Goal: Task Accomplishment & Management: Complete application form

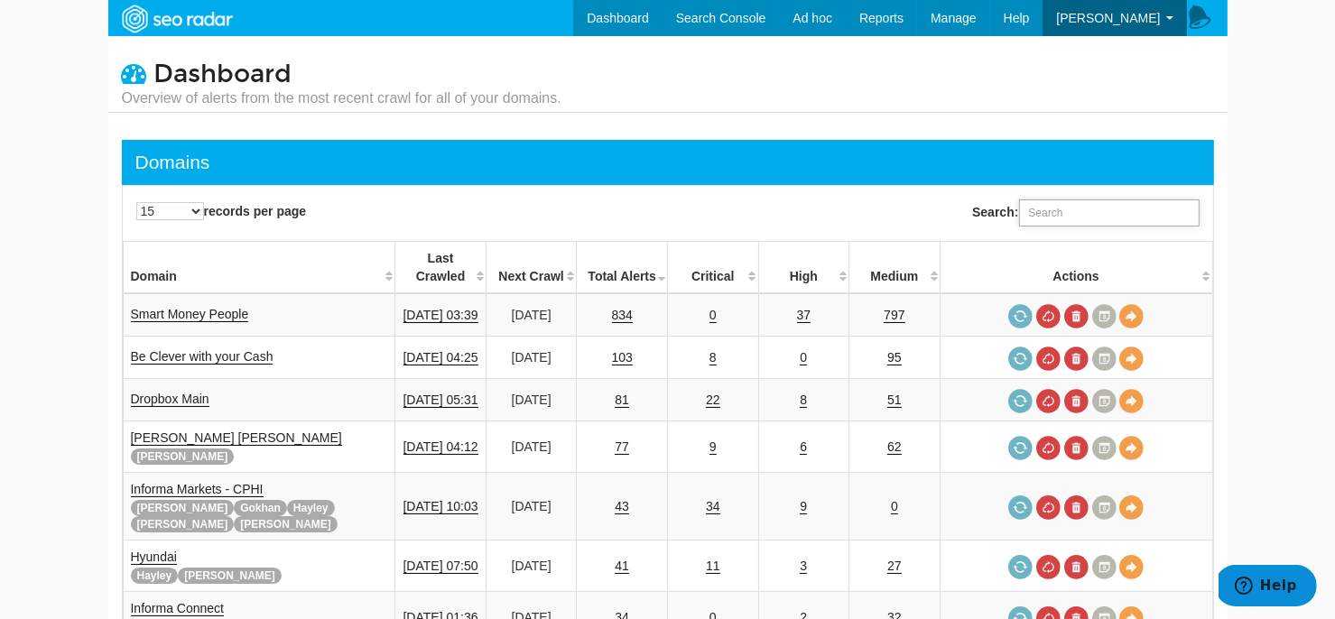
click at [1069, 208] on input "Search:" at bounding box center [1109, 213] width 181 height 27
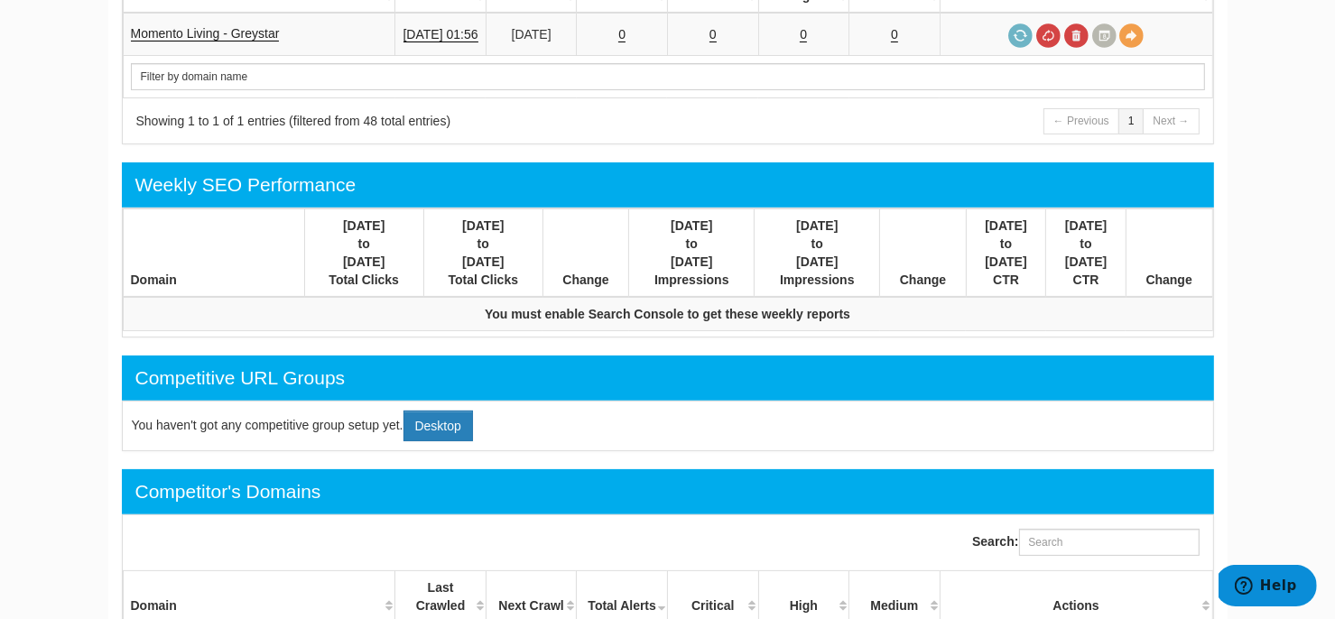
scroll to position [14, 0]
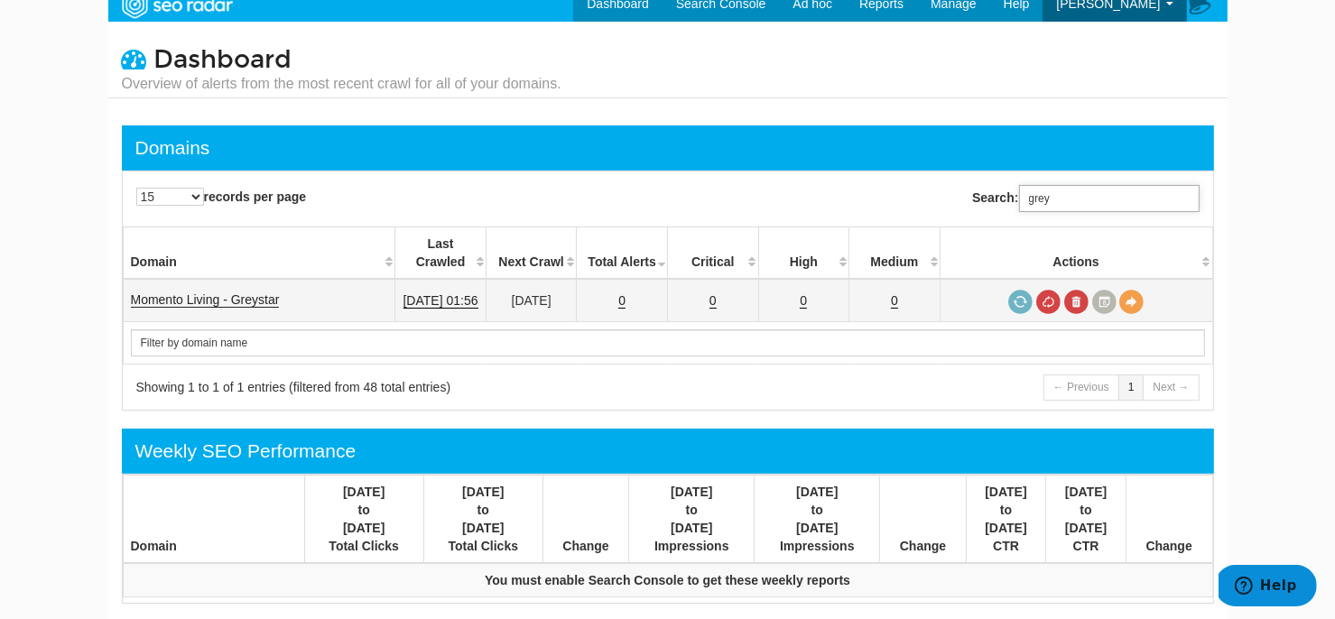
type input "grey"
click at [251, 293] on link "Momento Living - Greystar" at bounding box center [205, 300] width 149 height 15
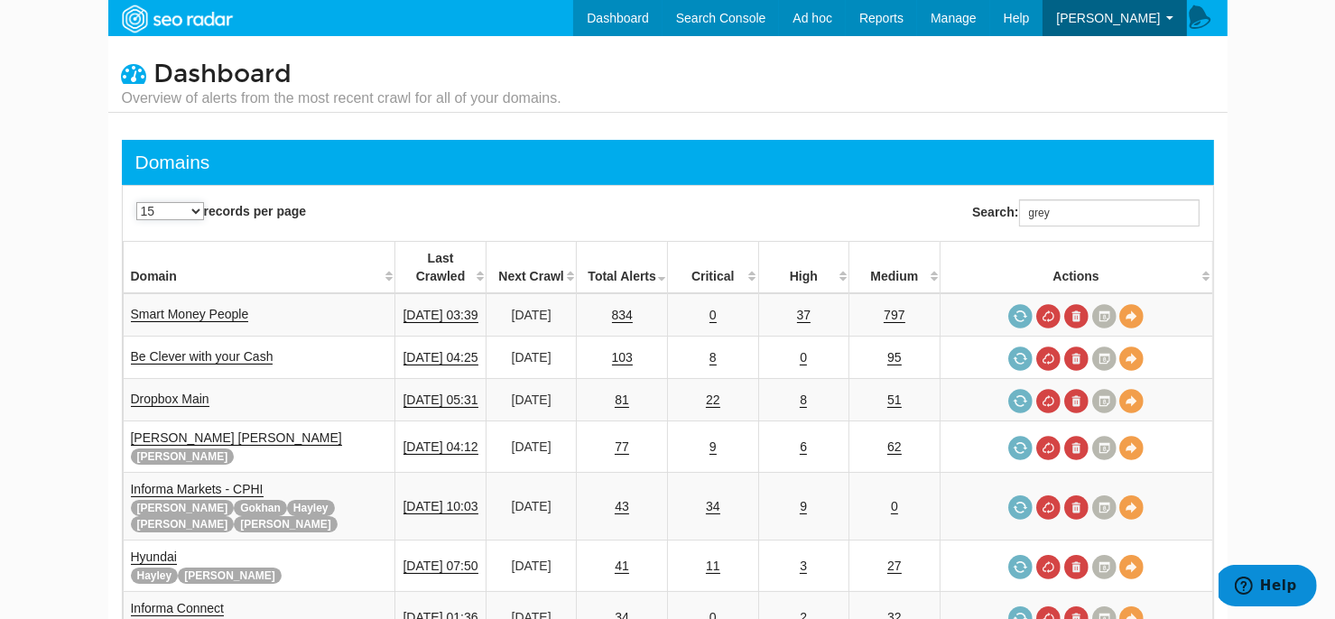
click at [160, 203] on select "15 25 50 All" at bounding box center [170, 211] width 68 height 18
select select "50"
click at [136, 202] on select "15 25 50 All" at bounding box center [170, 211] width 68 height 18
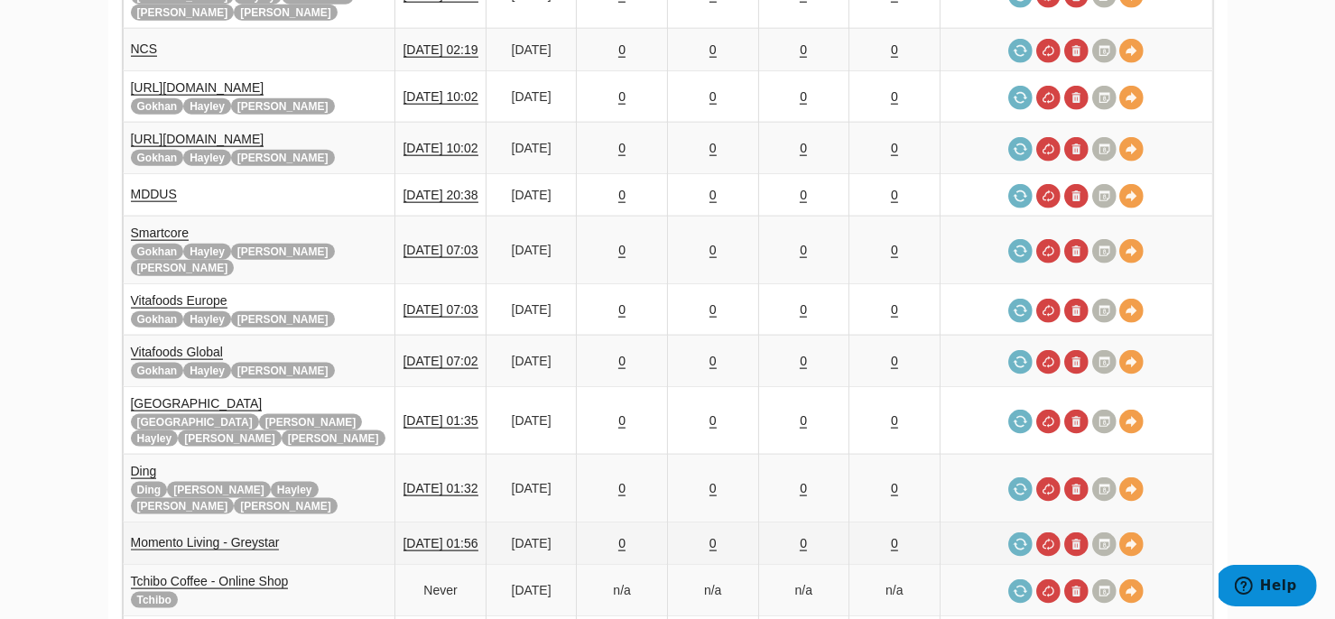
scroll to position [47, 0]
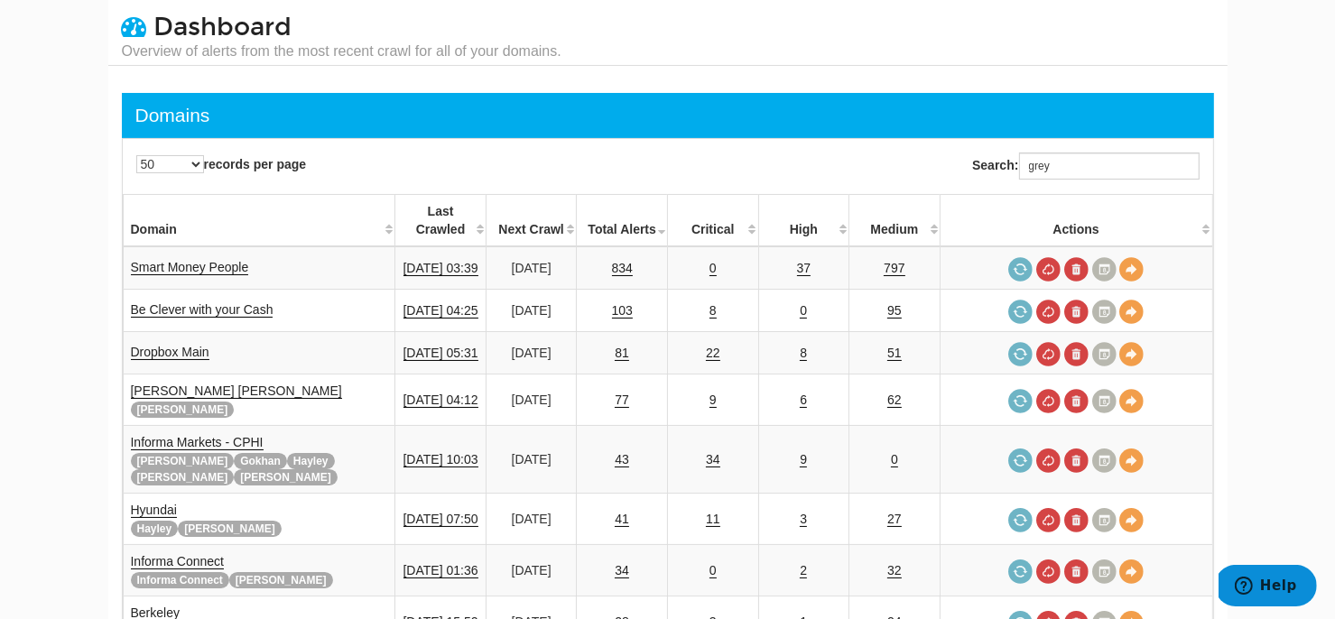
click at [730, 106] on div "Domains" at bounding box center [668, 115] width 1093 height 45
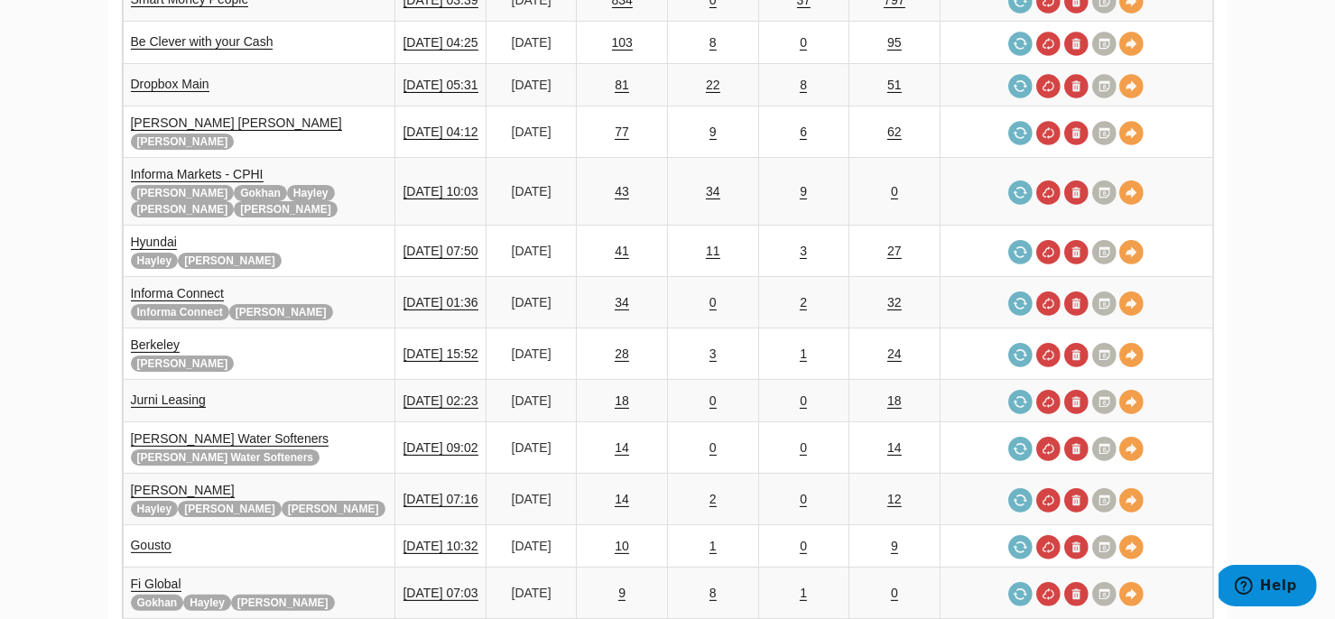
scroll to position [0, 0]
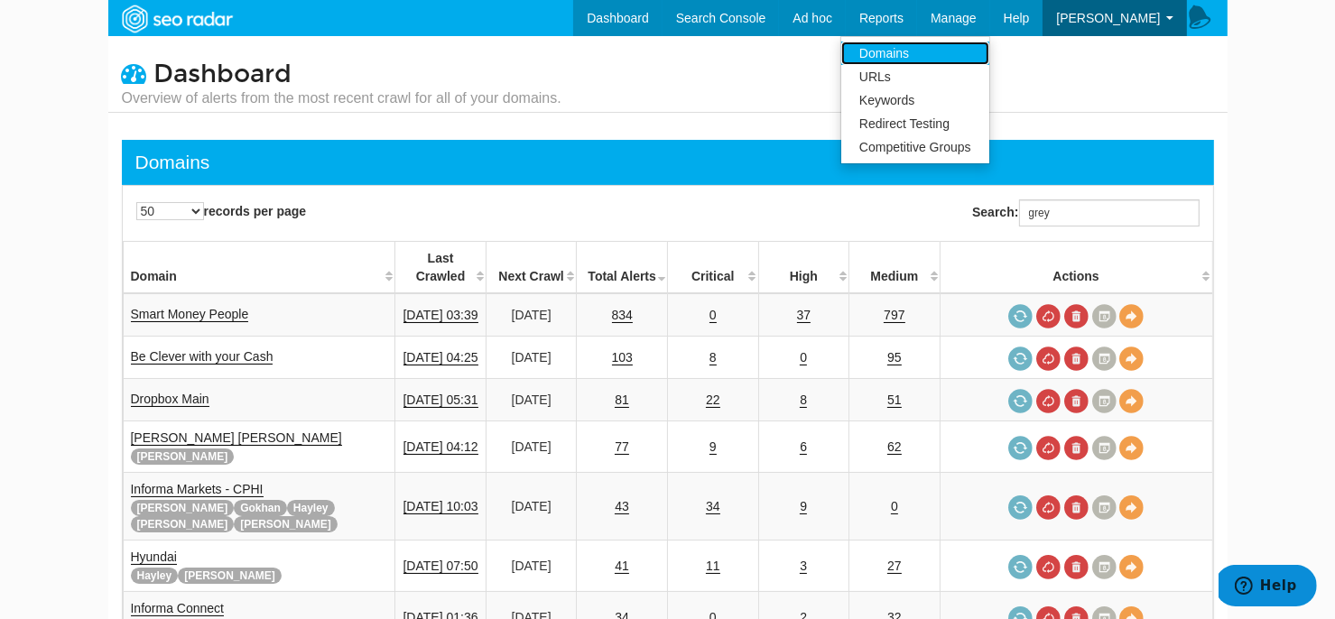
click at [942, 46] on link "Domains" at bounding box center [916, 53] width 148 height 23
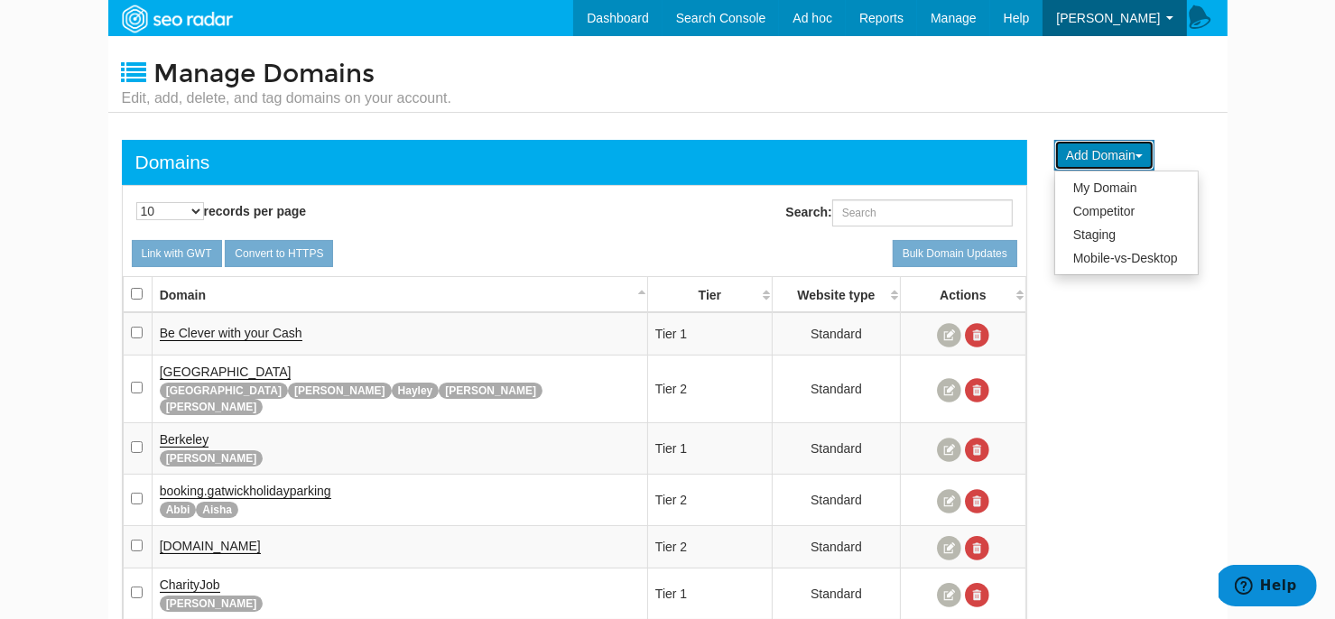
click at [1133, 169] on button "Add Domain" at bounding box center [1105, 155] width 100 height 31
click at [1121, 182] on link "My Domain" at bounding box center [1127, 187] width 143 height 23
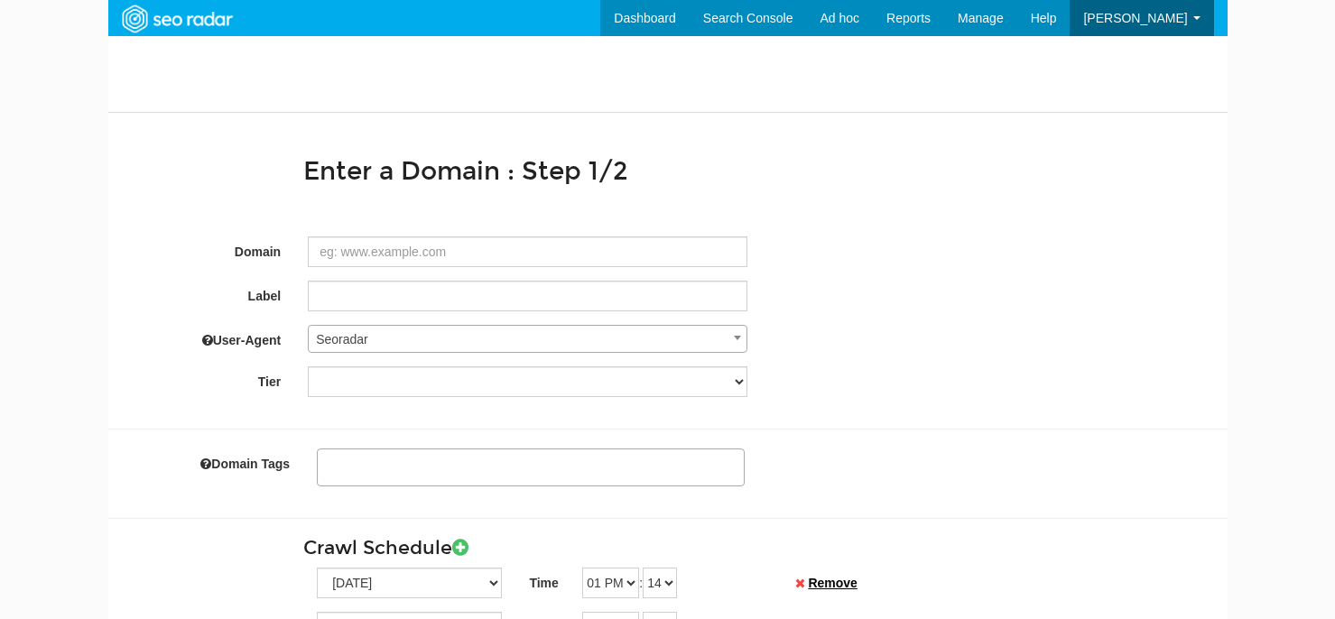
select select
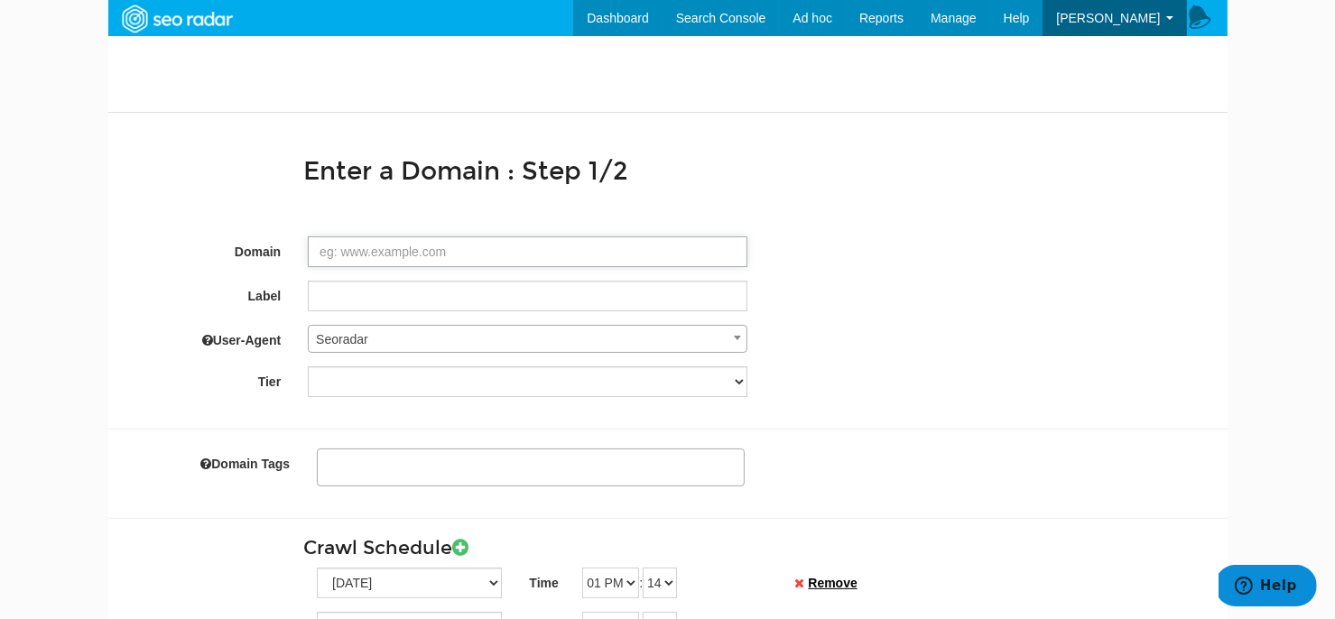
click at [643, 251] on input "Domain" at bounding box center [528, 252] width 440 height 31
paste input "[URL][DOMAIN_NAME]"
type input "[URL][DOMAIN_NAME]"
type textarea "pearlyardbermondsey"
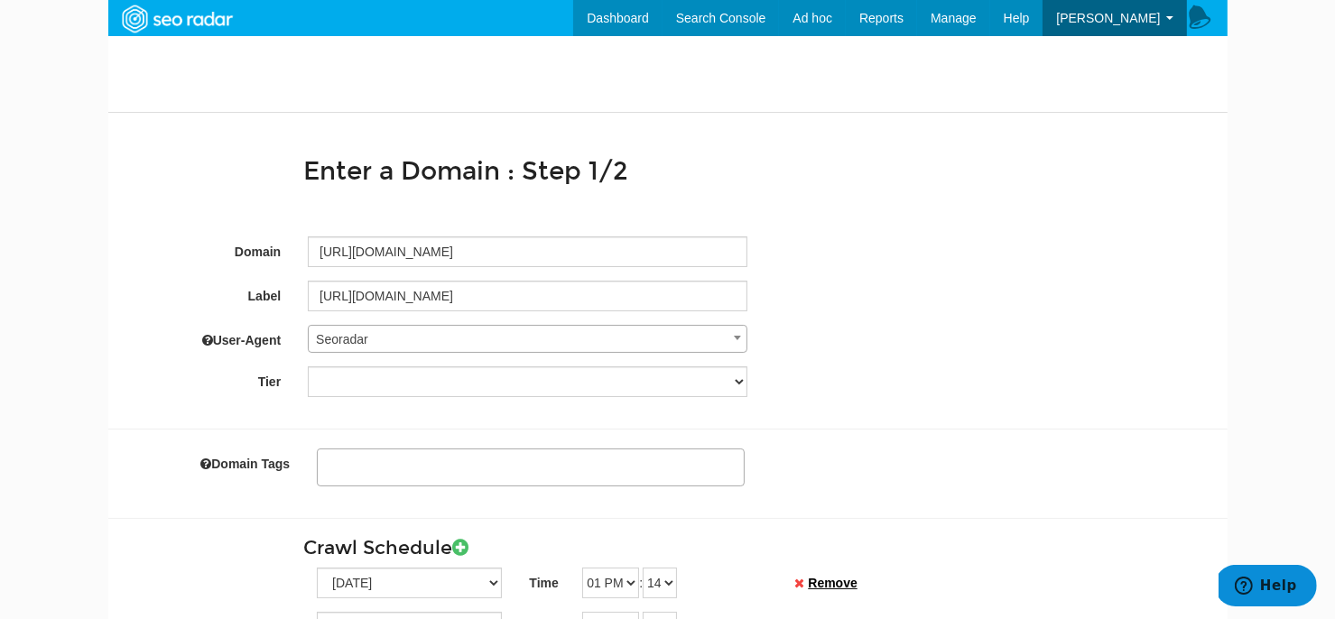
click at [361, 473] on ul at bounding box center [531, 465] width 426 height 28
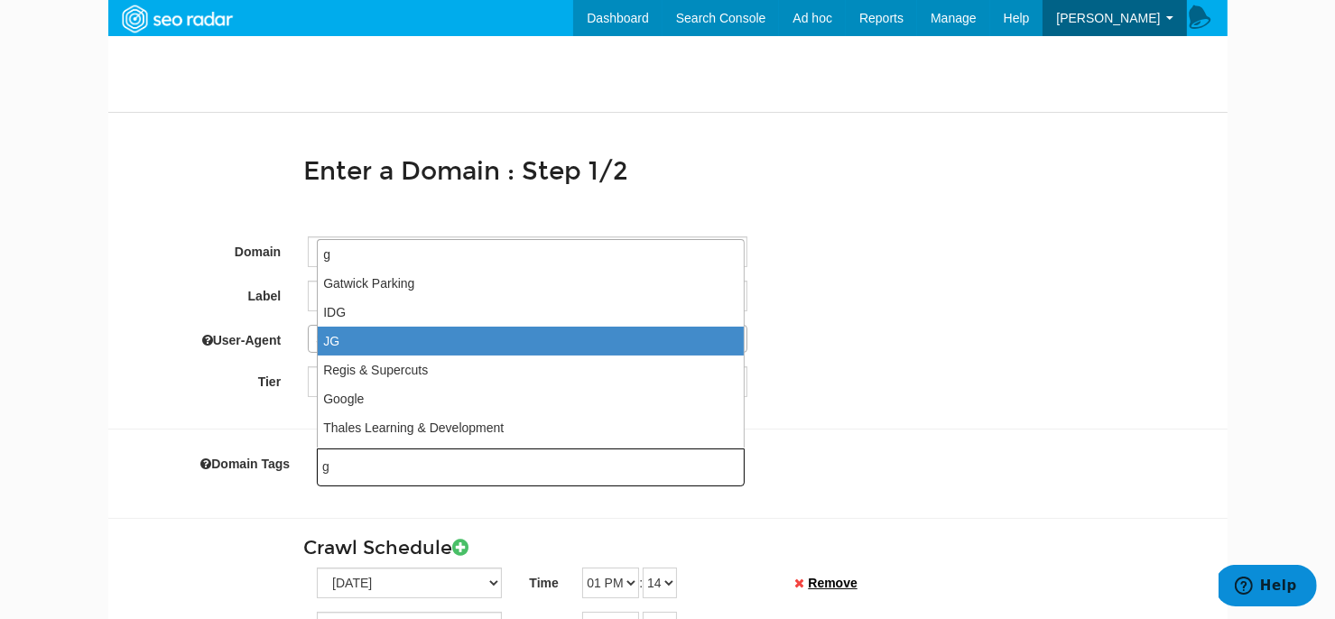
type input "gr"
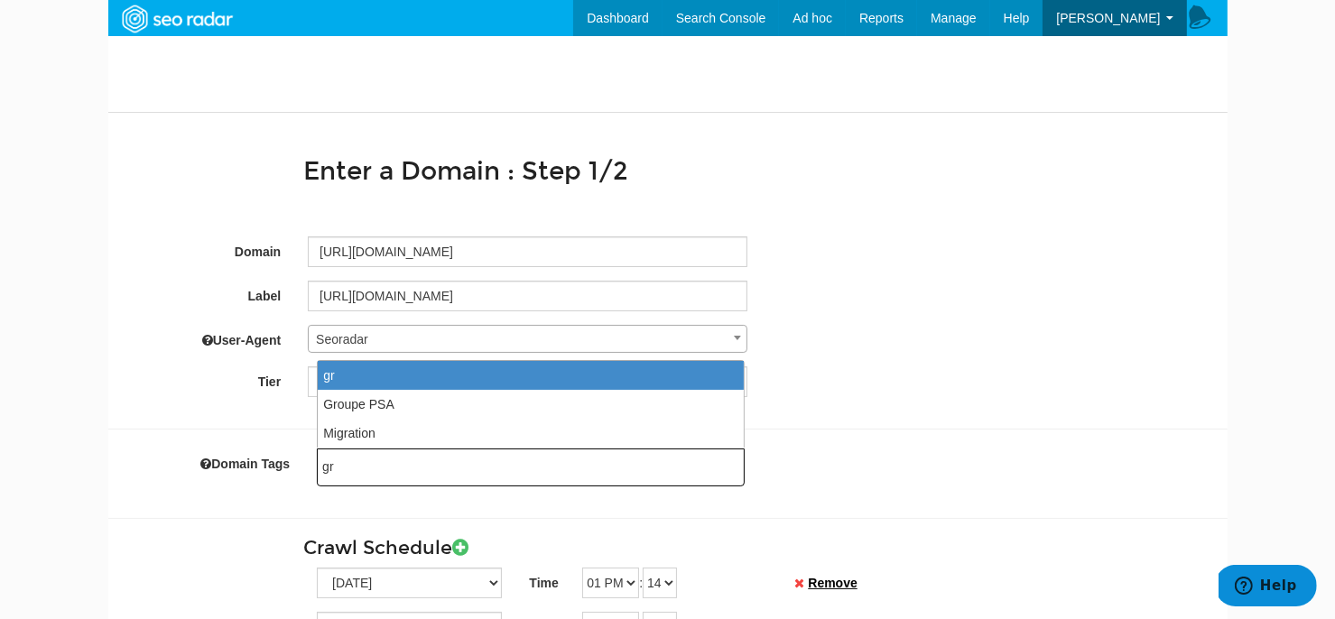
type input "gre"
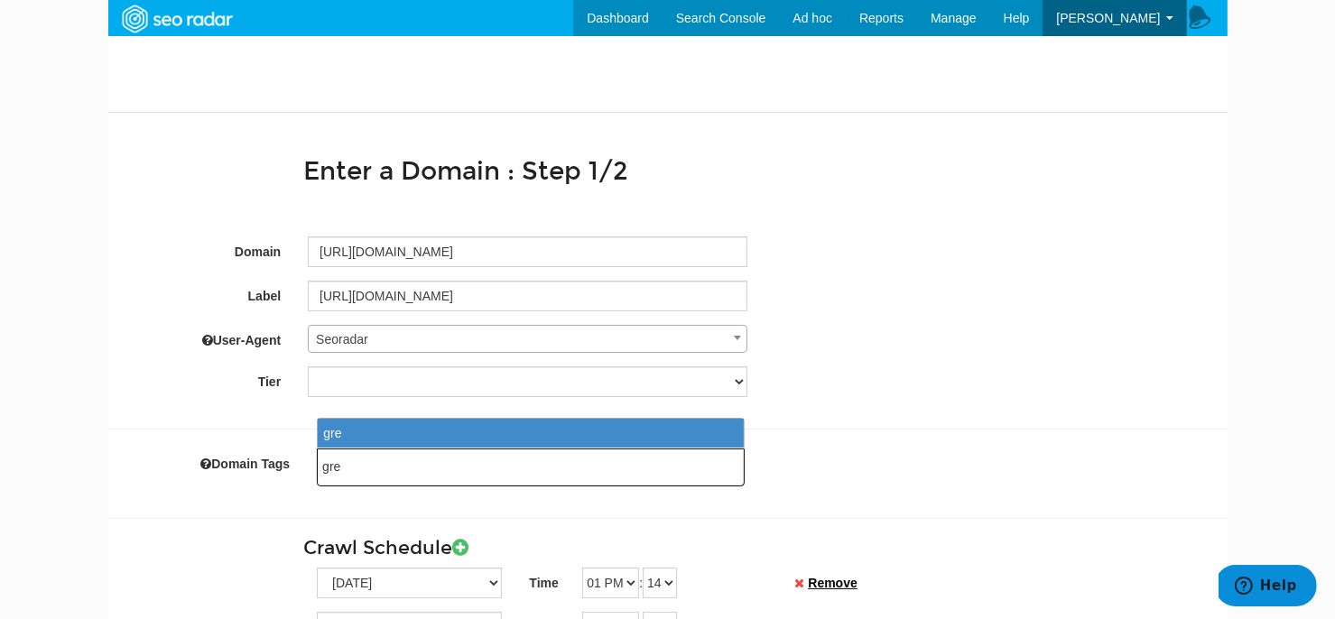
type input "gr"
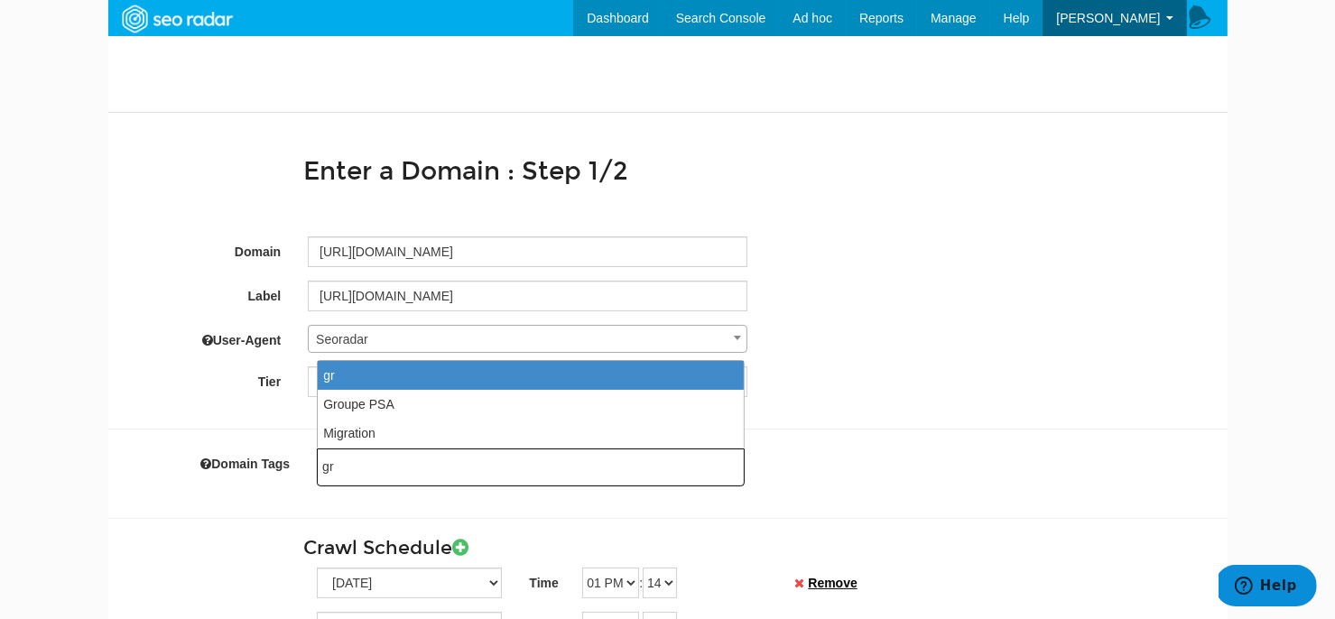
type input "g"
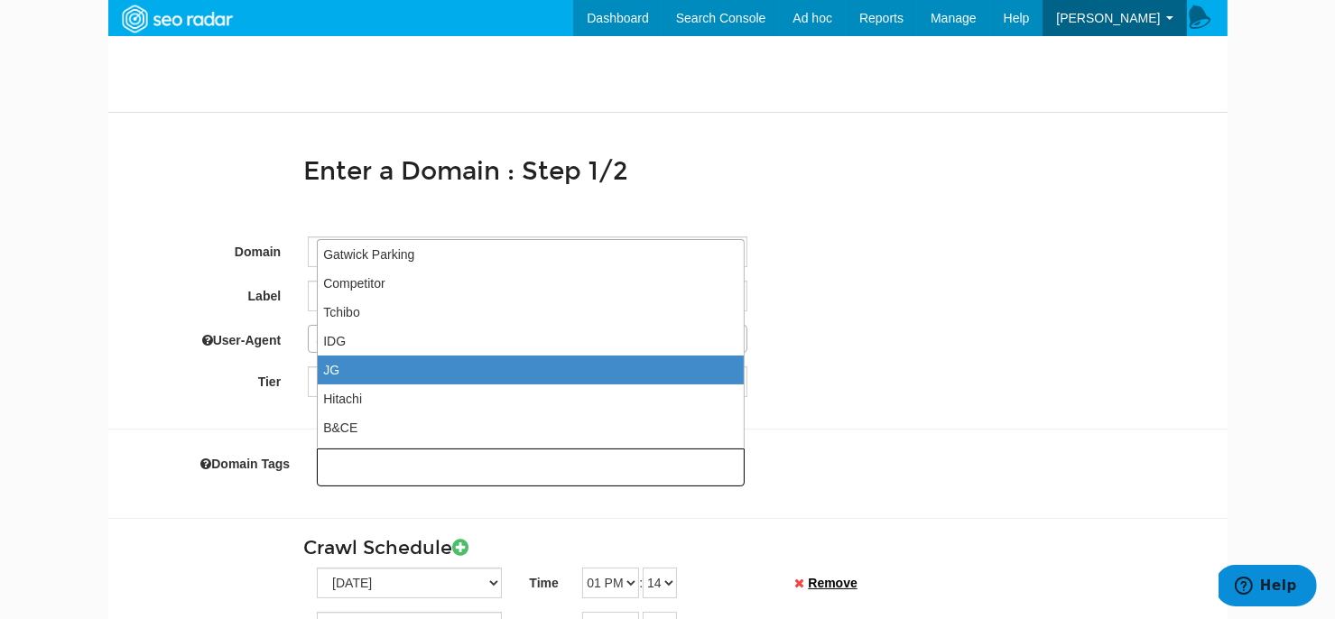
type input "H"
type input "Gre"
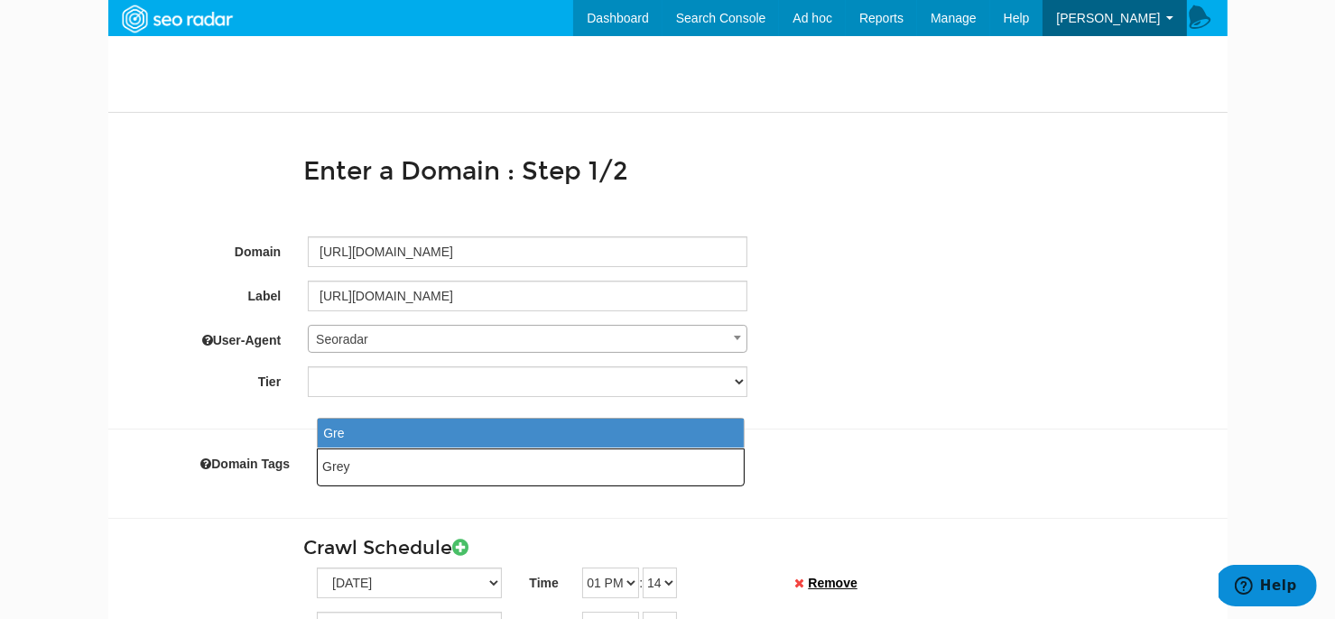
type input "Greys"
type input "Greysta"
type input "Greystar"
select select "Greystar"
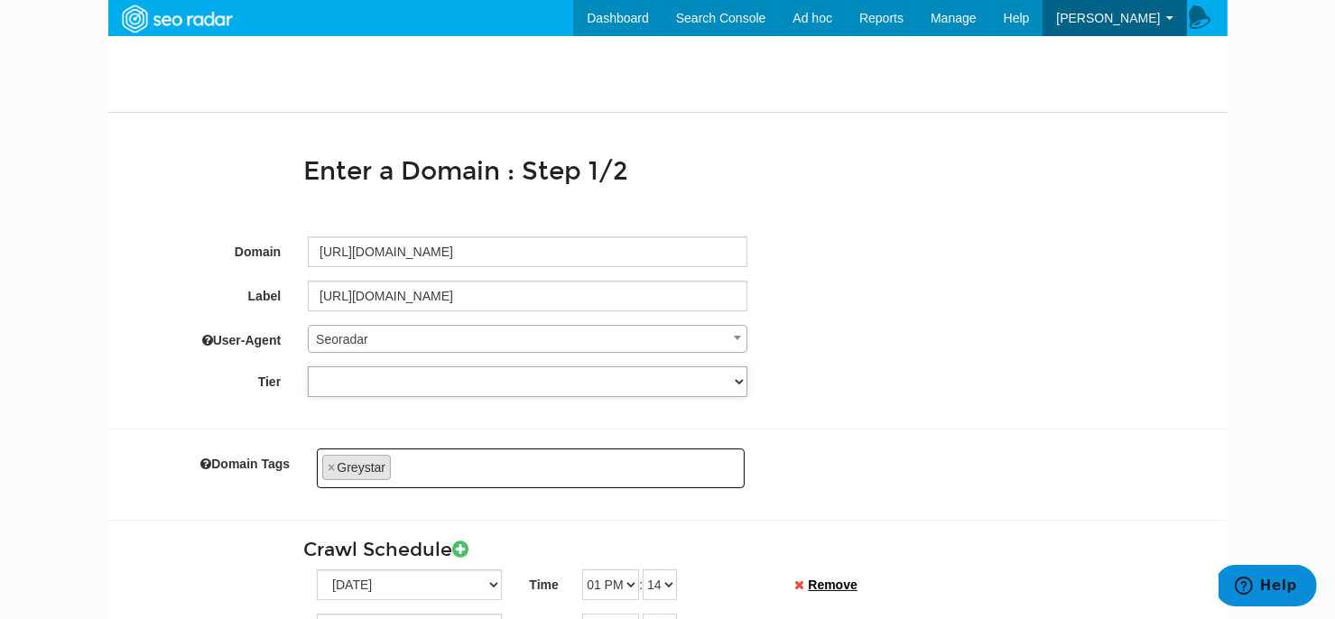
click at [388, 380] on select "Tier 1 Tier 2" at bounding box center [528, 382] width 440 height 31
select select "5"
click at [308, 367] on select "Tier 1 Tier 2" at bounding box center [528, 382] width 440 height 31
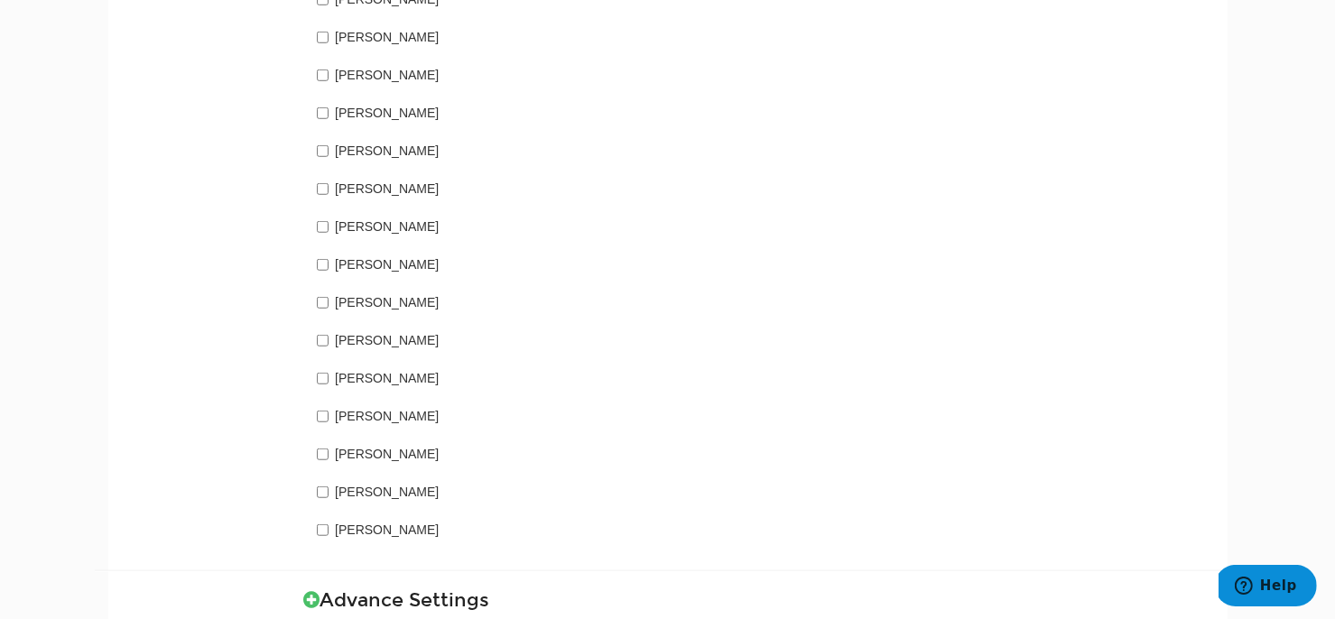
scroll to position [1507, 0]
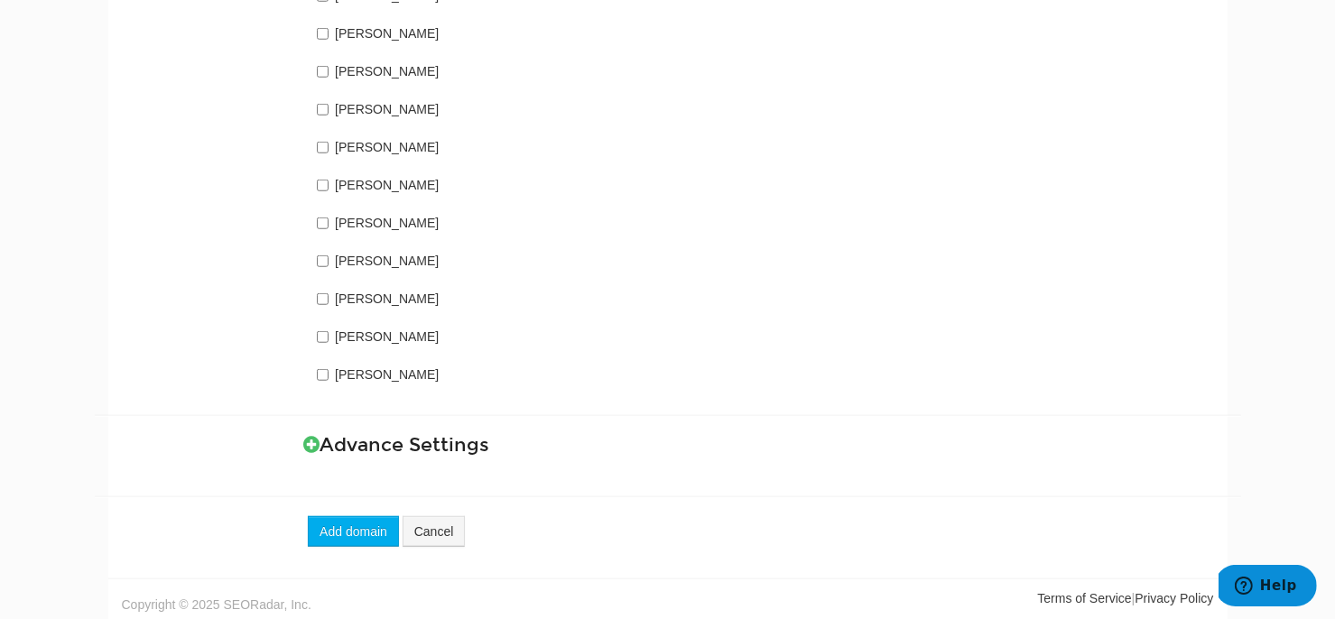
click at [372, 445] on h3 "Advance Settings" at bounding box center [758, 445] width 910 height 21
click at [349, 526] on button "Add domain" at bounding box center [353, 531] width 91 height 31
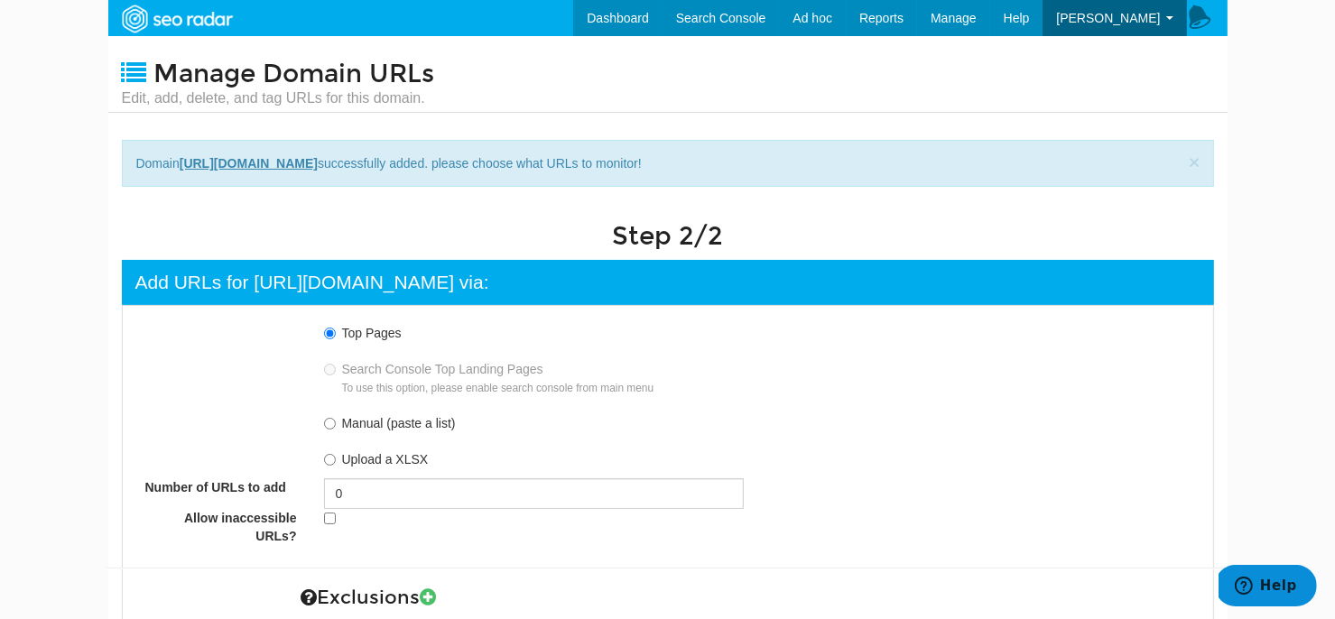
click at [359, 423] on label "Manual (paste a list)" at bounding box center [399, 423] width 114 height 14
click at [336, 423] on input "Manual (paste a list)" at bounding box center [330, 424] width 12 height 12
radio input "true"
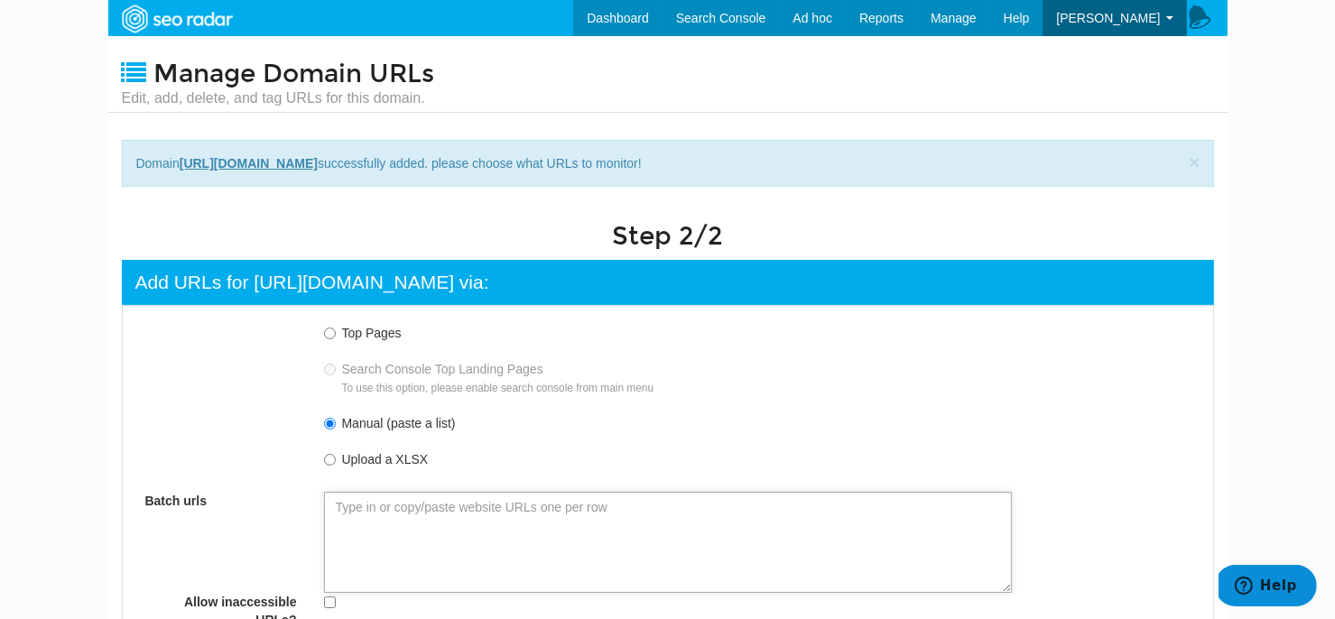
click at [451, 521] on textarea "Batch urls" at bounding box center [668, 542] width 688 height 101
paste textarea "[URL][DOMAIN_NAME]"
type textarea "[URL][DOMAIN_NAME]"
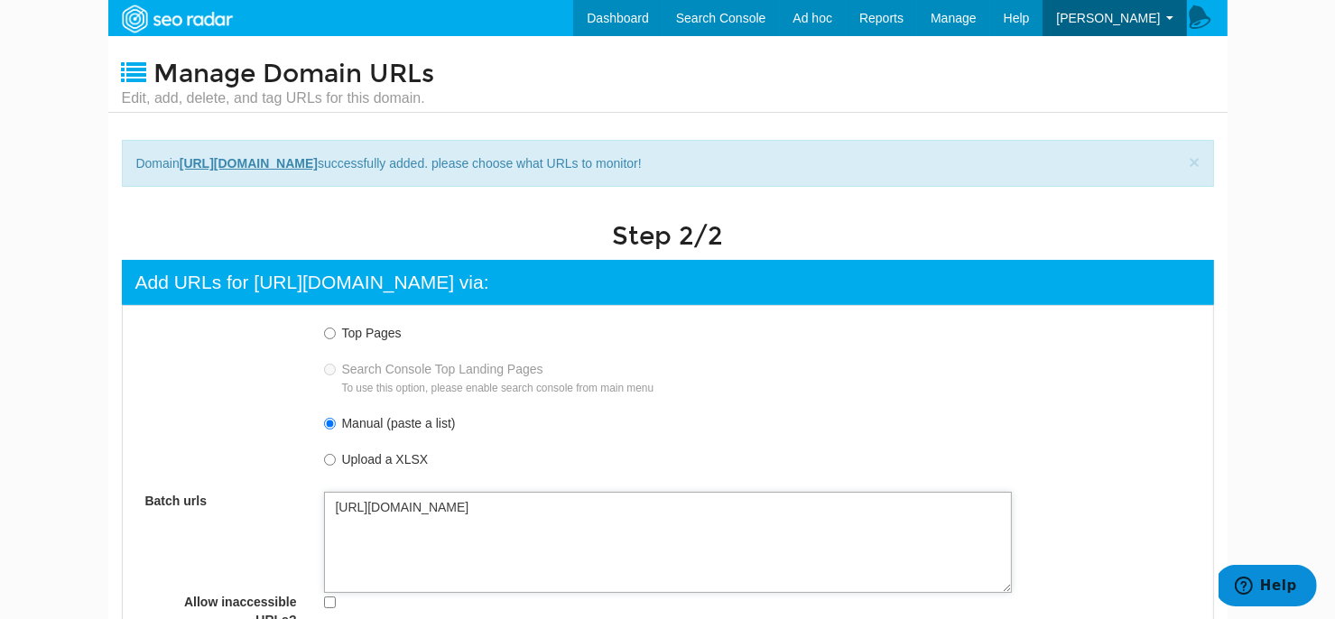
type textarea "[URL][DOMAIN_NAME]"
click at [357, 337] on label "Top Pages" at bounding box center [372, 333] width 60 height 14
click at [336, 337] on input "Top Pages" at bounding box center [330, 334] width 12 height 12
radio input "true"
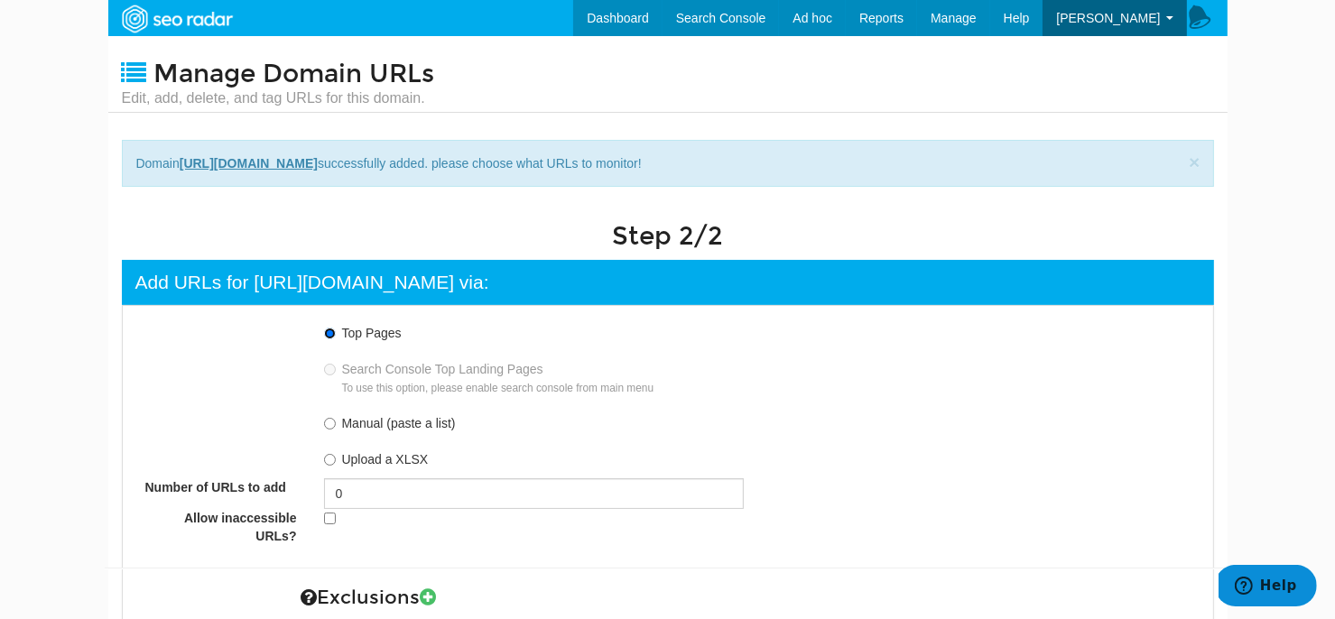
scroll to position [153, 0]
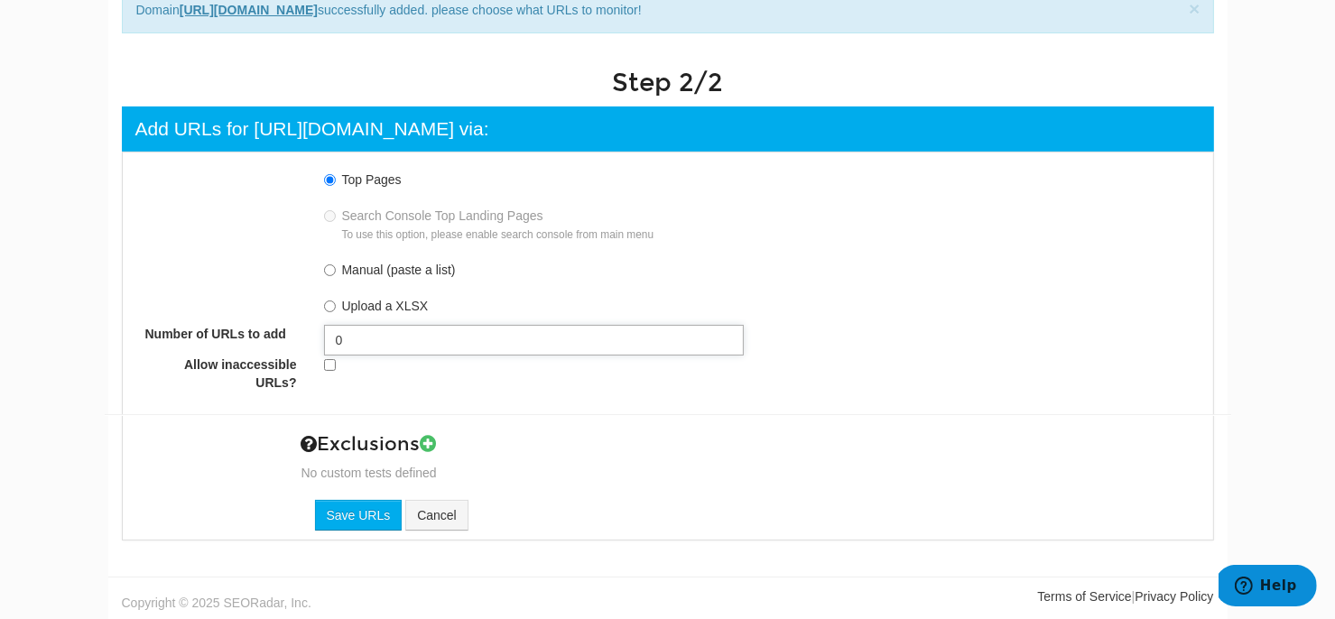
drag, startPoint x: 391, startPoint y: 344, endPoint x: 288, endPoint y: 339, distance: 103.0
click at [288, 175] on div "Number of URLs to add 0" at bounding box center [668, 175] width 1073 height 0
type input "10"
click at [512, 423] on div "Exclusions No custom tests defined Url Filter Contains Exactly matches Regexp R…" at bounding box center [668, 448] width 1127 height 68
click at [368, 271] on label "Manual (paste a list)" at bounding box center [399, 270] width 114 height 14
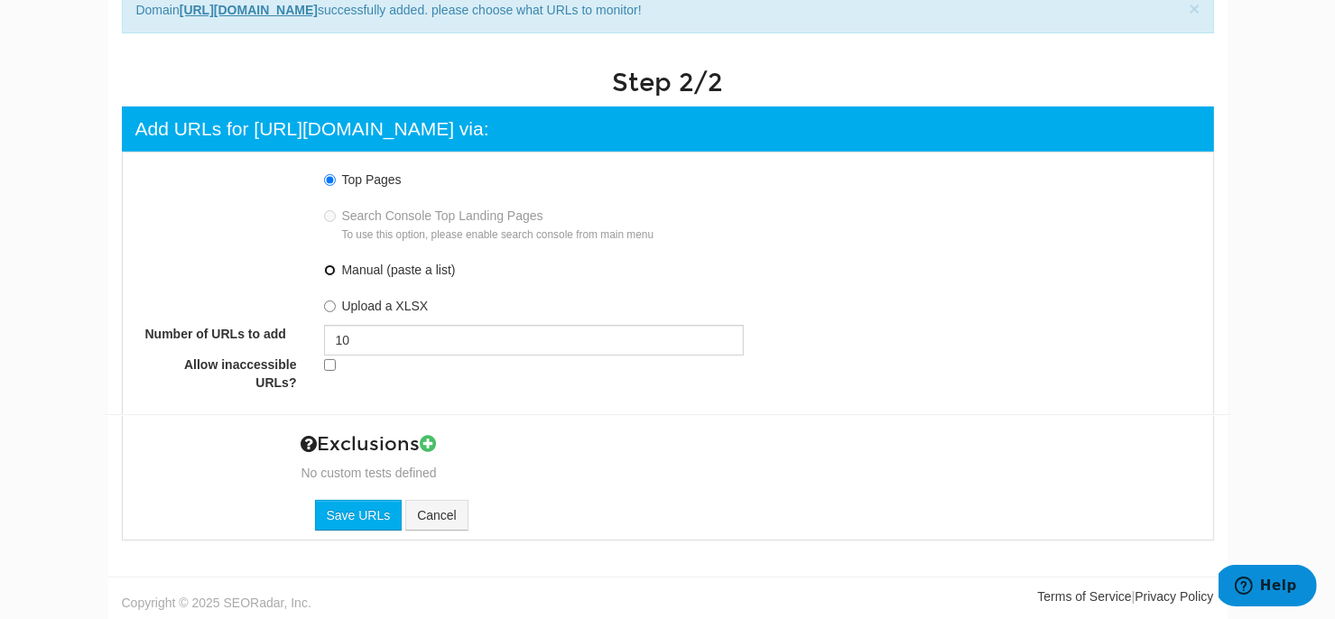
click at [336, 271] on input "Manual (paste a list)" at bounding box center [330, 271] width 12 height 12
radio input "true"
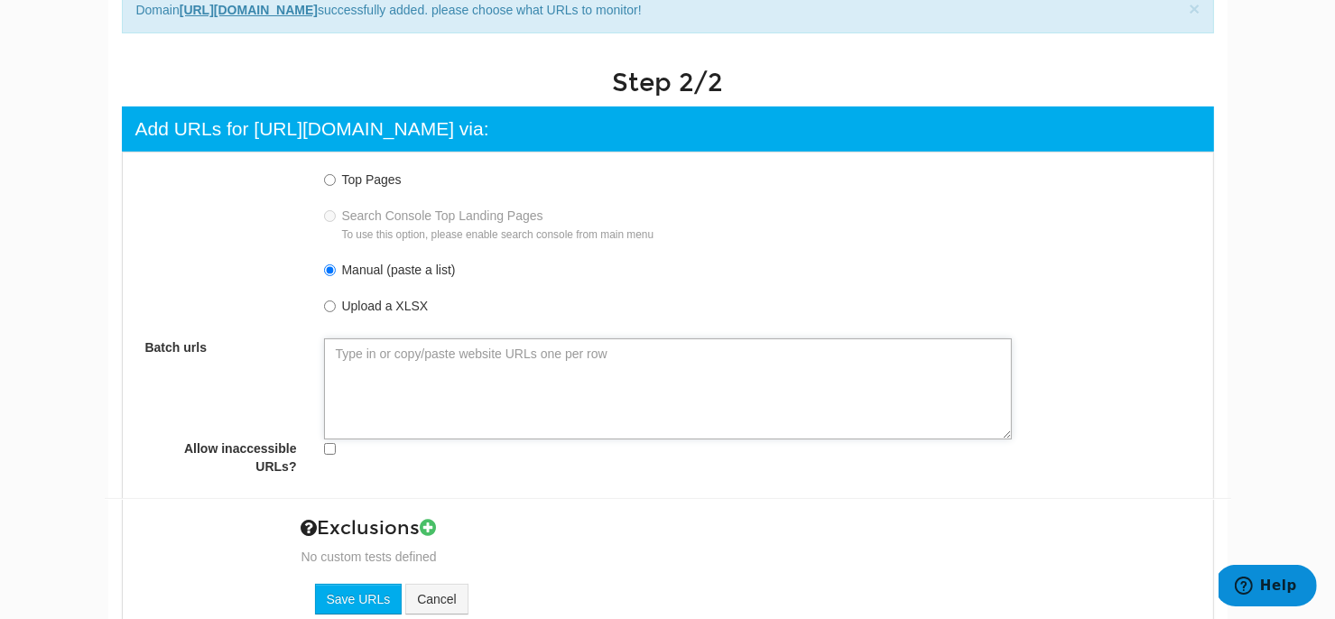
click at [576, 359] on textarea "Batch urls" at bounding box center [668, 389] width 688 height 101
paste textarea "https://www.pearlyardbermondsey.com/"
type textarea "https://www.pearlyardbermondsey.com/"
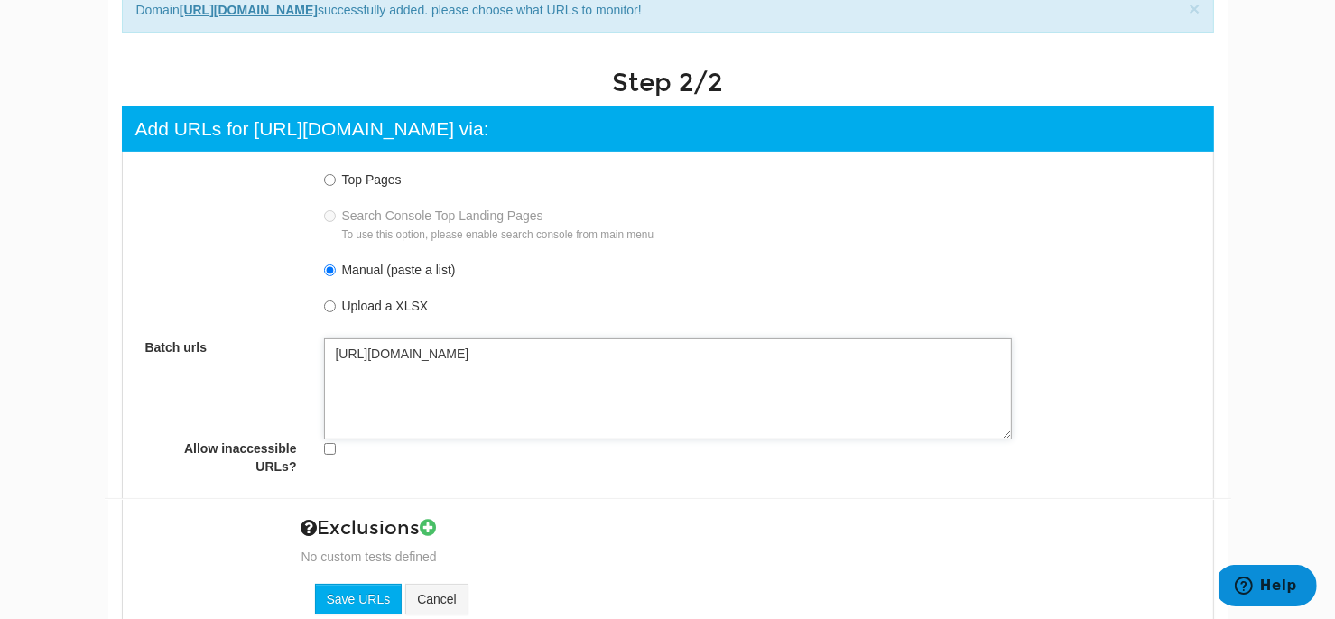
type textarea "https://www.pearlyardbermondsey.com/"
paste textarea "https://www.pearlyardbermondsey.com/apartments"
type textarea "https://www.pearlyardbermondsey.com/ https://www.pearlyardbermondsey.com/apartm…"
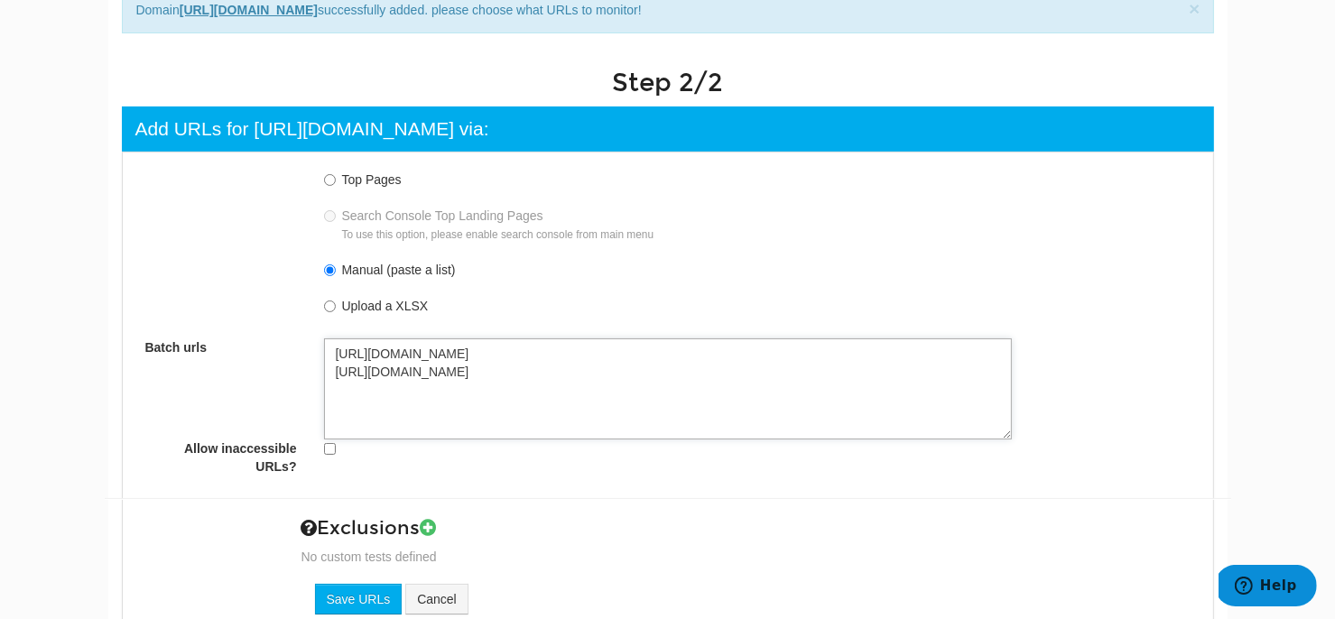
type textarea "https://www.pearlyardbermondsey.com/ https://www.pearlyardbermondsey.com/apartm…"
paste textarea "https://www.pearlyardbermondsey.com/amenities"
type textarea "https://www.pearlyardbermondsey.com/ https://www.pearlyardbermondsey.com/apartm…"
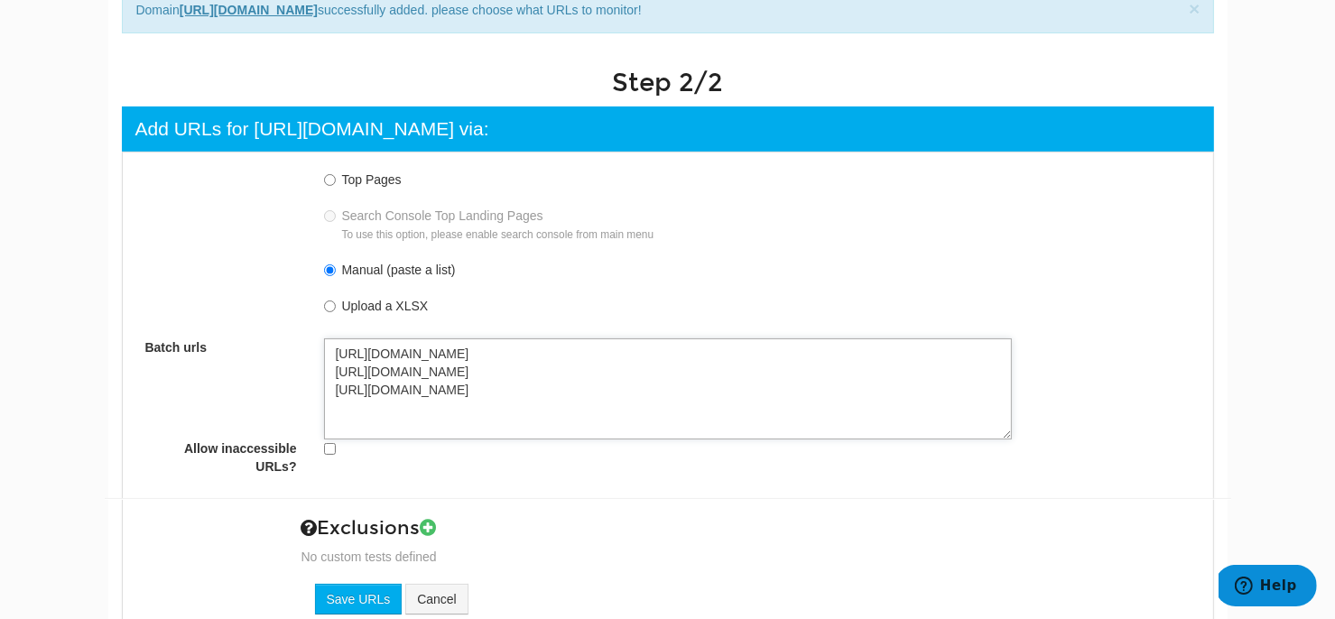
type textarea "https://www.pearlyardbermondsey.com/ https://www.pearlyardbermondsey.com/apartm…"
paste textarea "https://www.pearlyardbermondsey.com/neighbourhood"
type textarea "https://www.pearlyardbermondsey.com/ https://www.pearlyardbermondsey.com/apartm…"
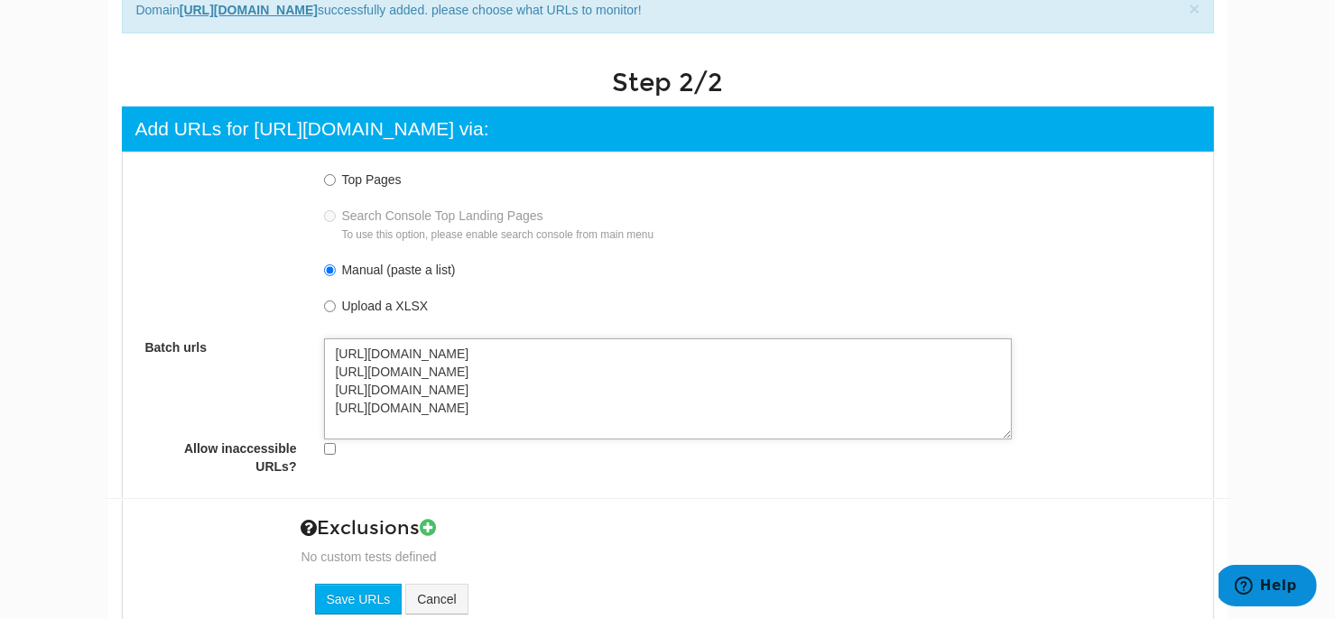
type textarea "https://www.pearlyardbermondsey.com/ https://www.pearlyardbermondsey.com/apartm…"
paste textarea "https://www.pearlyardbermondsey.com/apartments/one-bed"
type textarea "https://www.pearlyardbermondsey.com/ https://www.pearlyardbermondsey.com/apartm…"
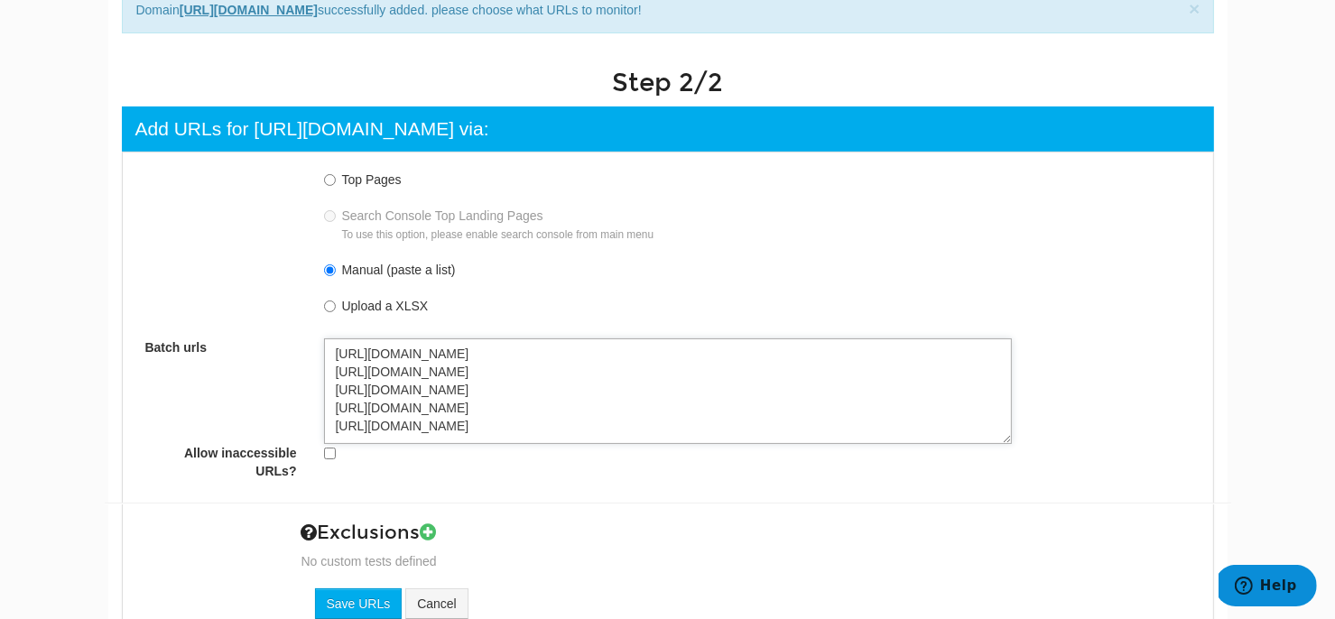
type textarea "https://www.pearlyardbermondsey.com/ https://www.pearlyardbermondsey.com/apartm…"
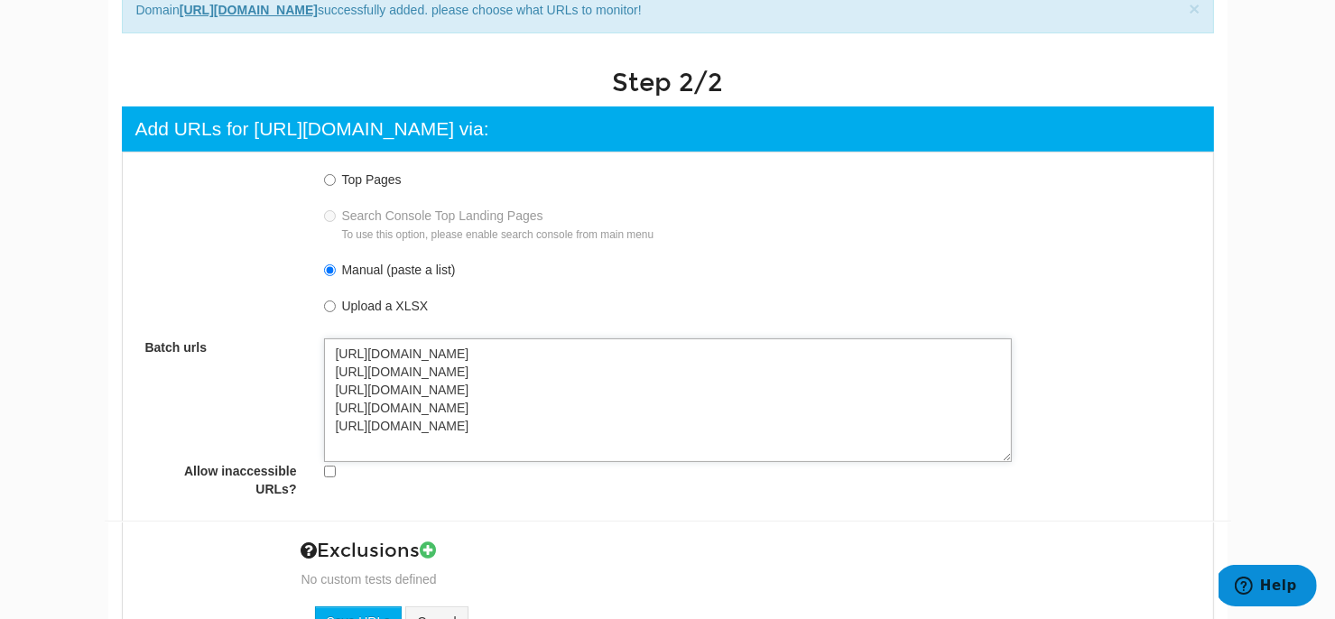
paste textarea "https://www.pearlyardbermondsey.com/apartments/two-bed"
type textarea "https://www.pearlyardbermondsey.com/ https://www.pearlyardbermondsey.com/apartm…"
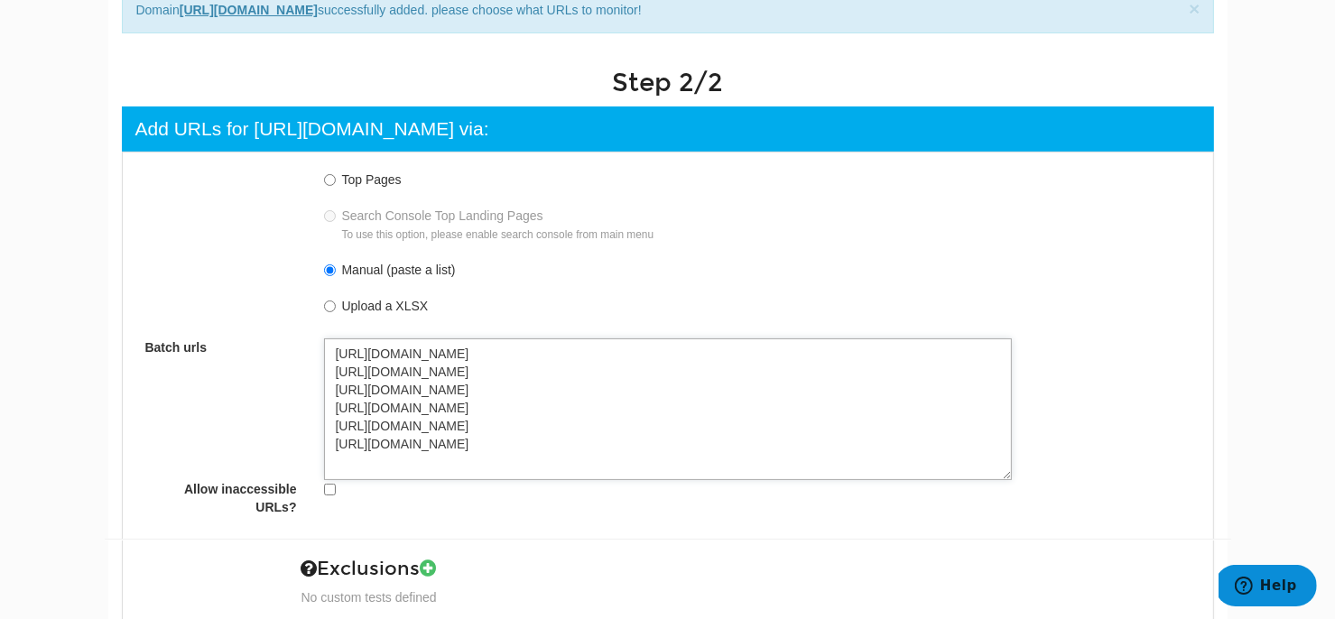
paste textarea "https://www.pearlyardbermondsey.com/apartments/studio"
type textarea "https://www.pearlyardbermondsey.com/ https://www.pearlyardbermondsey.com/apartm…"
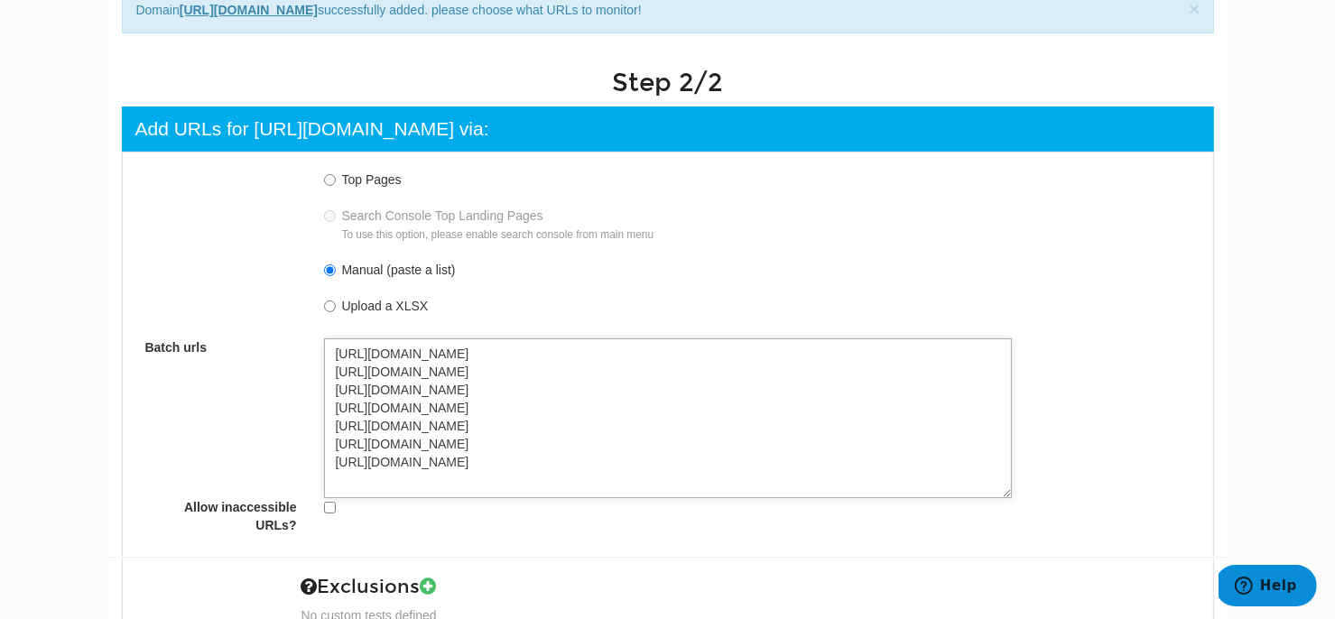
paste textarea "https://www.pearlyardbermondsey.com/apartments/three-bed"
type textarea "https://www.pearlyardbermondsey.com/ https://www.pearlyardbermondsey.com/apartm…"
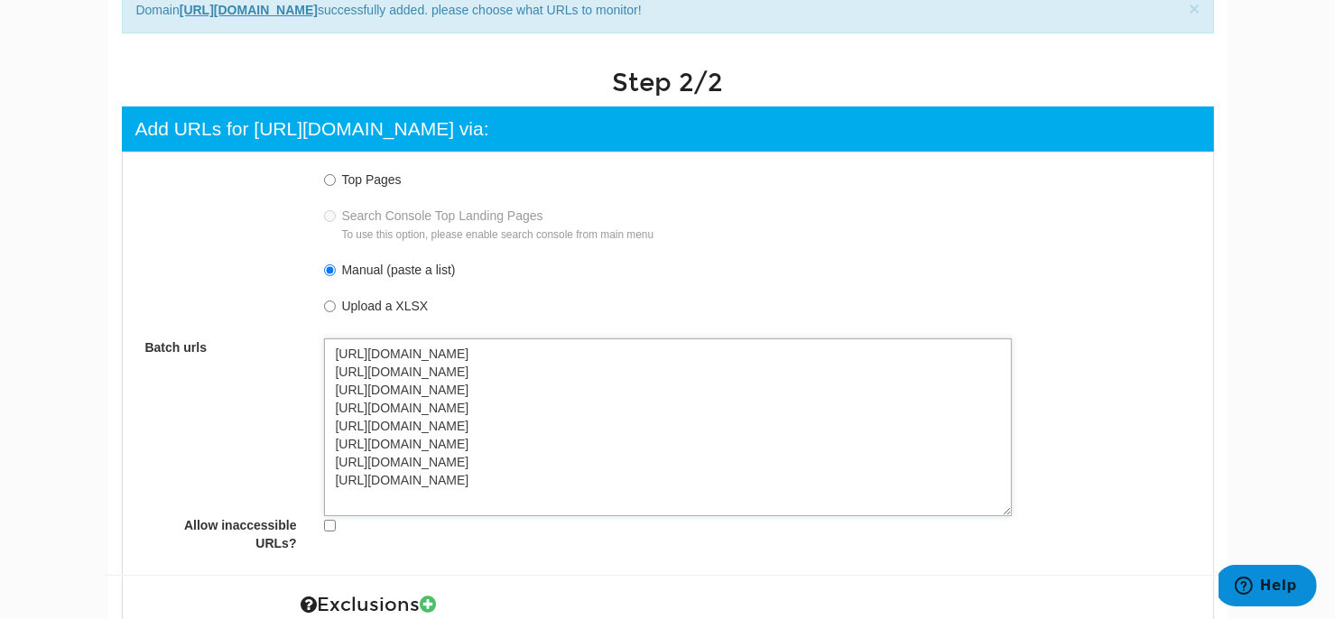
paste textarea "https://www.pearlyardbermondsey.com/neighbourhood"
type textarea "https://www.pearlyardbermondsey.com/ https://www.pearlyardbermondsey.com/apartm…"
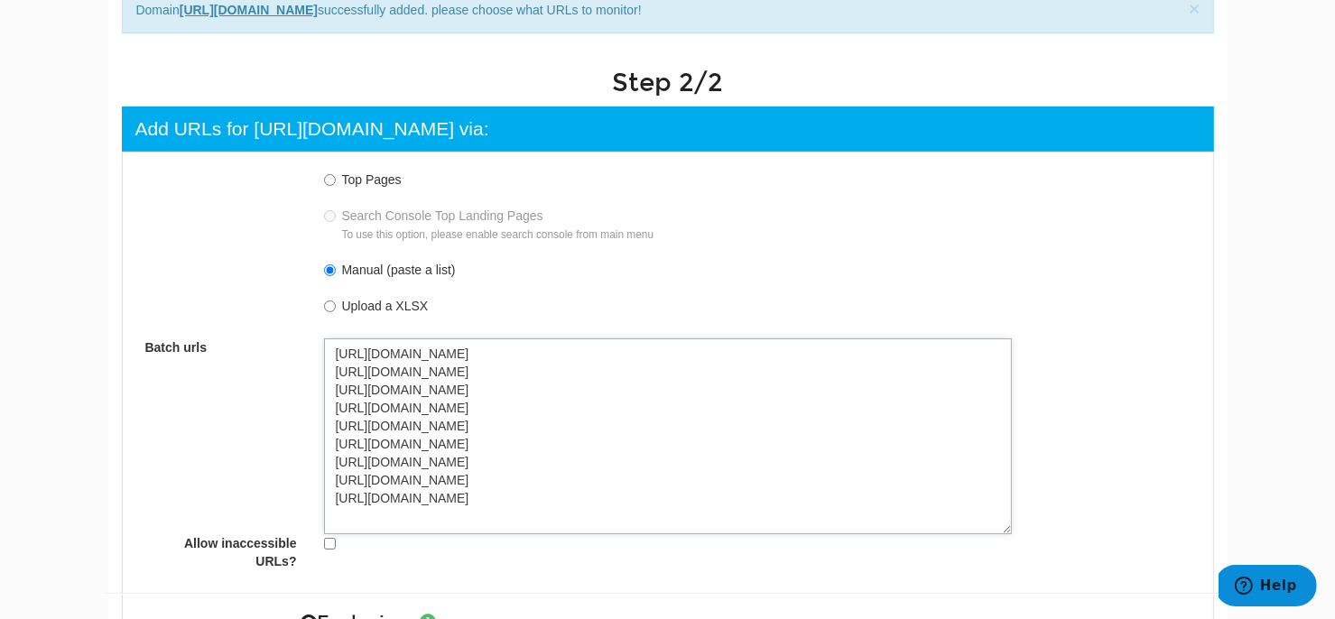
paste textarea "https://www.pearlyardbermondsey.com/enquire"
type textarea "https://www.pearlyardbermondsey.com/ https://www.pearlyardbermondsey.com/apartm…"
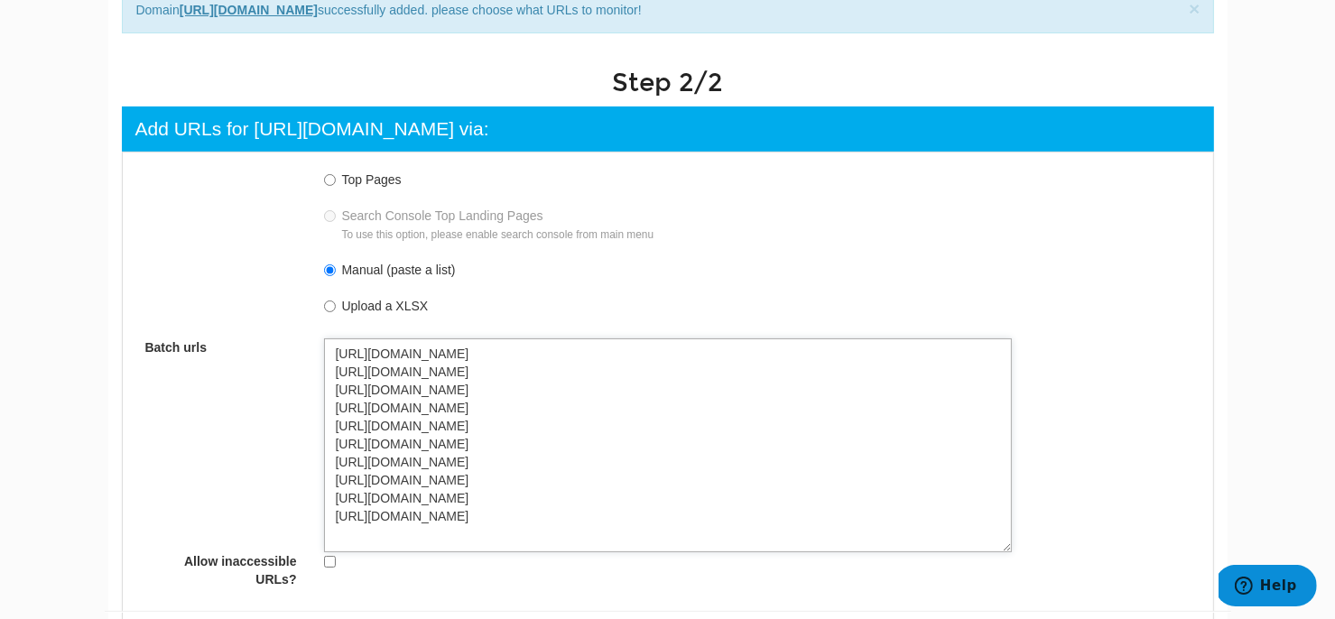
paste textarea "https://www.pearlyardbermondsey.com/sitemap.xml"
type textarea "https://www.pearlyardbermondsey.com/ https://www.pearlyardbermondsey.com/apartm…"
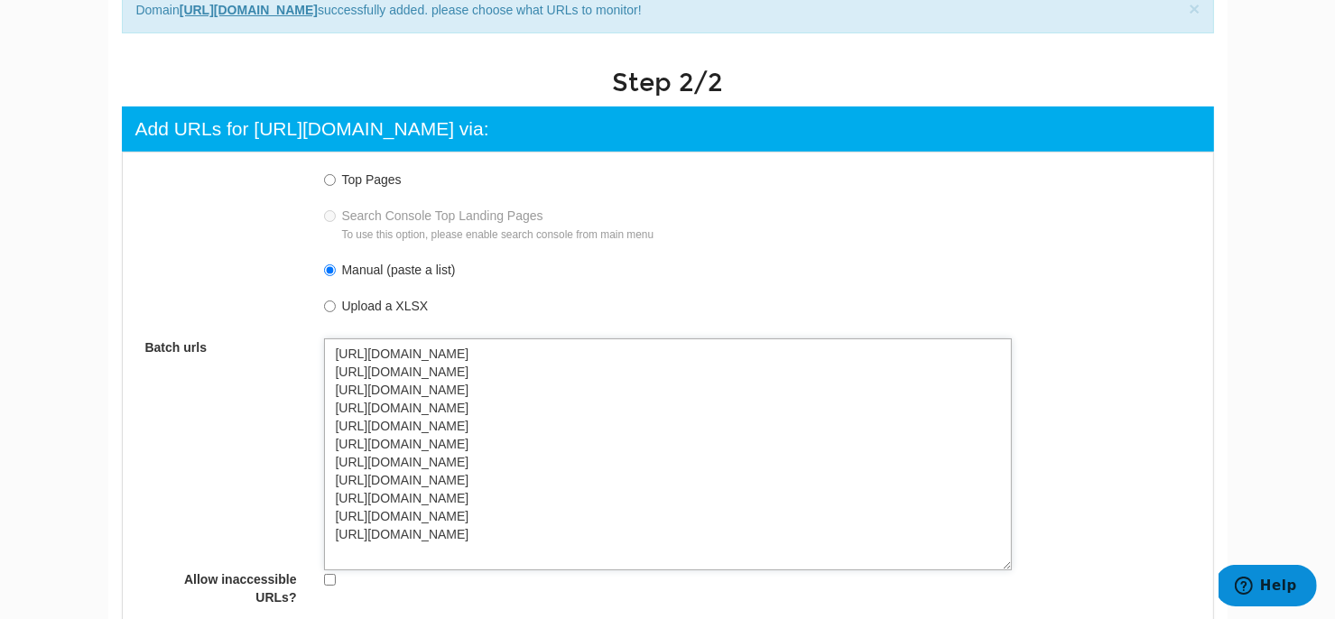
click at [515, 550] on textarea "https://www.pearlyardbermondsey.com/ https://www.pearlyardbermondsey.com/apartm…" at bounding box center [668, 455] width 688 height 233
paste textarea "https://www.pearlyardbermondsey.com/robots.txt"
type textarea "https://www.pearlyardbermondsey.com/ https://www.pearlyardbermondsey.com/apartm…"
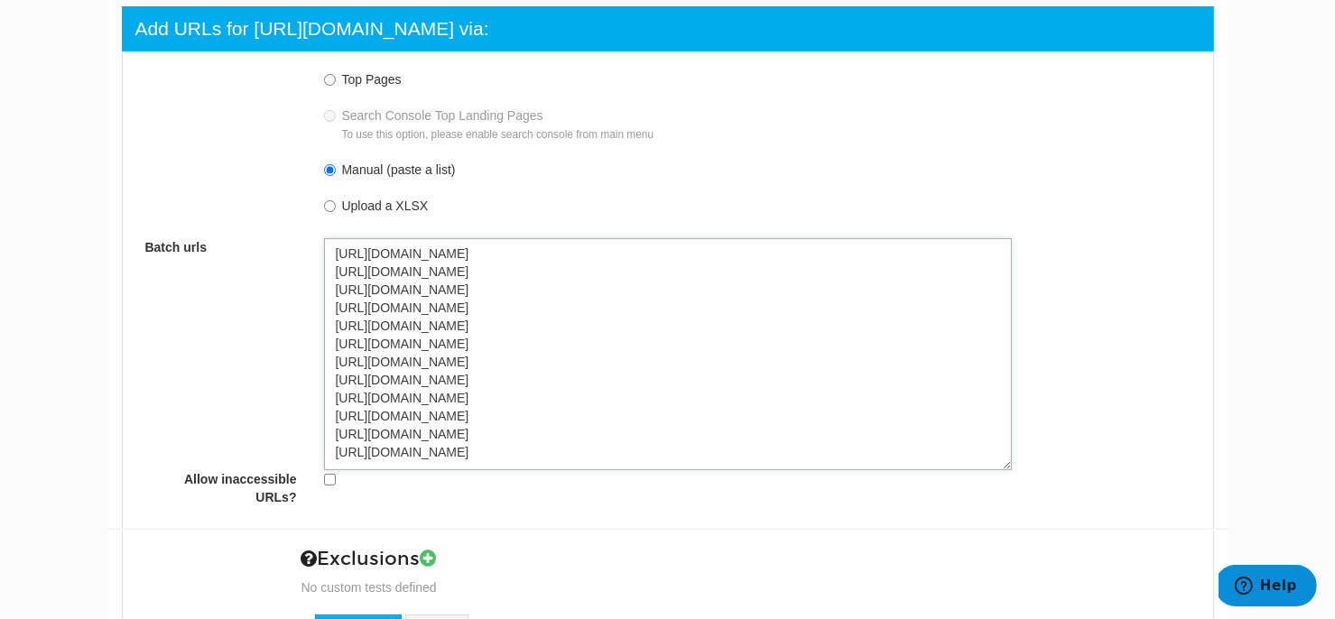
scroll to position [368, 0]
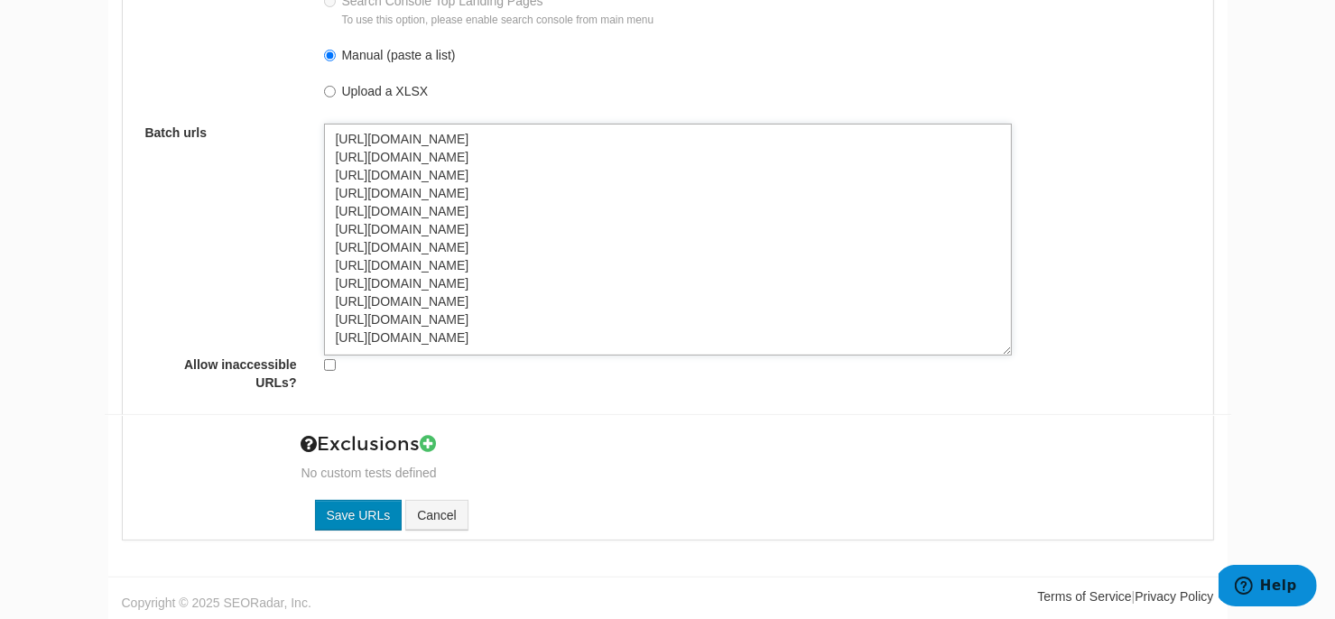
type textarea "https://www.pearlyardbermondsey.com/ https://www.pearlyardbermondsey.com/apartm…"
click at [350, 505] on input "Save URLs" at bounding box center [359, 515] width 88 height 31
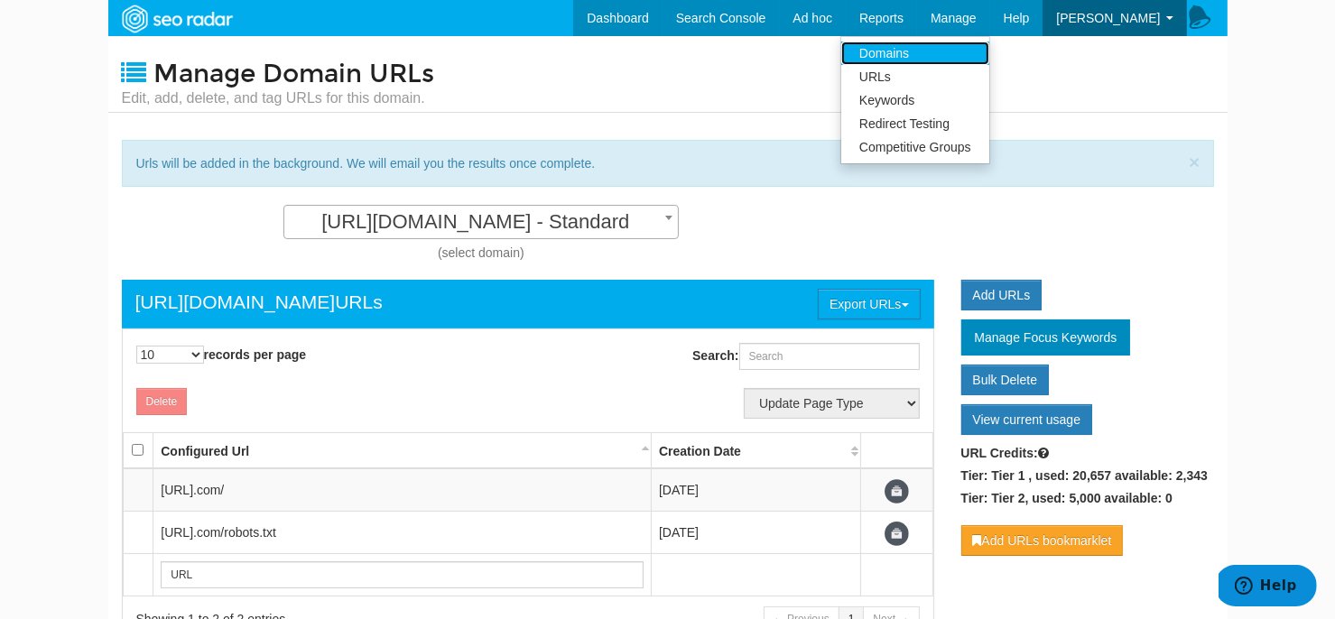
click at [967, 42] on link "Domains" at bounding box center [916, 53] width 148 height 23
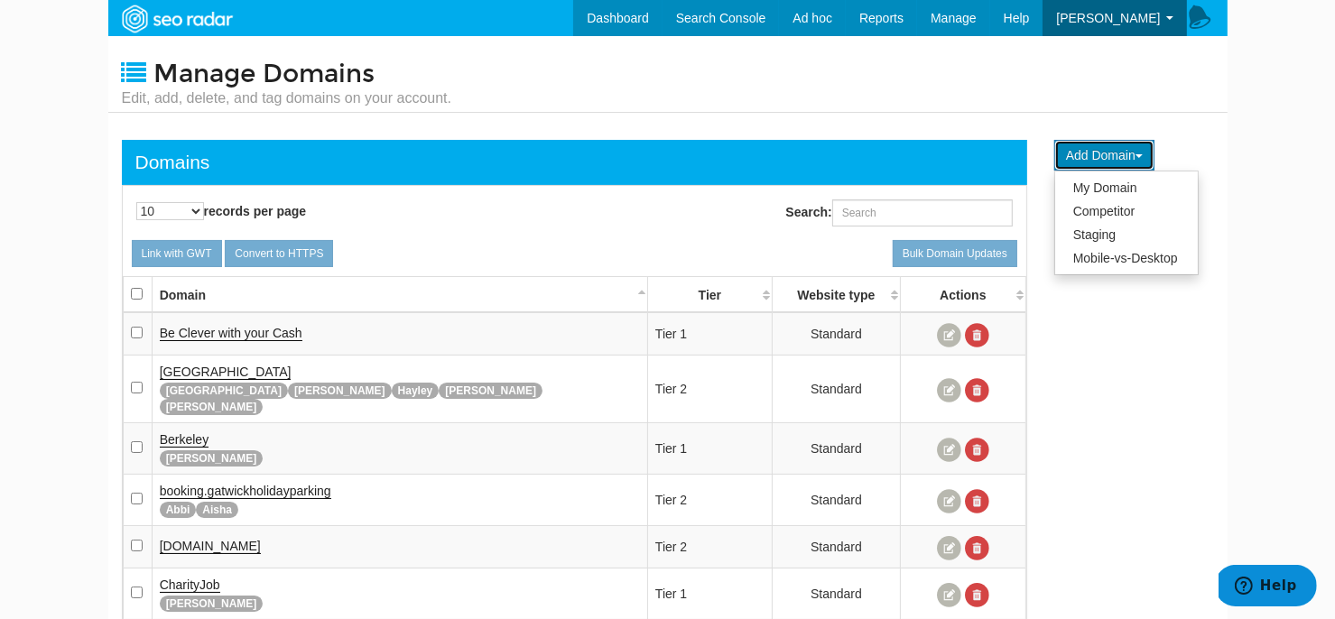
click at [1083, 160] on button "Add Domain" at bounding box center [1105, 155] width 100 height 31
click at [1084, 187] on link "My Domain" at bounding box center [1127, 187] width 143 height 23
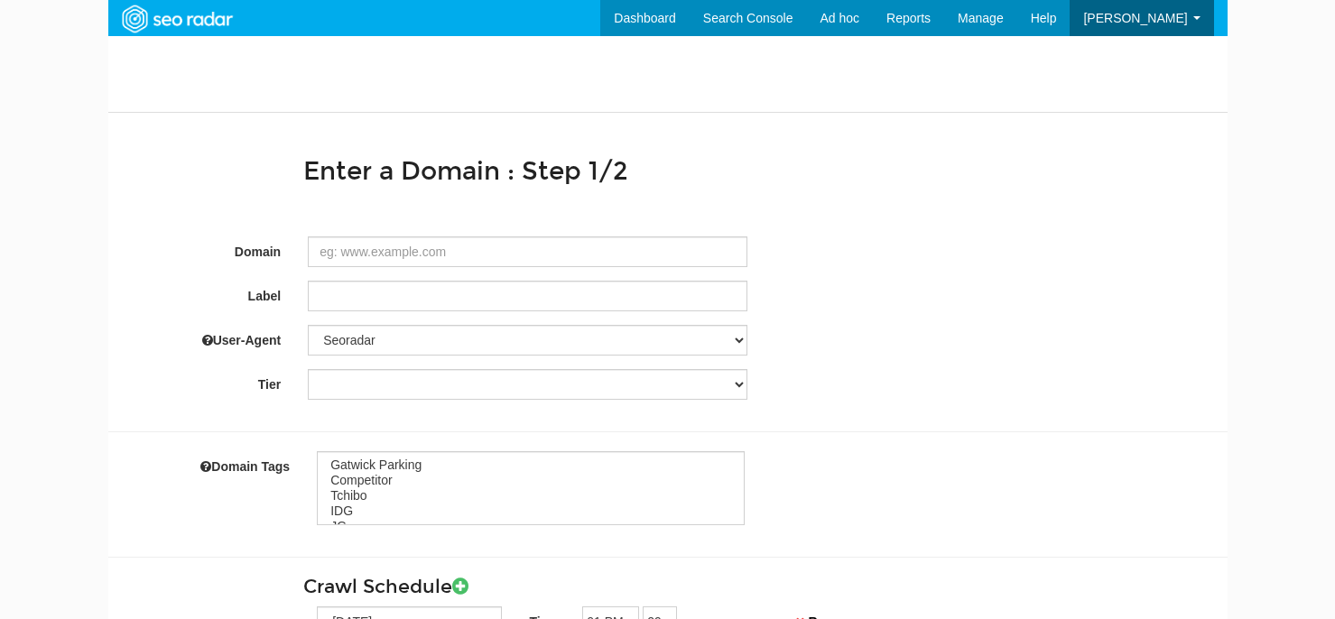
select select
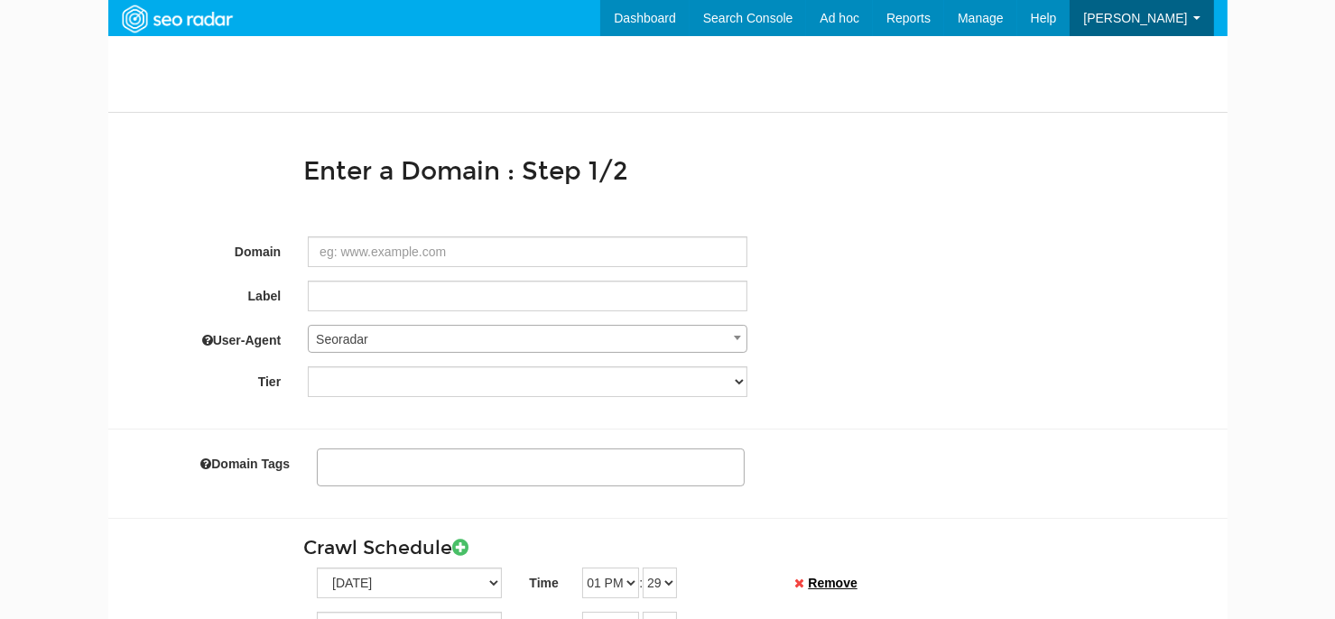
scroll to position [72, 0]
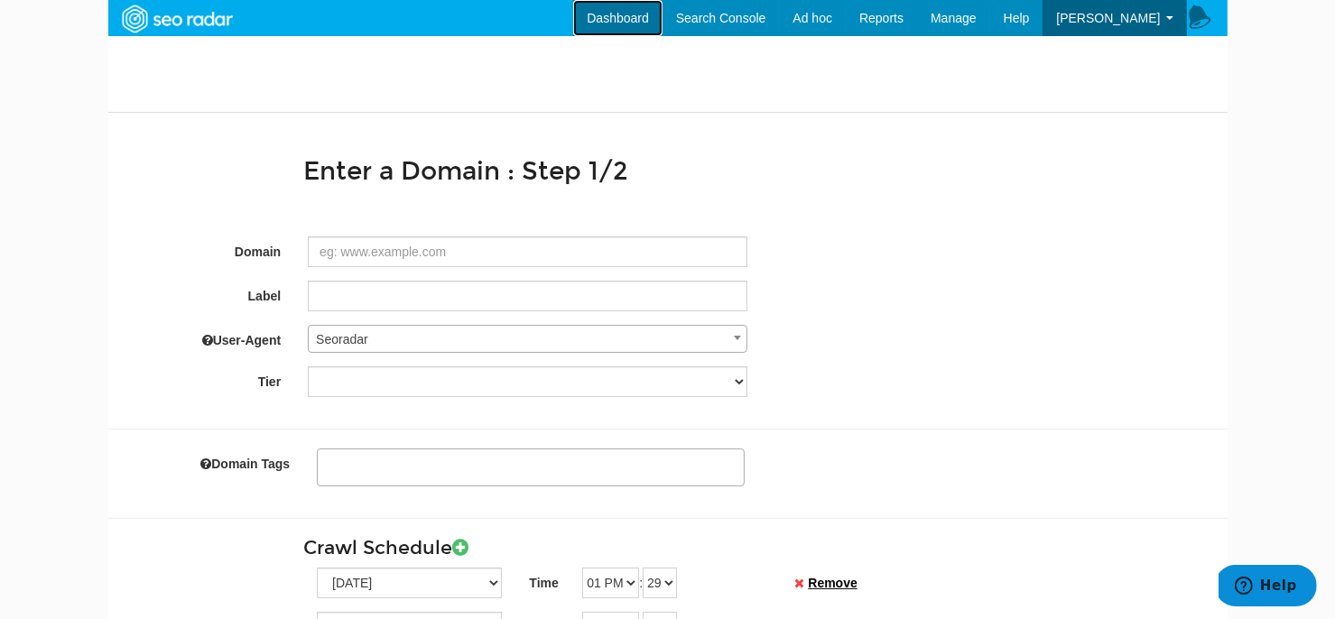
click at [635, 13] on link "Dashboard" at bounding box center [617, 18] width 89 height 36
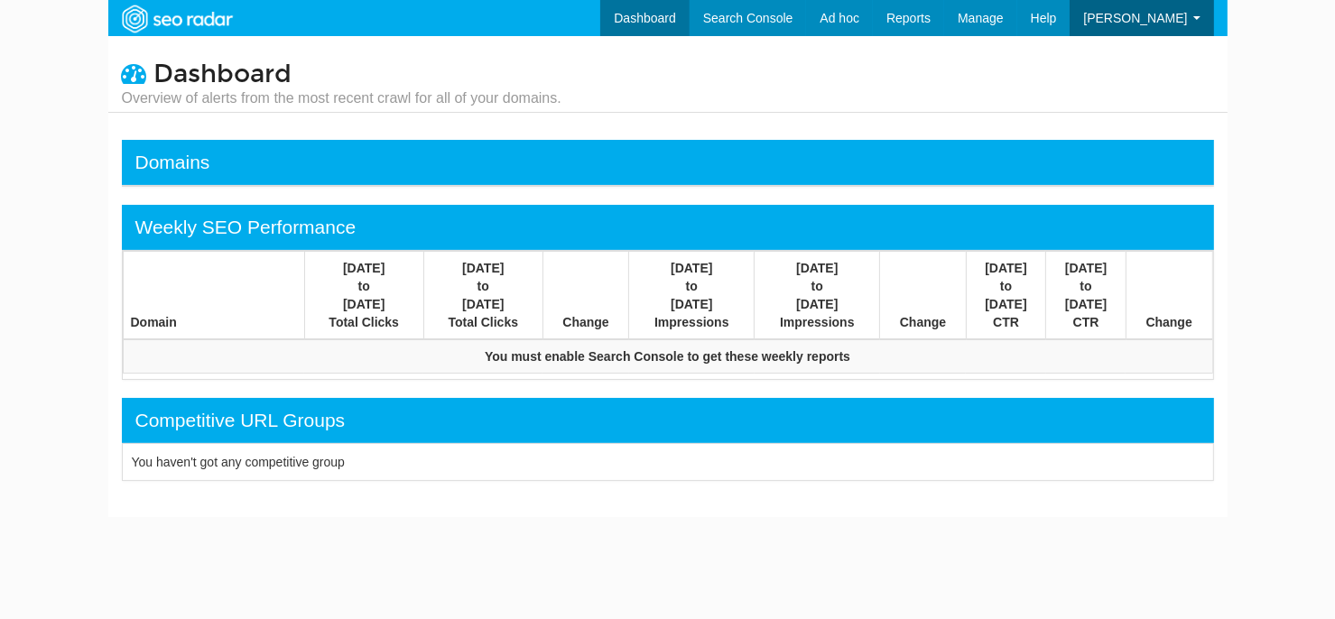
select select "50"
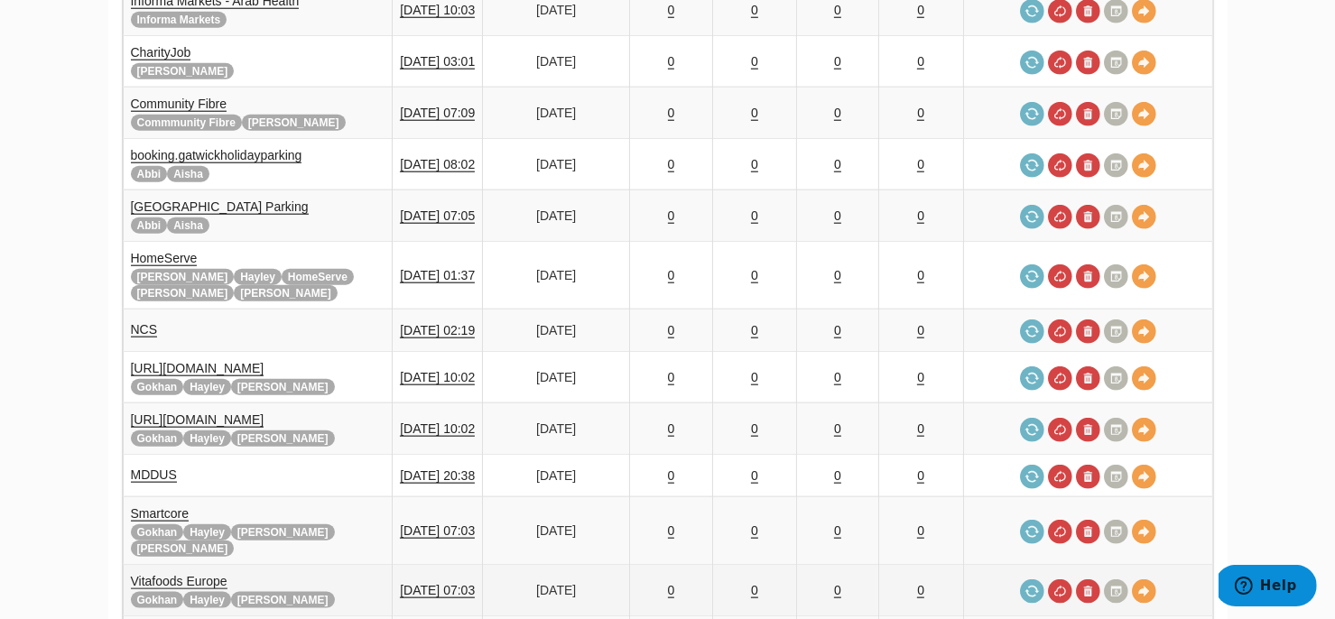
scroll to position [2067, 0]
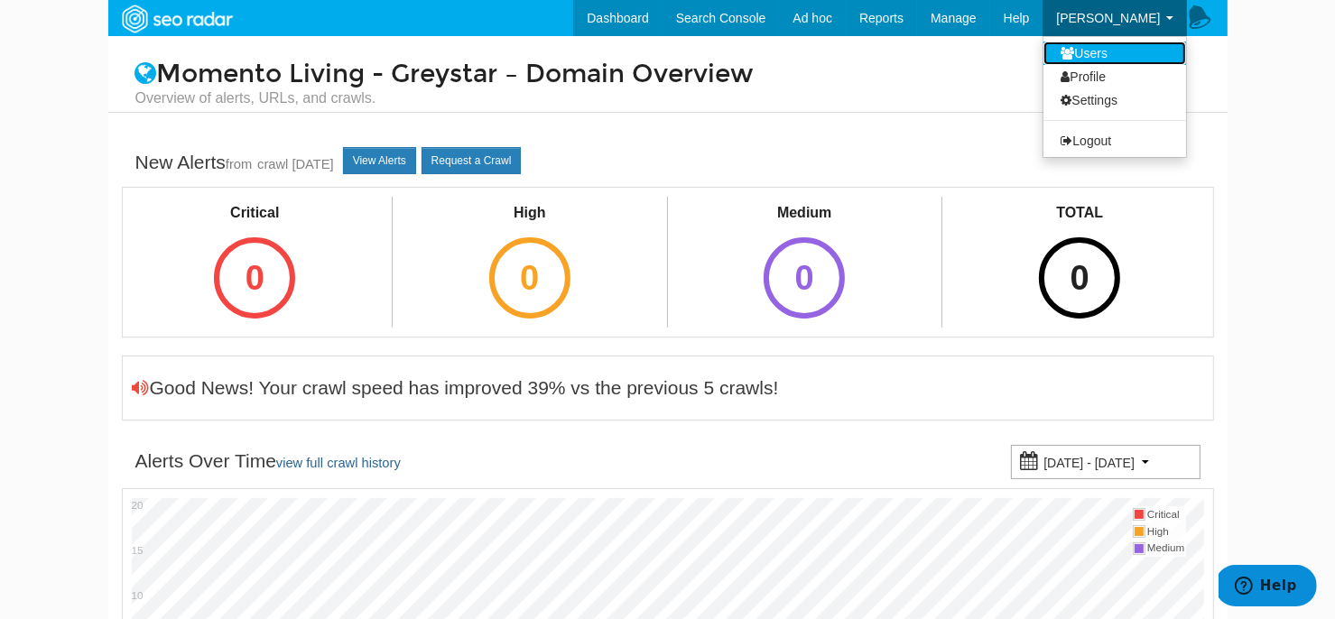
click at [1118, 61] on link "Users" at bounding box center [1115, 53] width 143 height 23
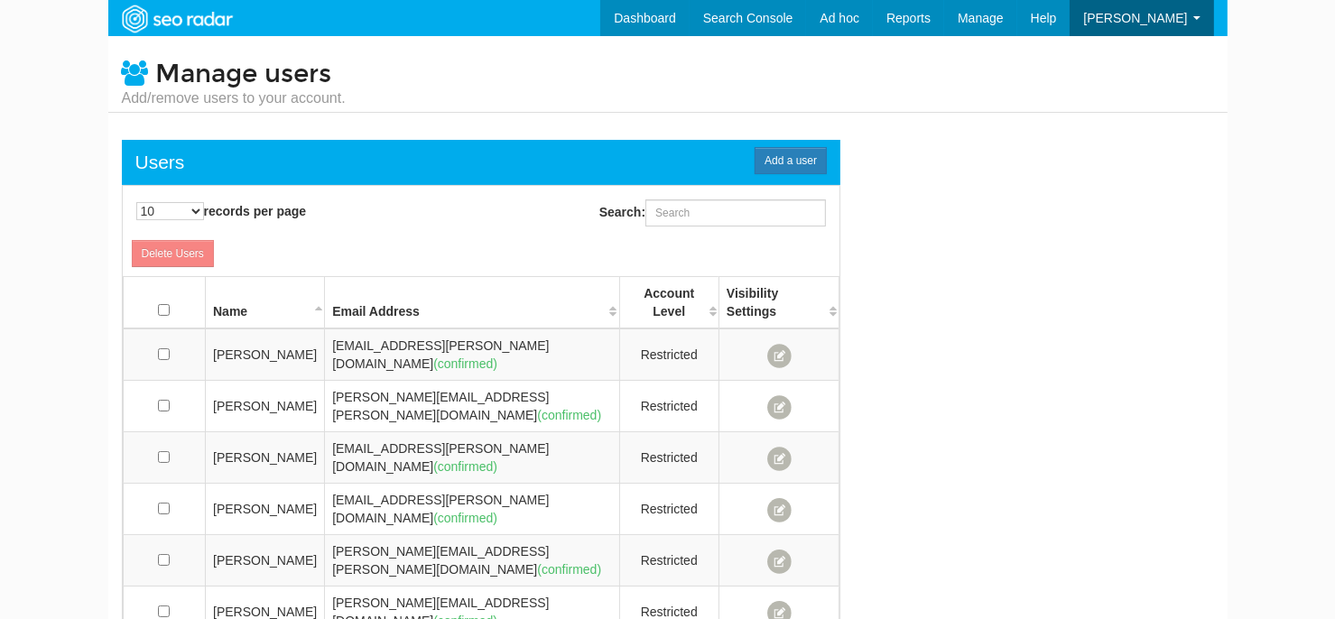
scroll to position [72, 0]
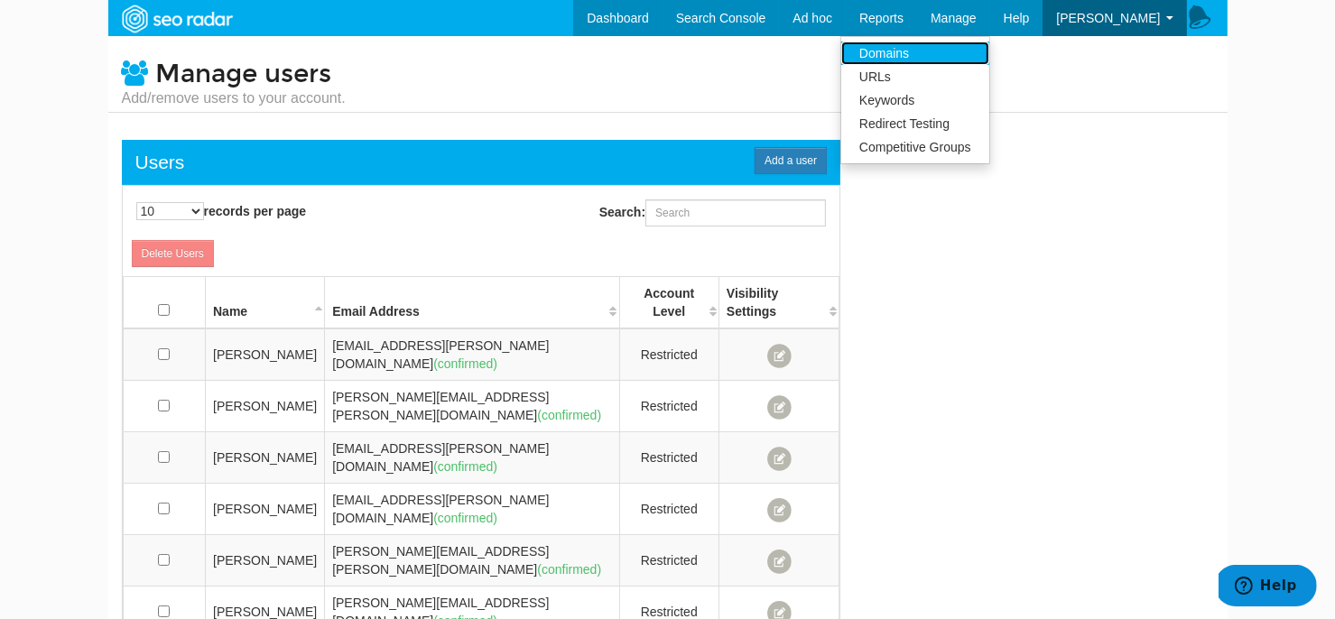
click at [951, 52] on link "Domains" at bounding box center [916, 53] width 148 height 23
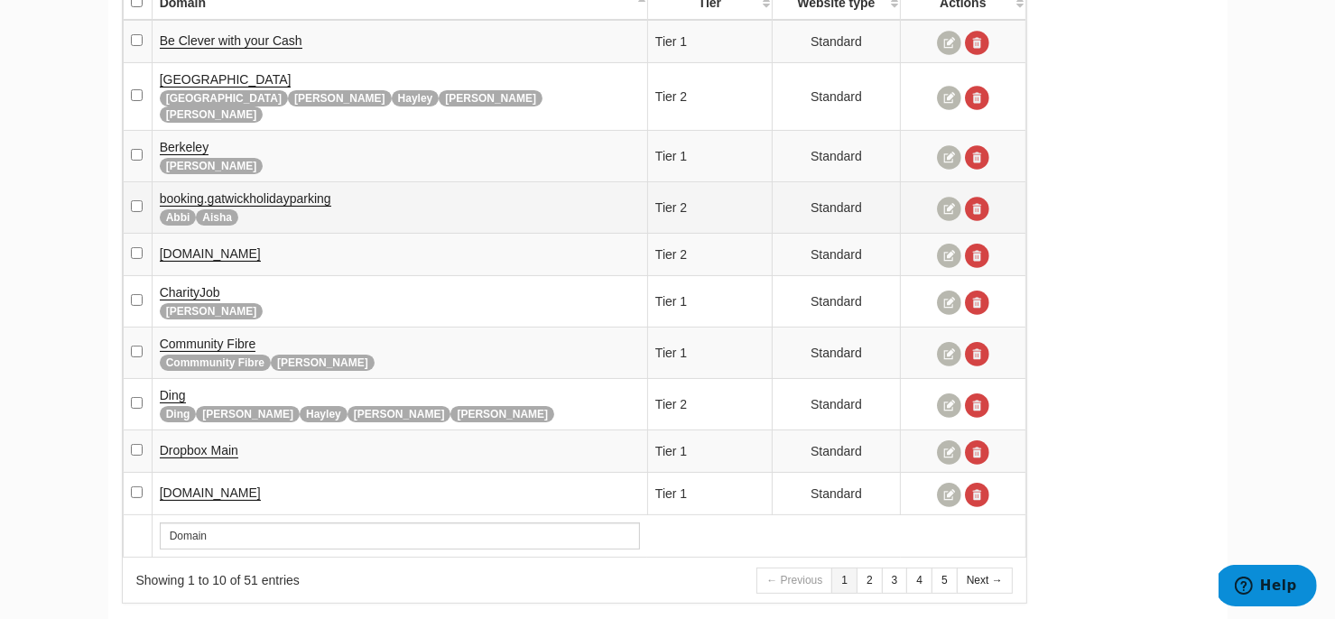
scroll to position [338, 0]
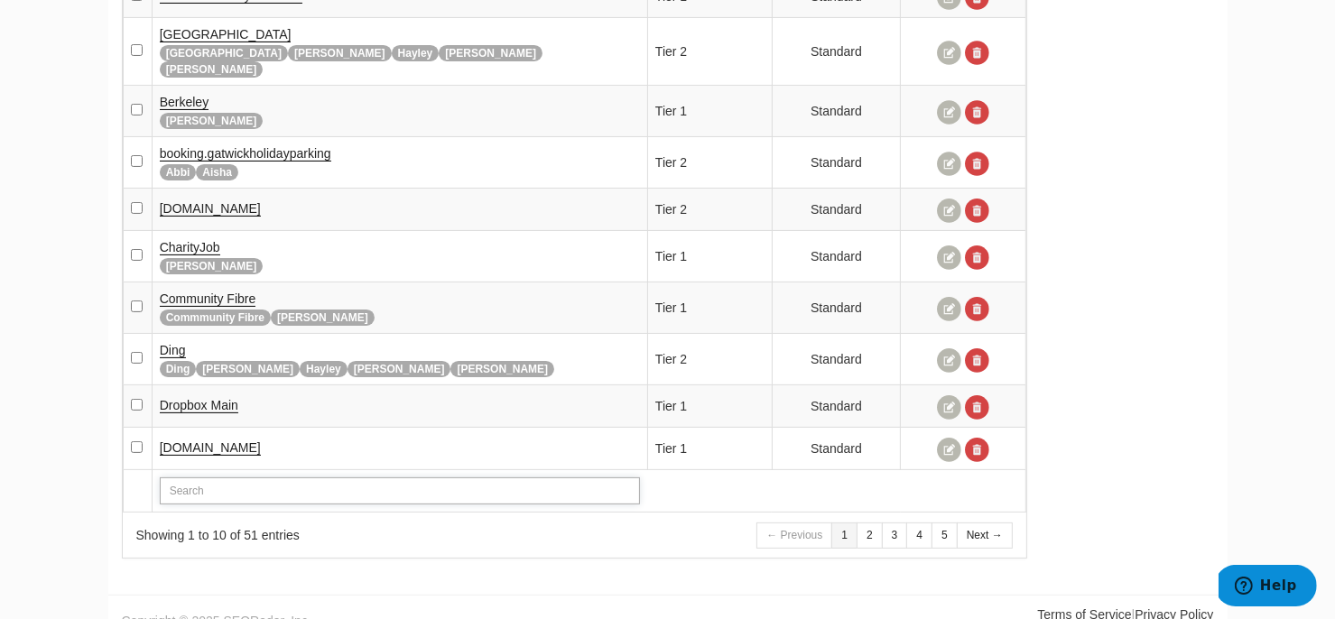
click at [557, 478] on input "text" at bounding box center [400, 491] width 481 height 27
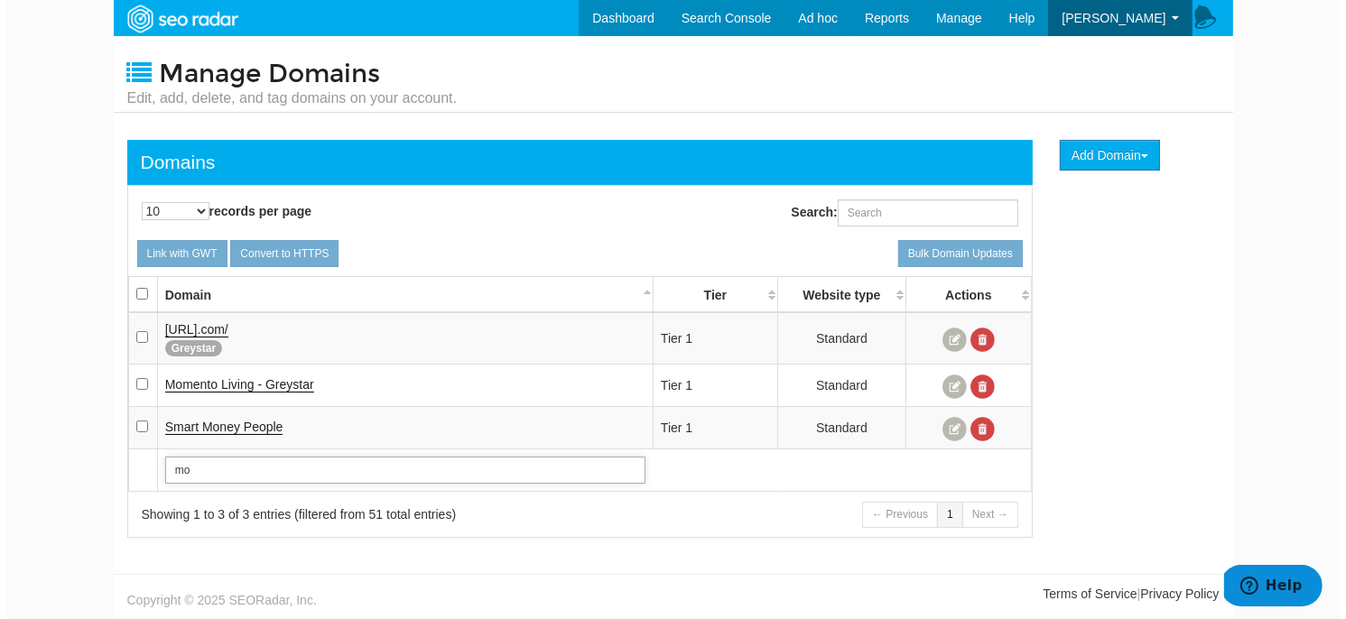
scroll to position [0, 0]
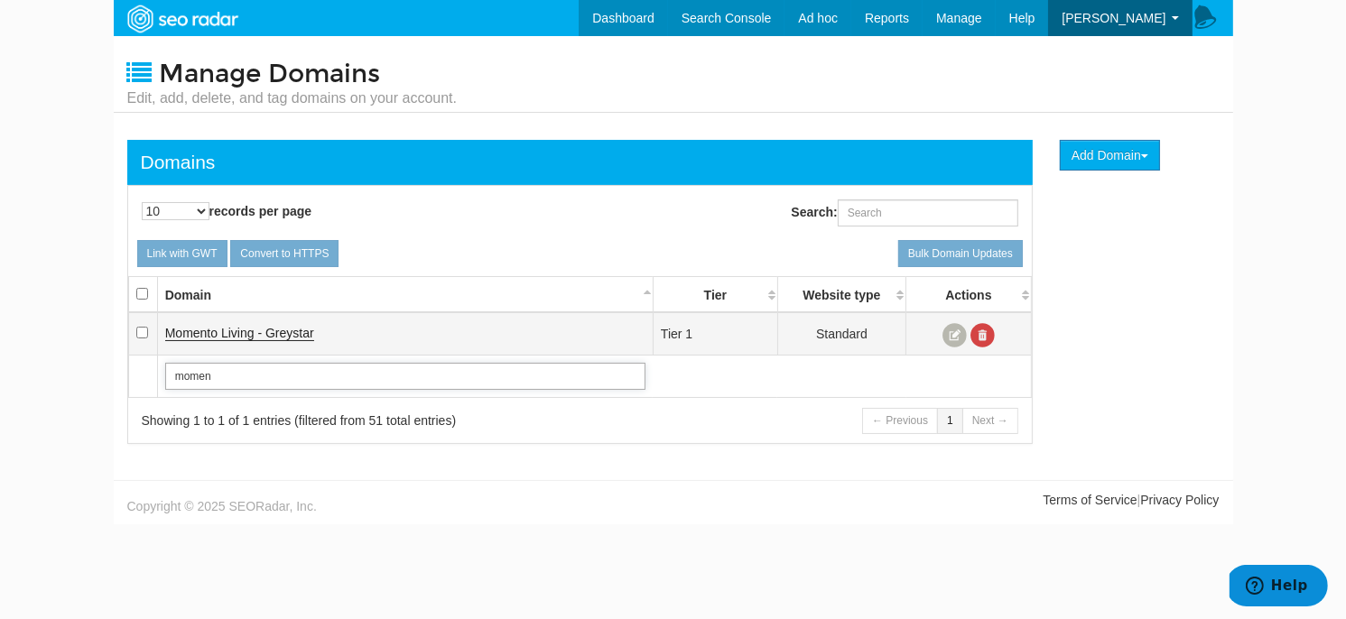
type input "momen"
click at [289, 338] on span "Momento Living - Greystar" at bounding box center [239, 333] width 149 height 14
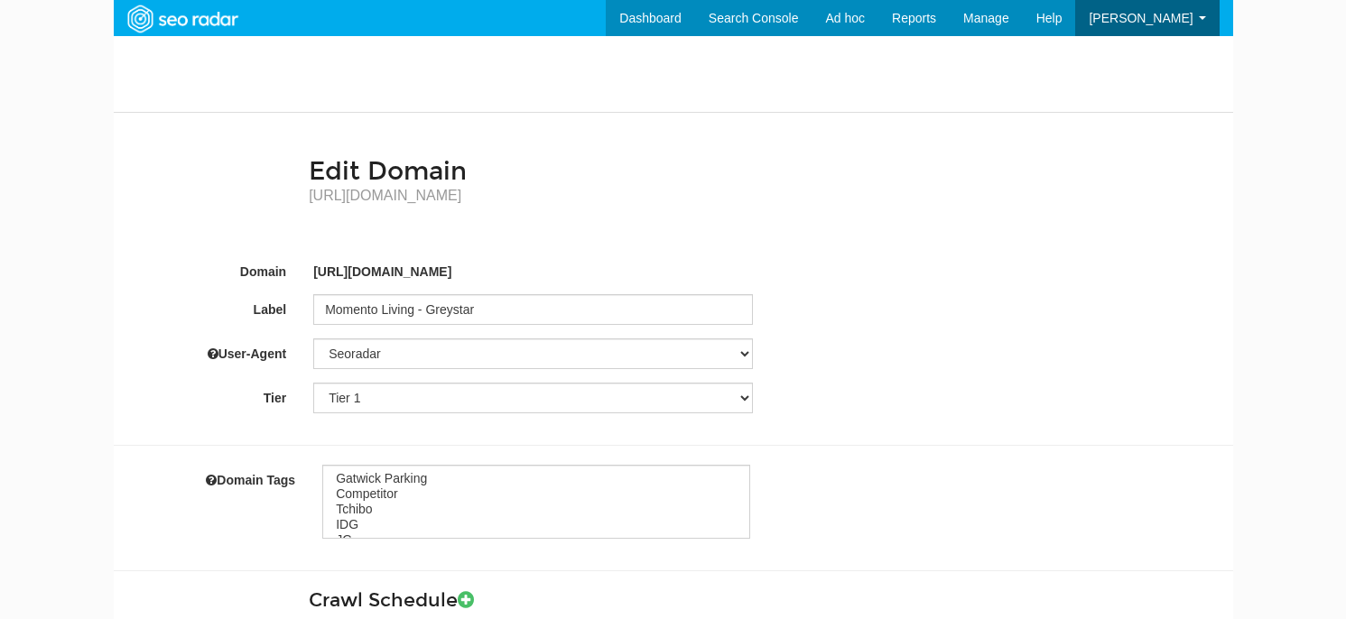
select select
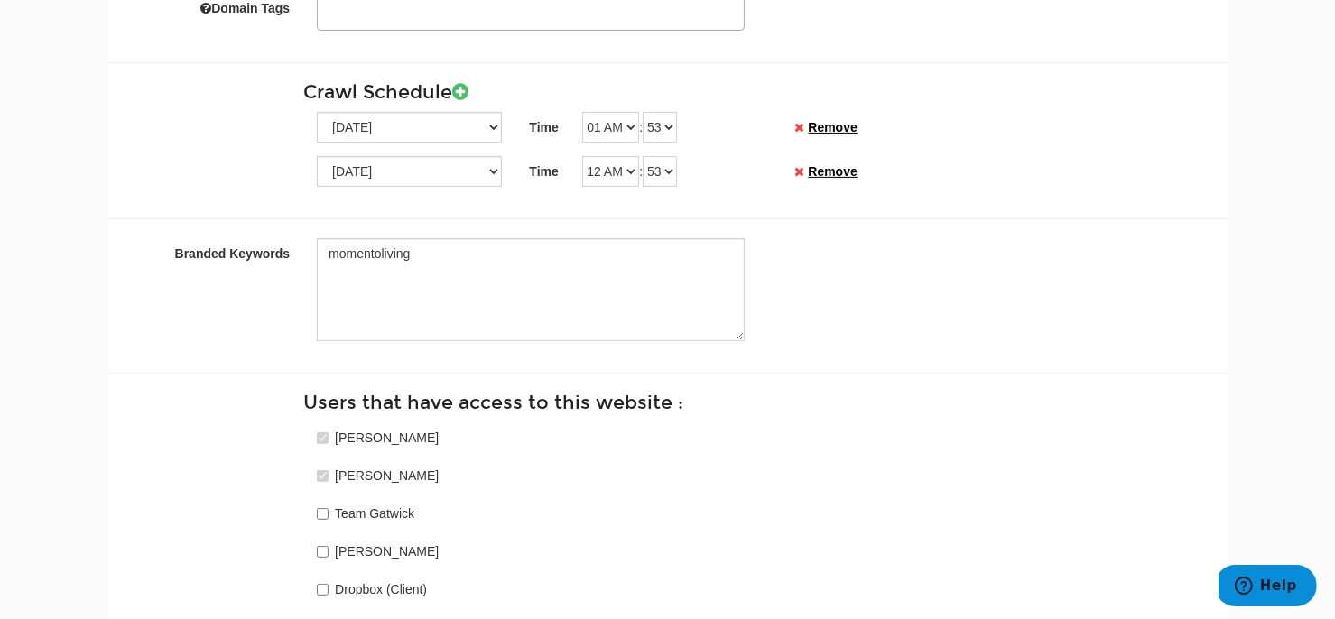
scroll to position [405, 0]
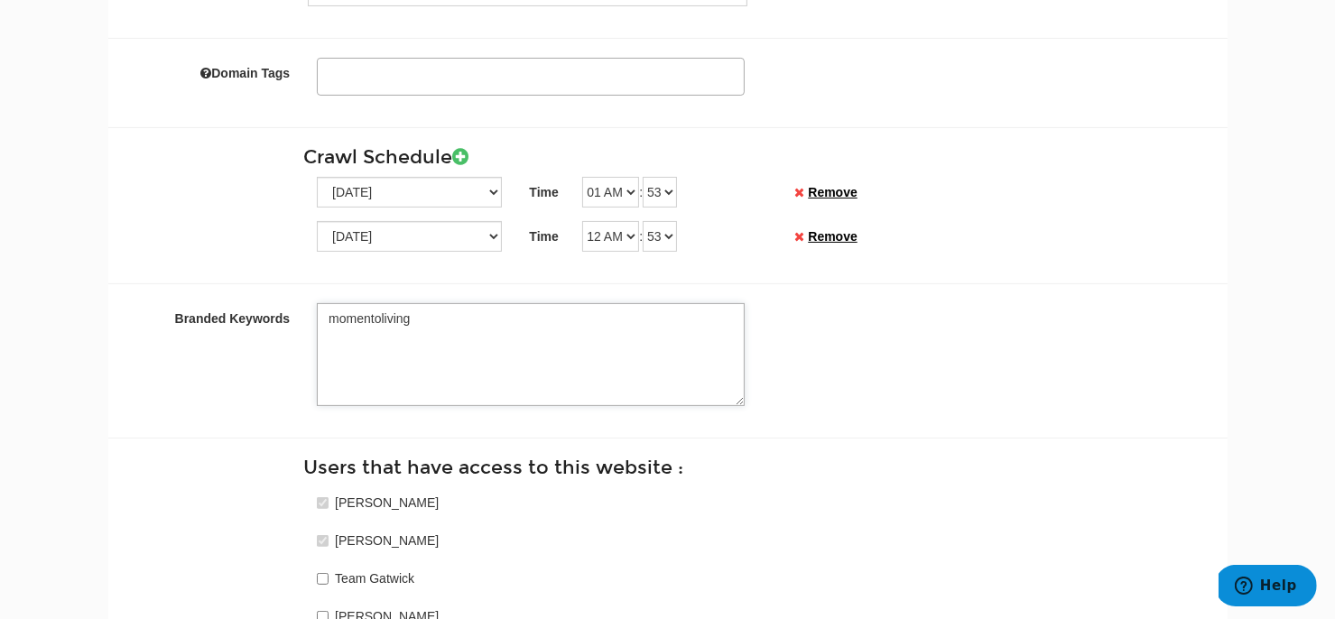
click at [419, 329] on textarea "momentoliving" at bounding box center [531, 354] width 428 height 103
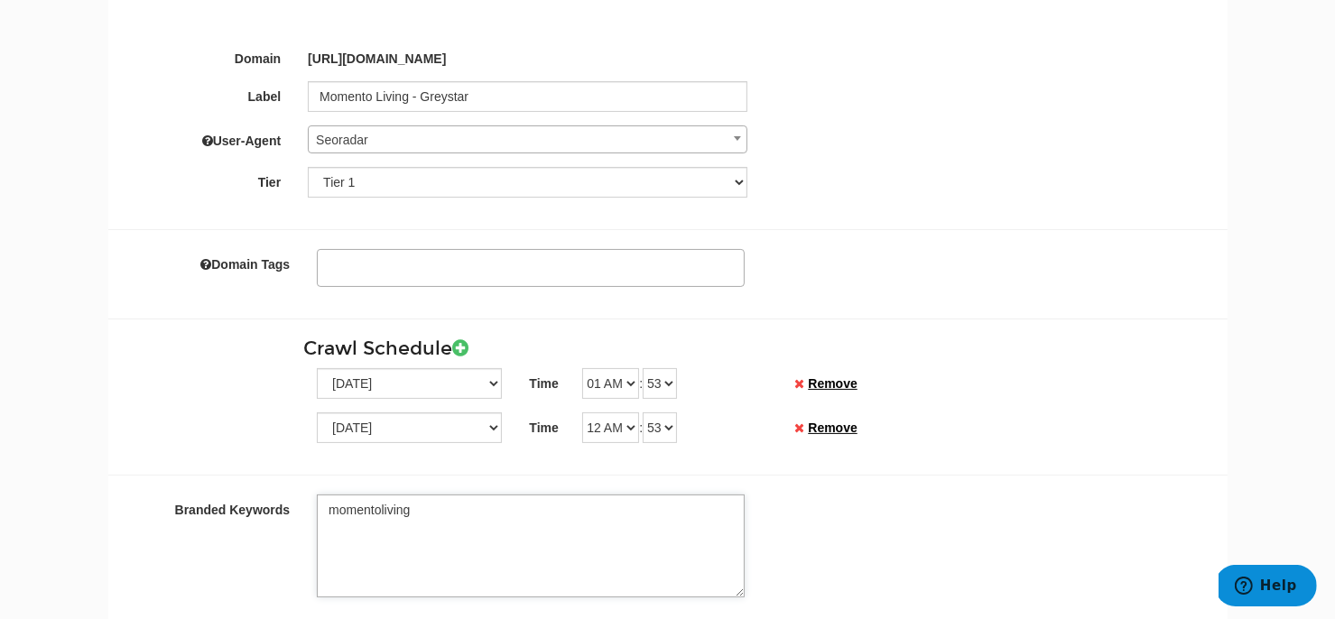
scroll to position [89, 0]
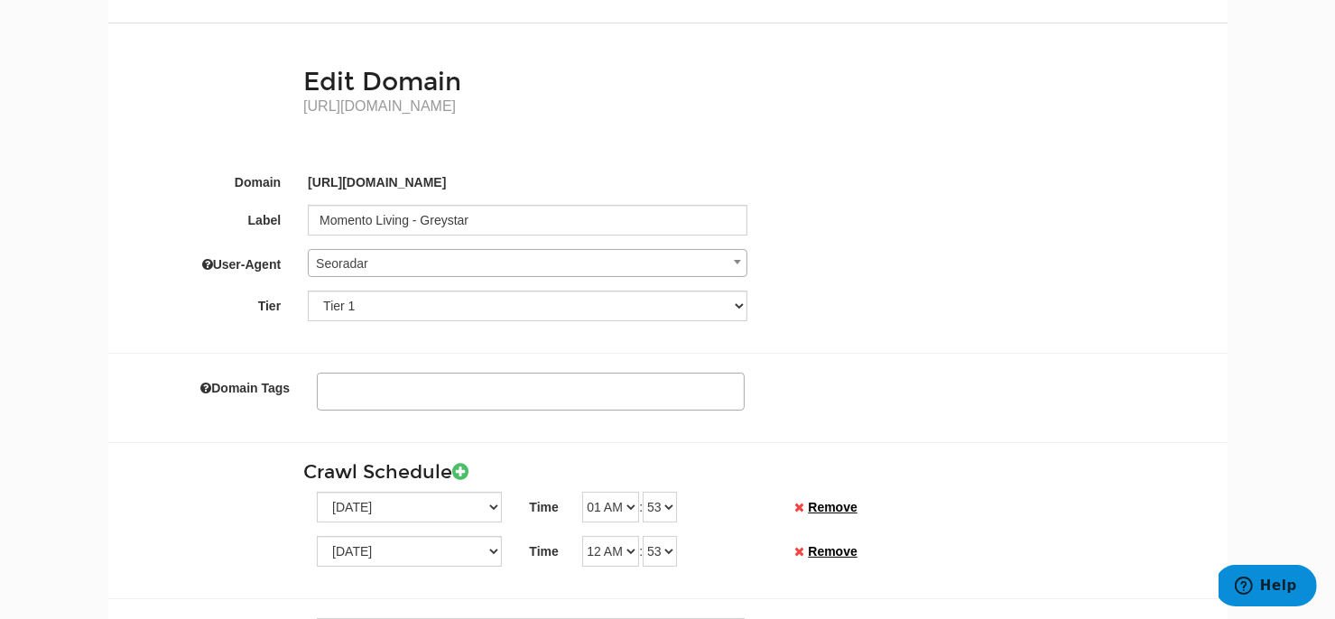
click at [387, 380] on ul at bounding box center [531, 389] width 426 height 28
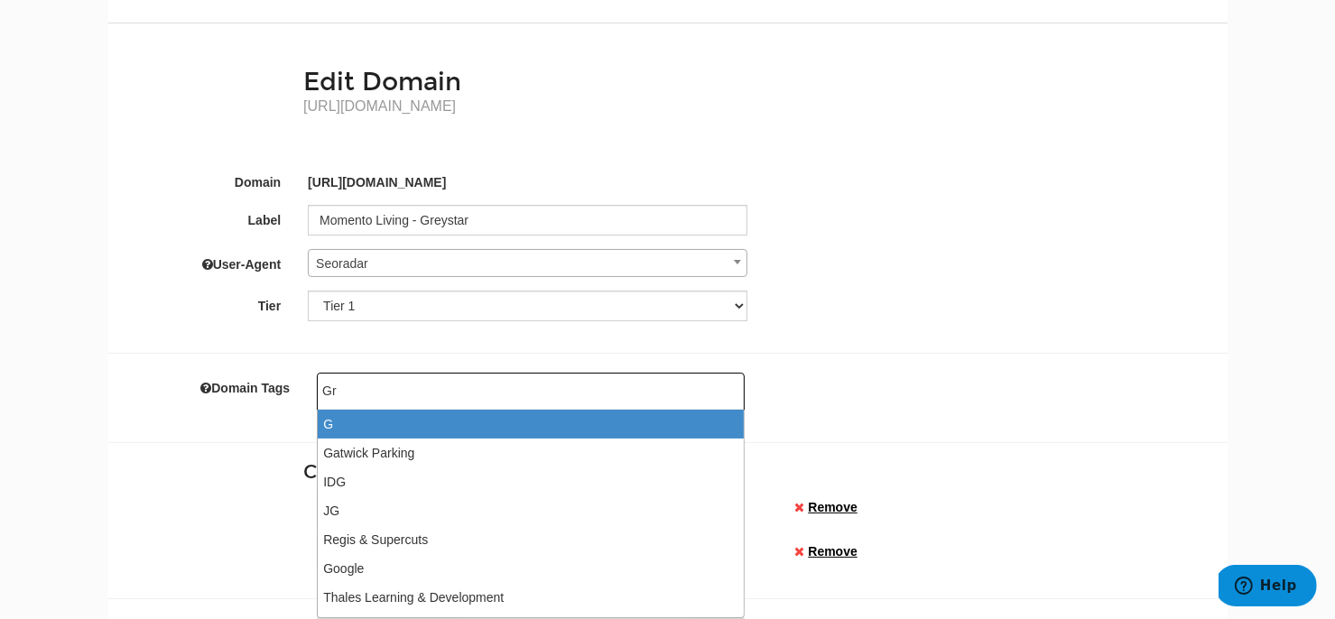
type input "Gre"
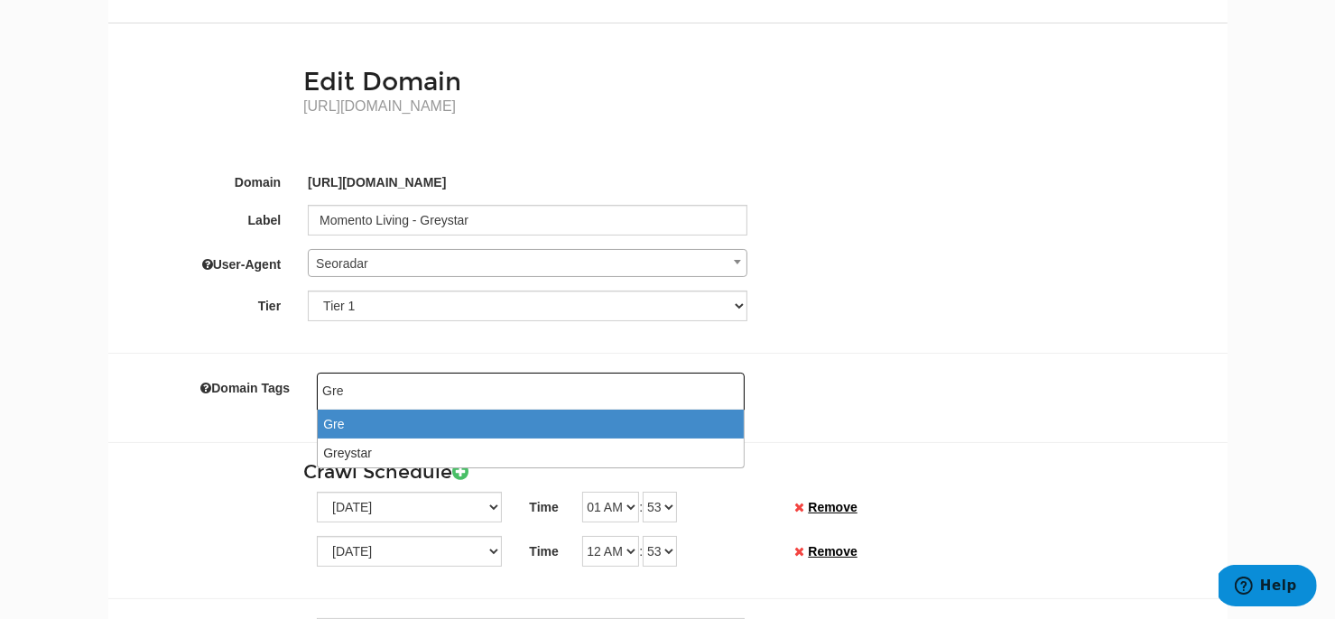
type input "Grey"
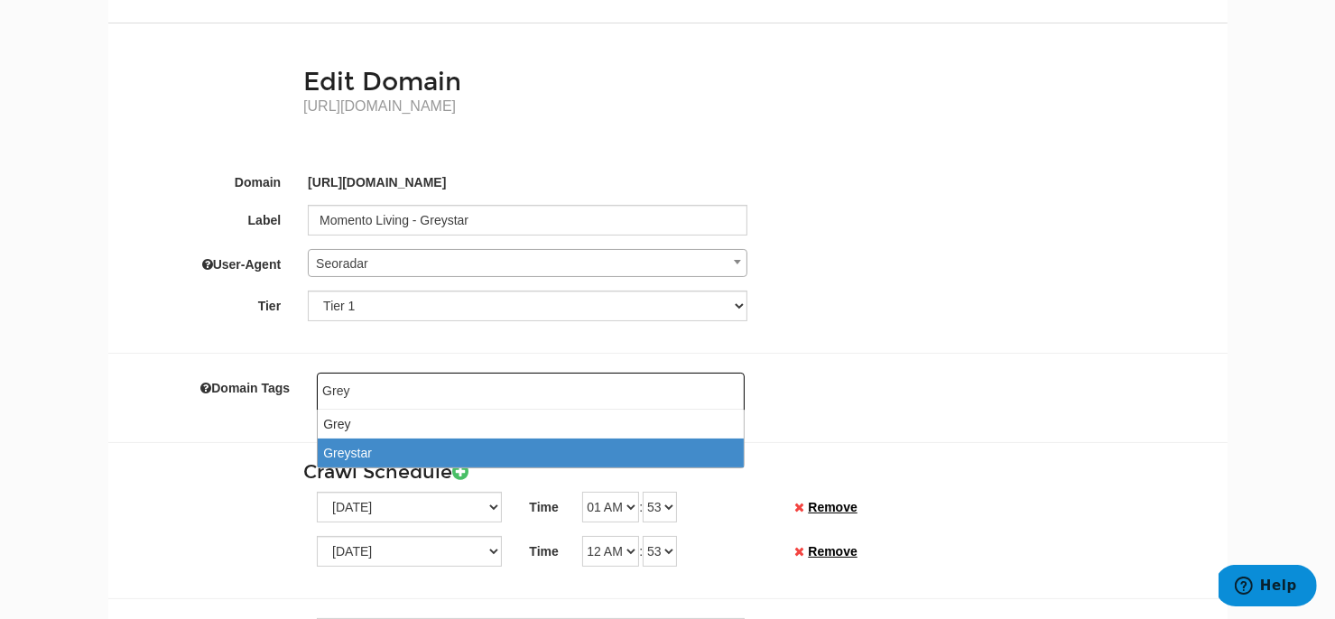
select select "Greystar"
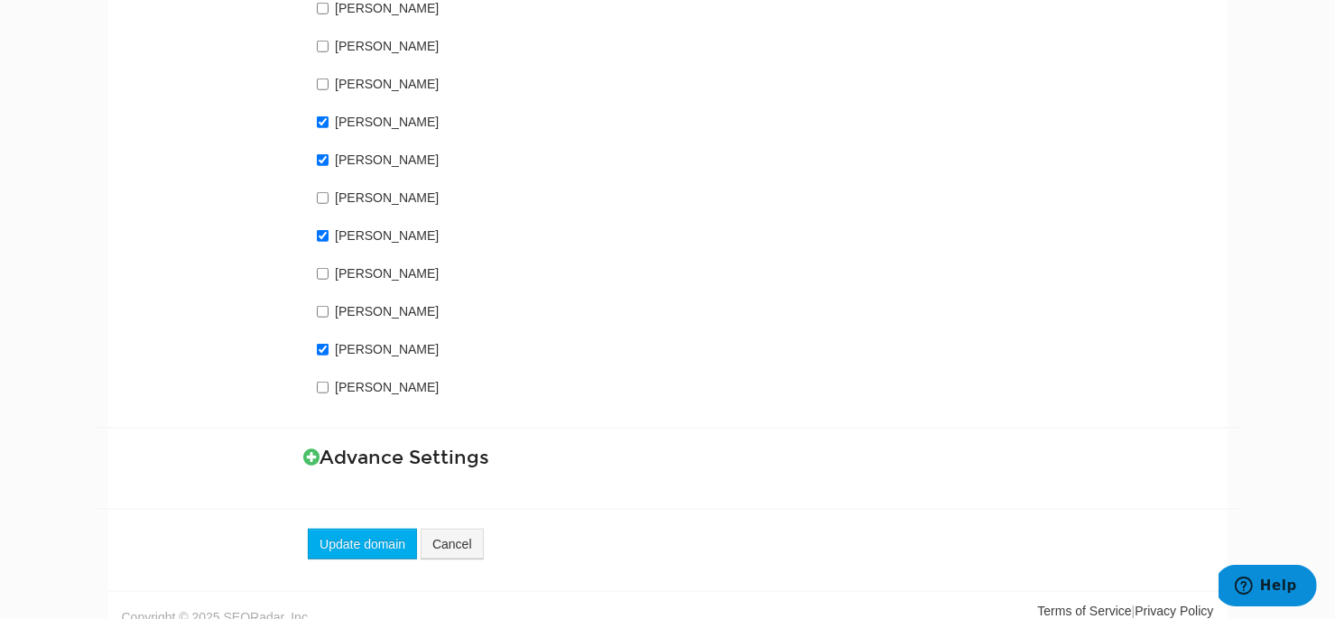
scroll to position [1521, 0]
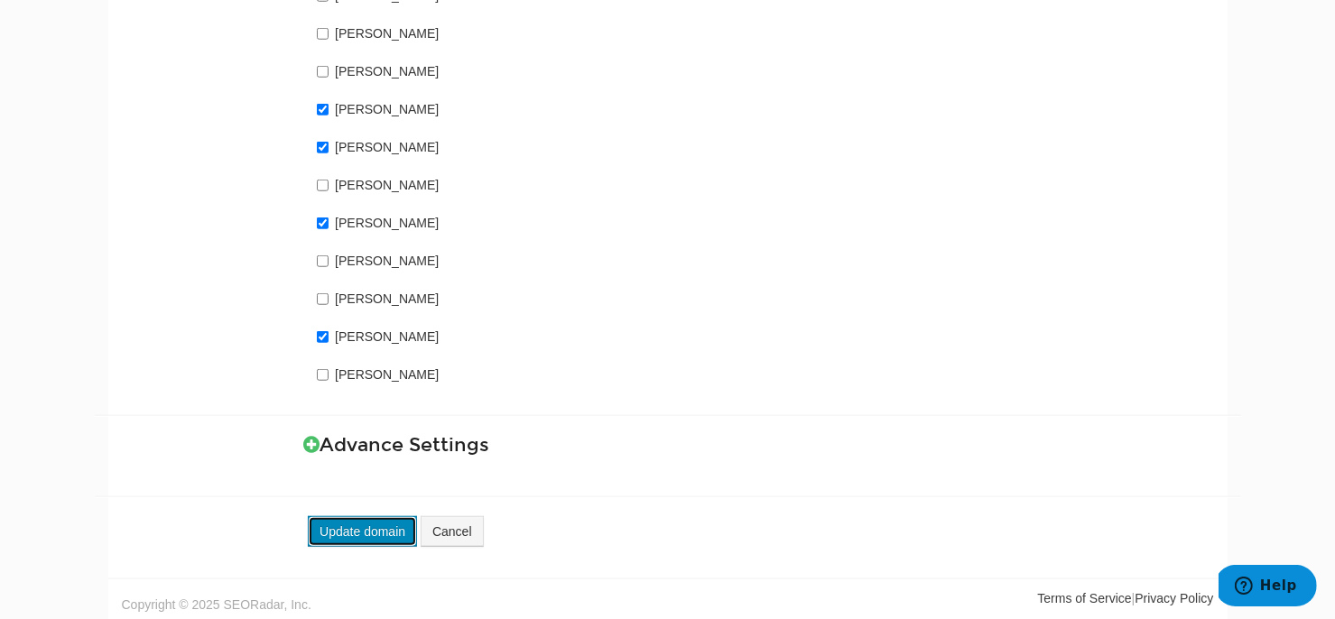
click at [367, 529] on button "Update domain" at bounding box center [362, 531] width 109 height 31
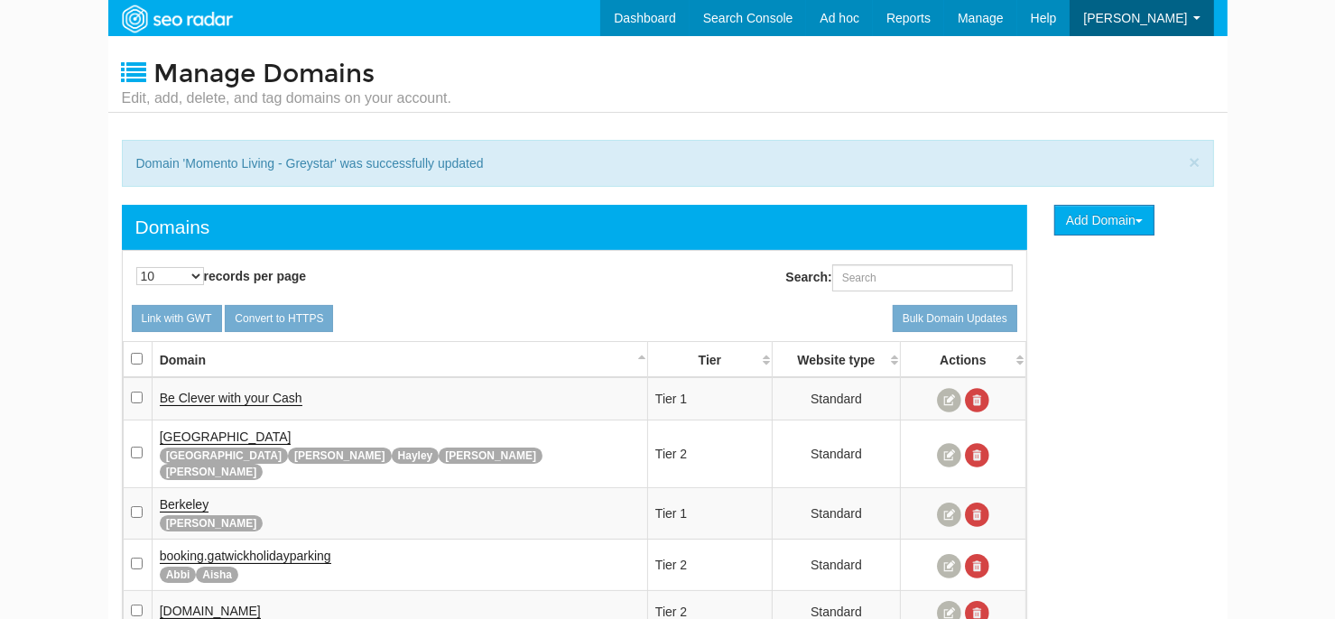
scroll to position [72, 0]
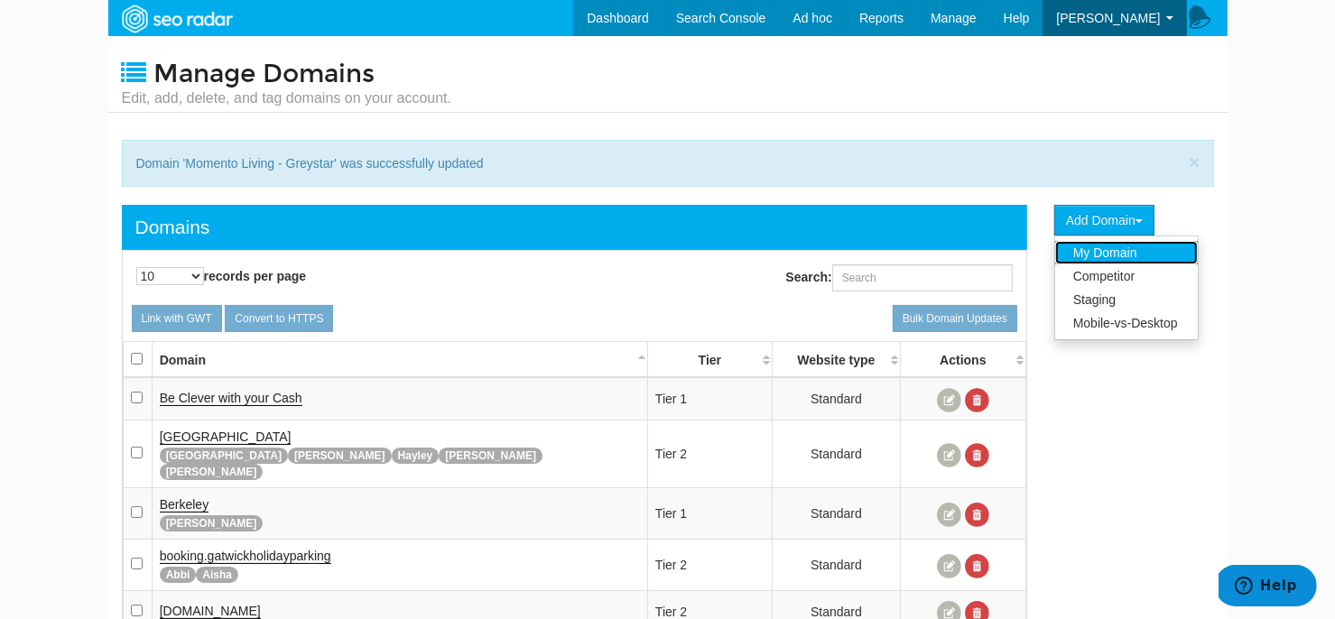
click at [1094, 251] on link "My Domain" at bounding box center [1127, 252] width 143 height 23
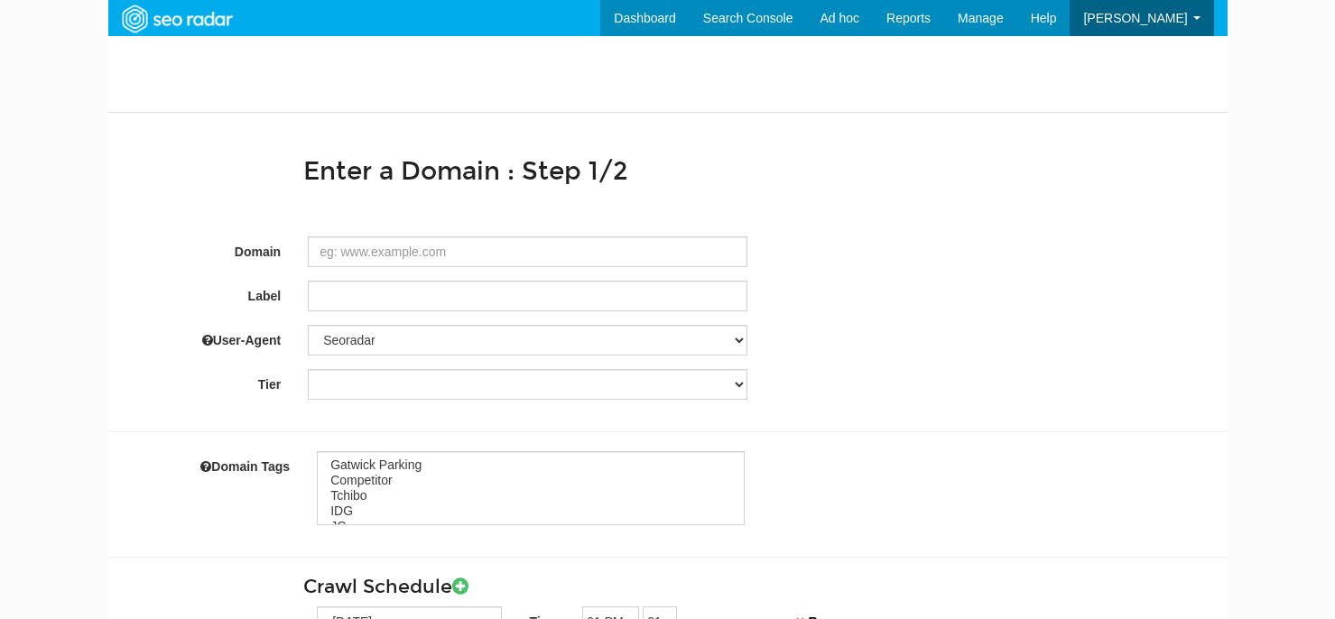
select select
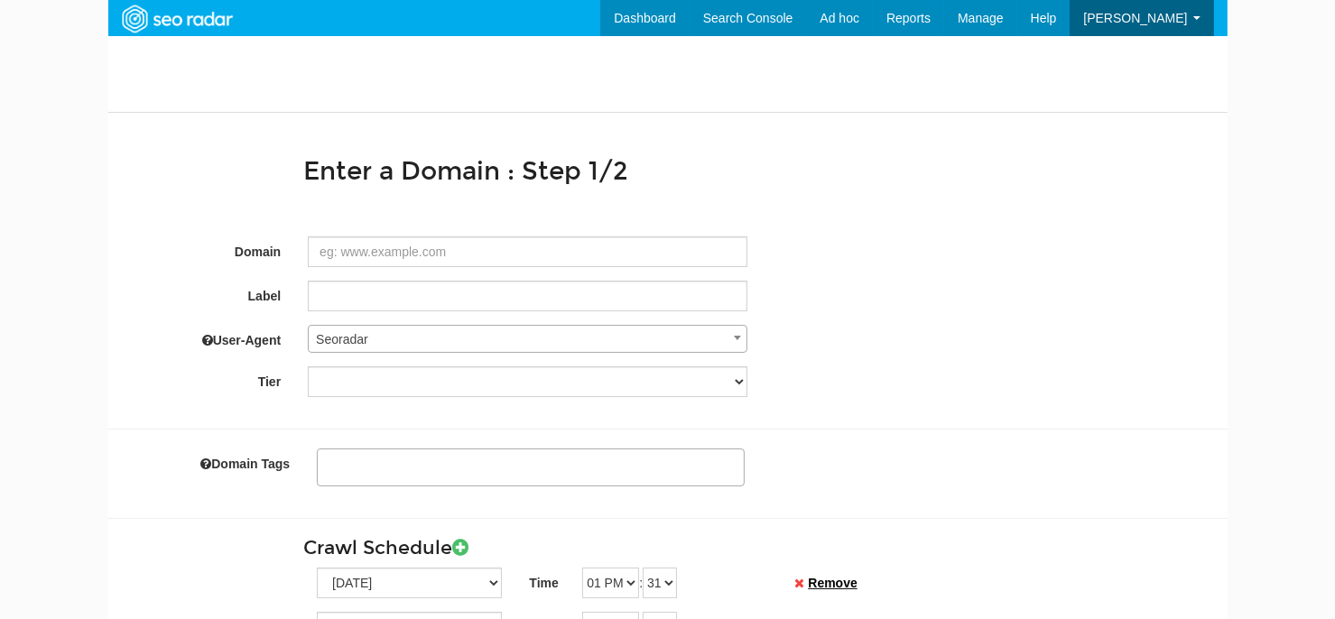
scroll to position [72, 0]
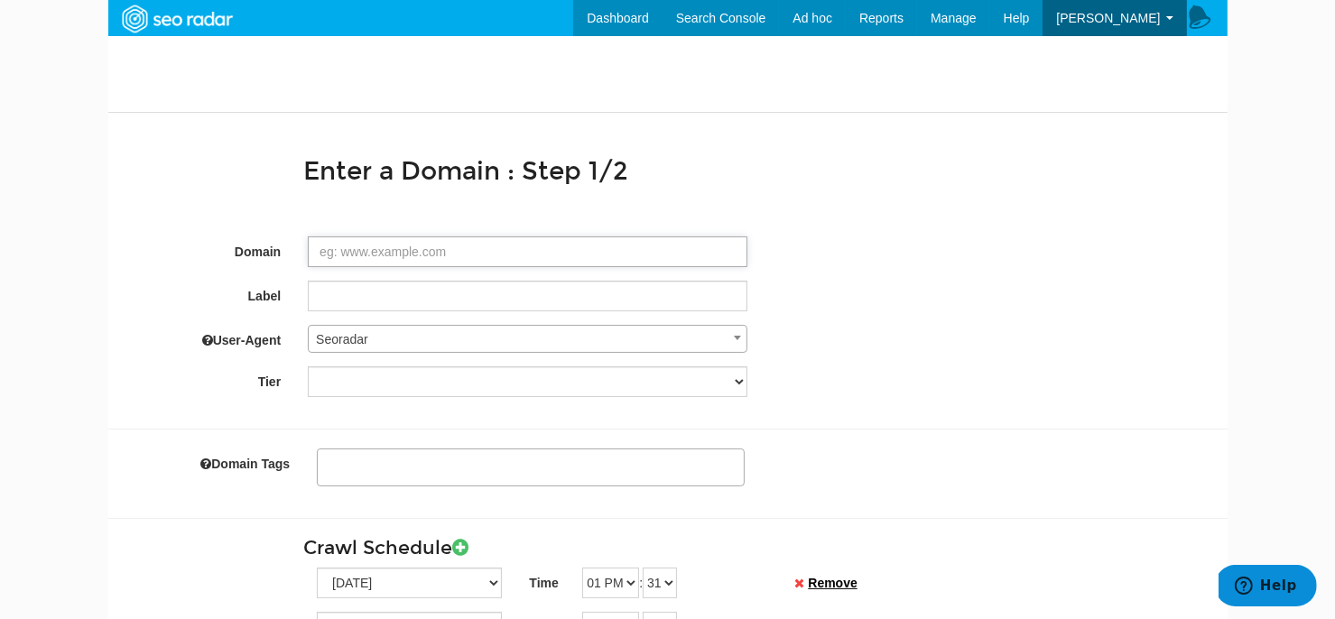
click at [408, 245] on input "Domain" at bounding box center [528, 252] width 440 height 31
paste input "https://tendegreescroydon.co.uk/"
type input "https://tendegreescroydon.co.uk/"
type textarea "tendegreescroydon co"
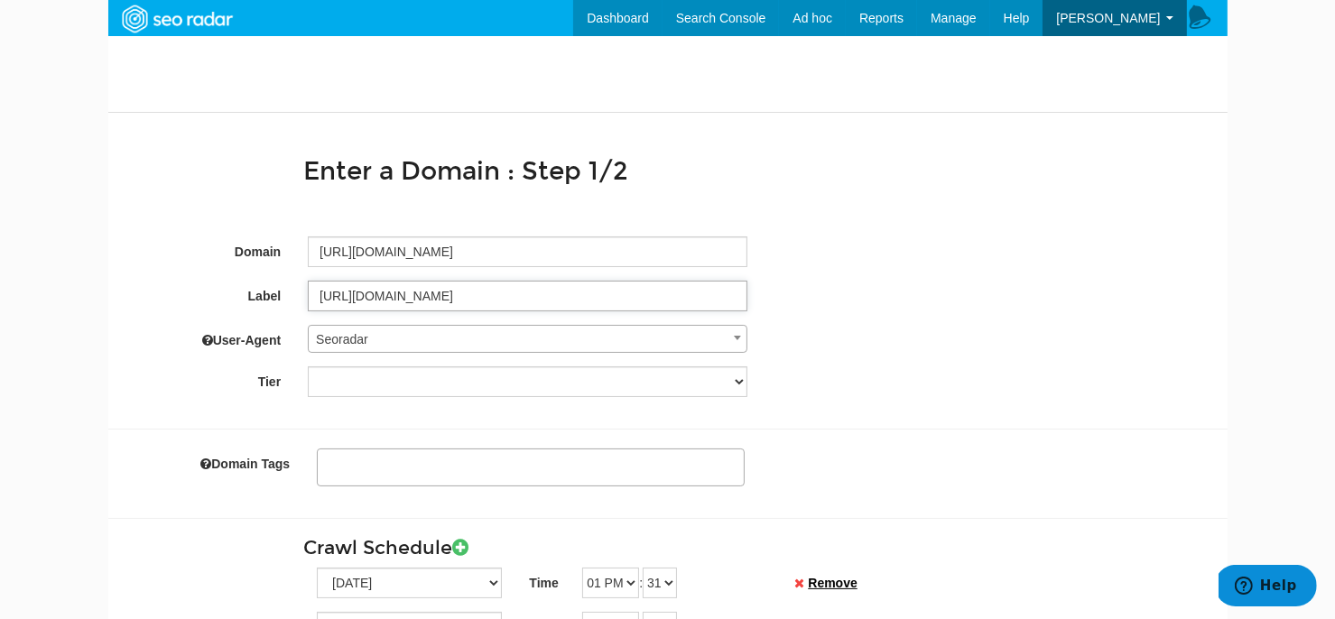
click at [382, 299] on input "https://tendegreescroydon.co.uk/" at bounding box center [528, 296] width 440 height 31
drag, startPoint x: 543, startPoint y: 290, endPoint x: 200, endPoint y: 299, distance: 342.3
click at [200, 299] on div "Label https://tendegreescroydon.co.uk/" at bounding box center [668, 296] width 1120 height 31
type input "G"
type input "Ten Degrees"
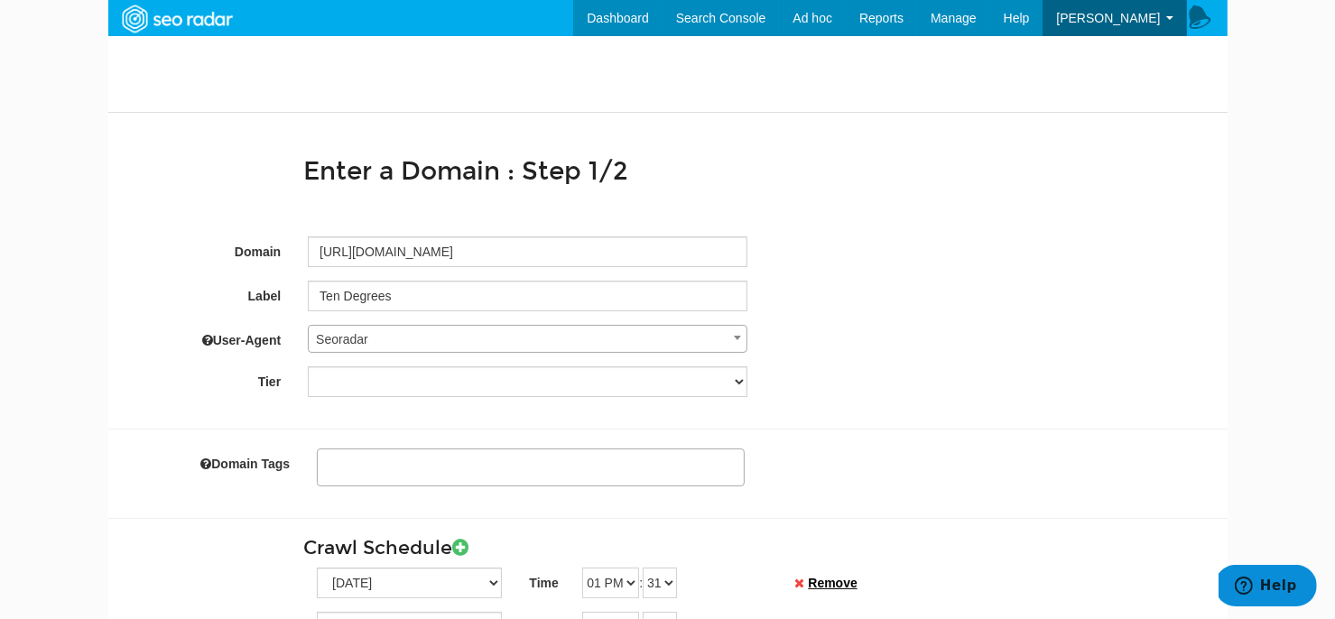
click at [358, 466] on ul at bounding box center [531, 465] width 426 height 28
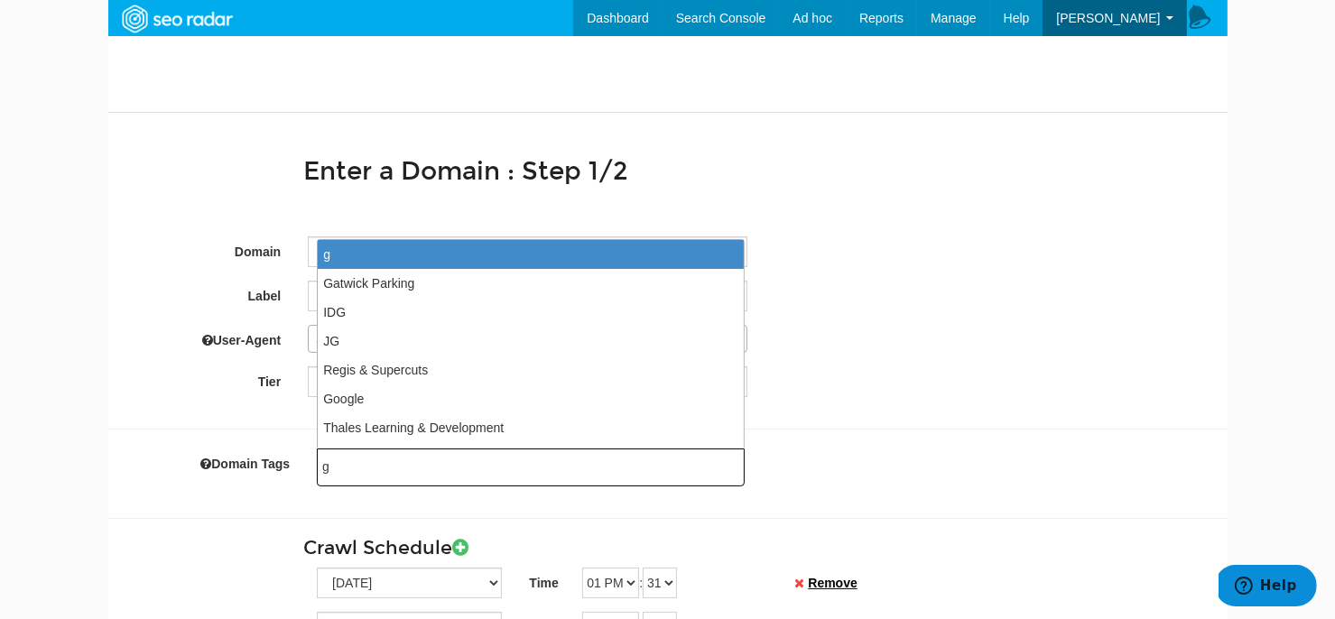
type input "gr"
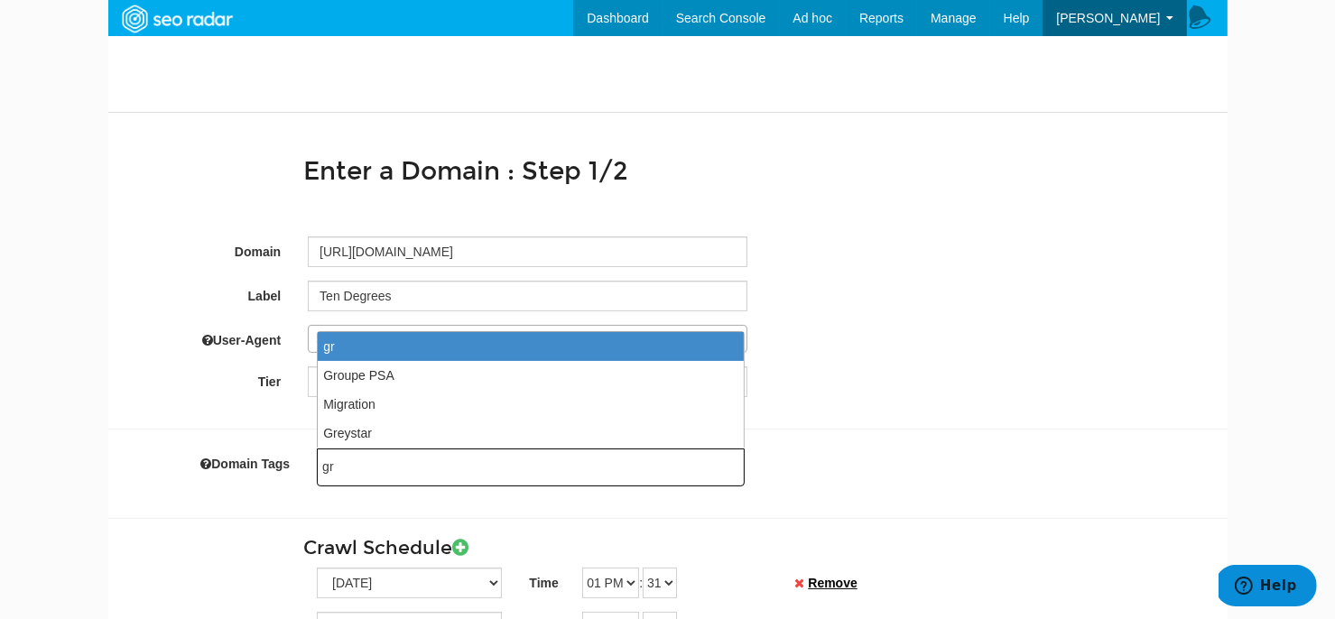
type input "gre"
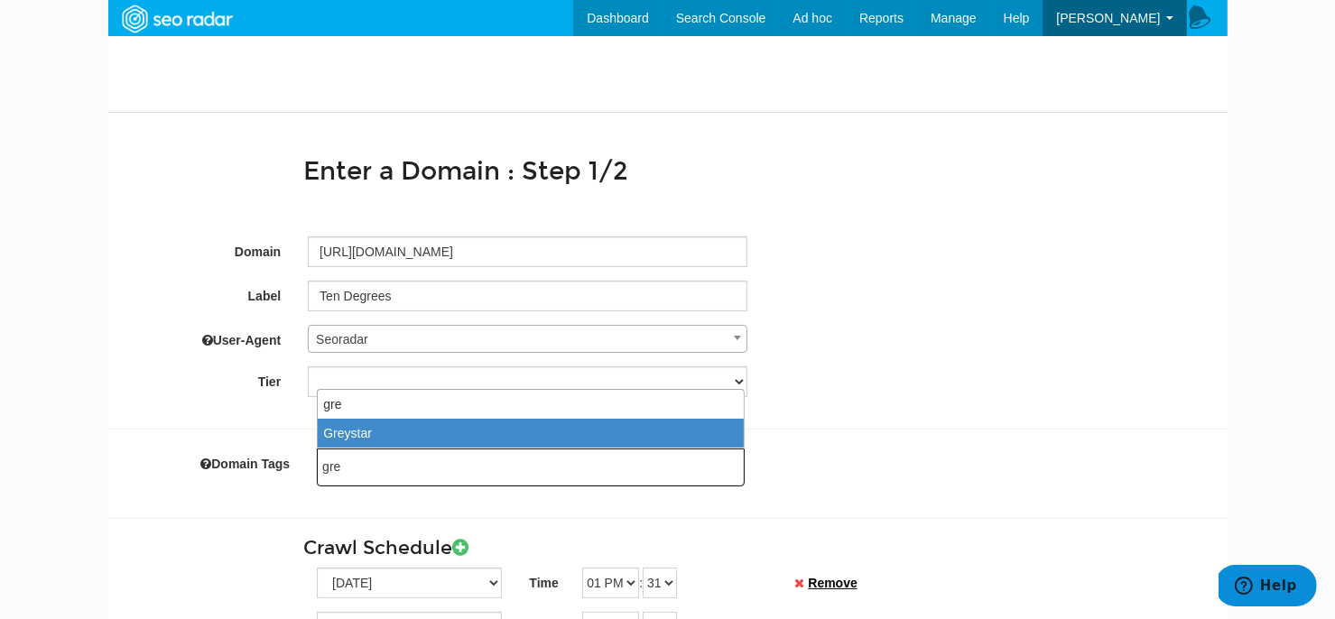
select select "Greystar"
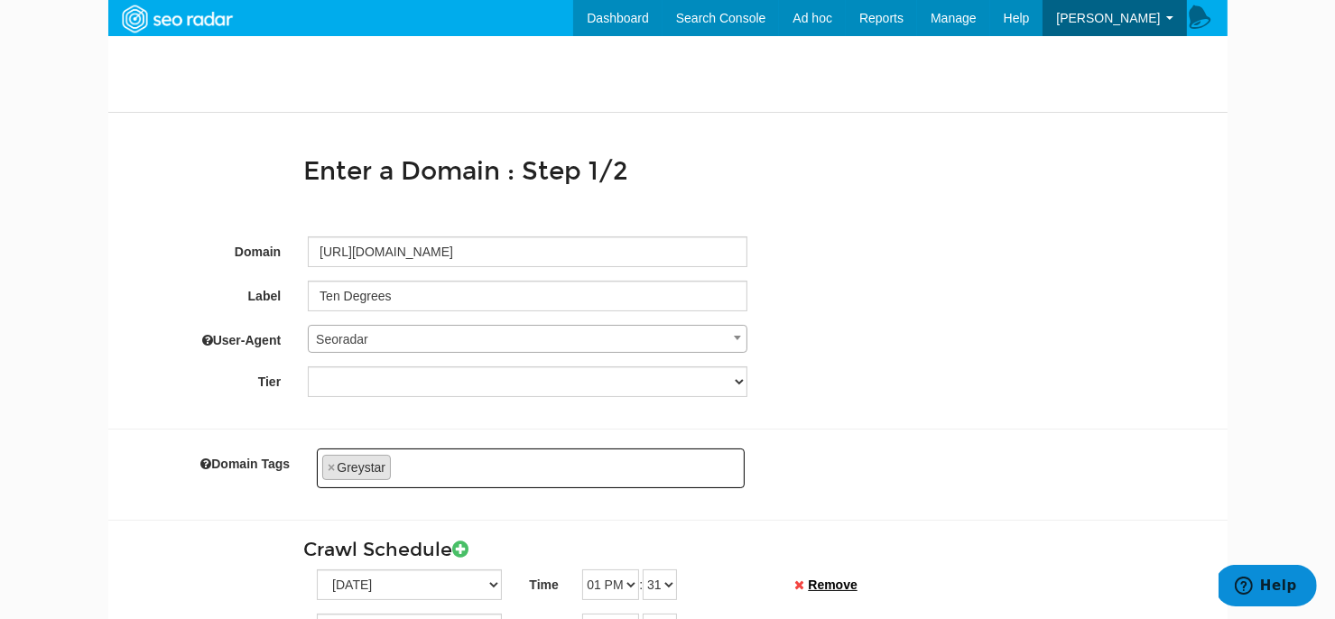
scroll to position [1430, 0]
click at [354, 344] on span "Seoradar" at bounding box center [528, 339] width 438 height 25
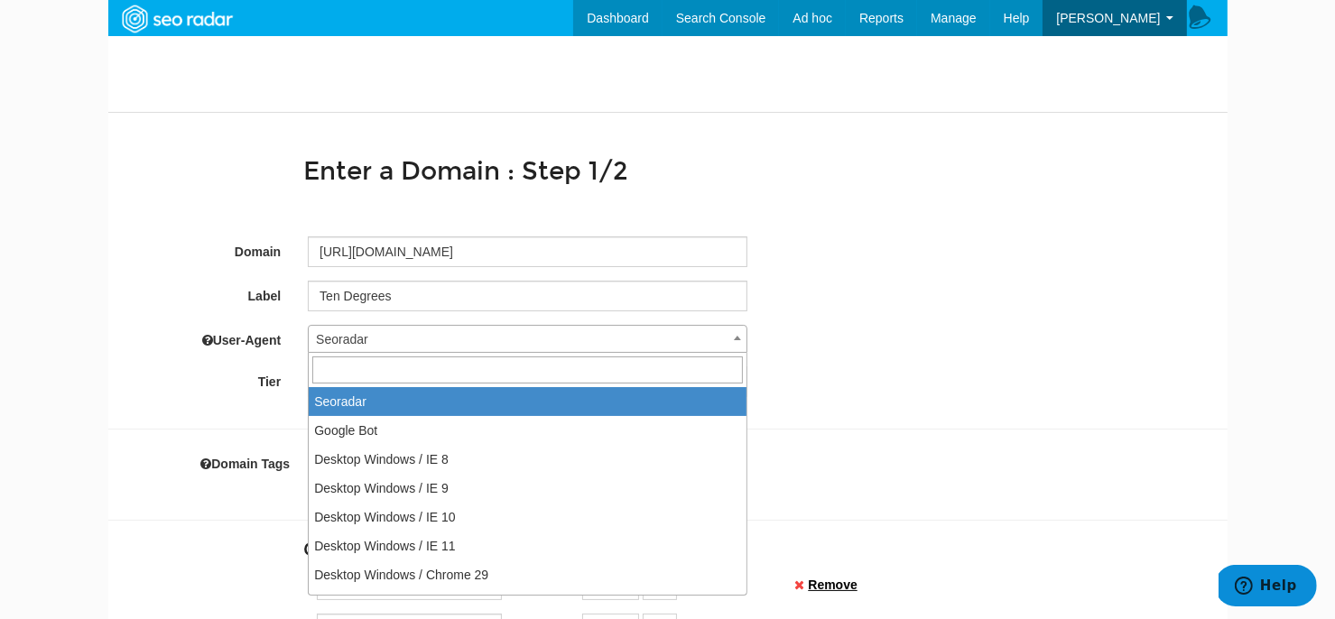
click at [360, 353] on span at bounding box center [528, 370] width 438 height 34
click at [259, 370] on label "Tier" at bounding box center [201, 379] width 187 height 24
click at [308, 370] on select "Tier 1 Tier 2" at bounding box center [528, 382] width 440 height 31
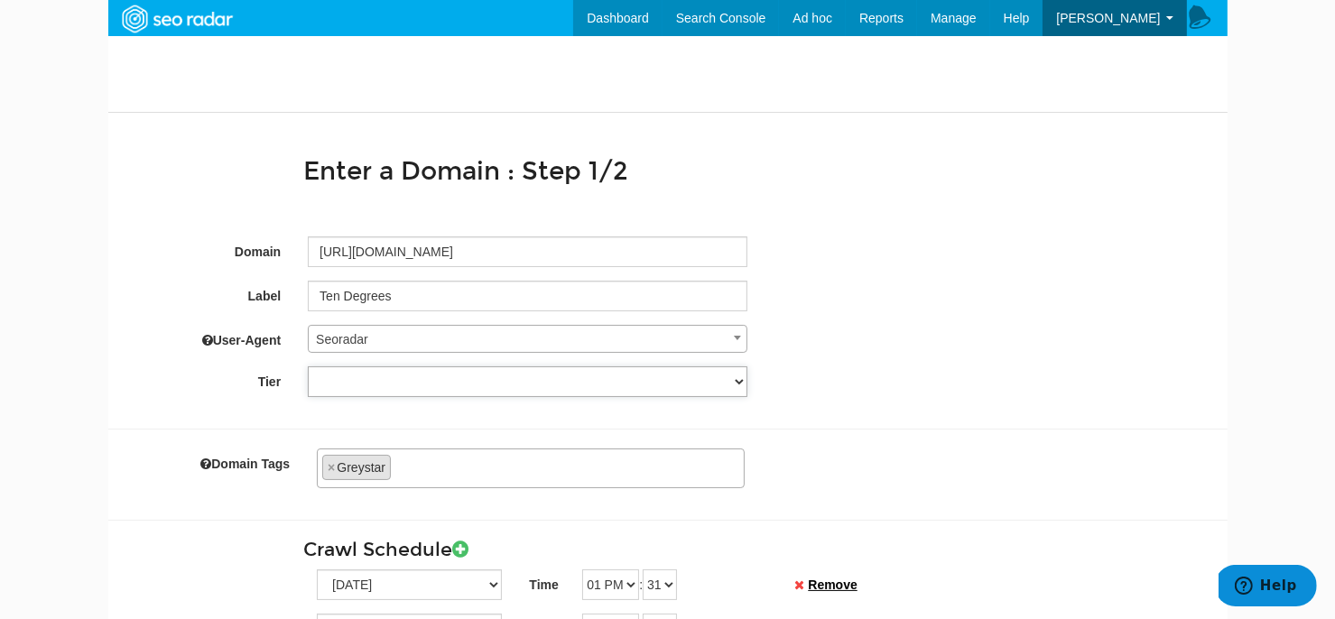
click at [371, 383] on select "Tier 1 Tier 2" at bounding box center [528, 382] width 440 height 31
select select "5"
click at [308, 367] on select "Tier 1 Tier 2" at bounding box center [528, 382] width 440 height 31
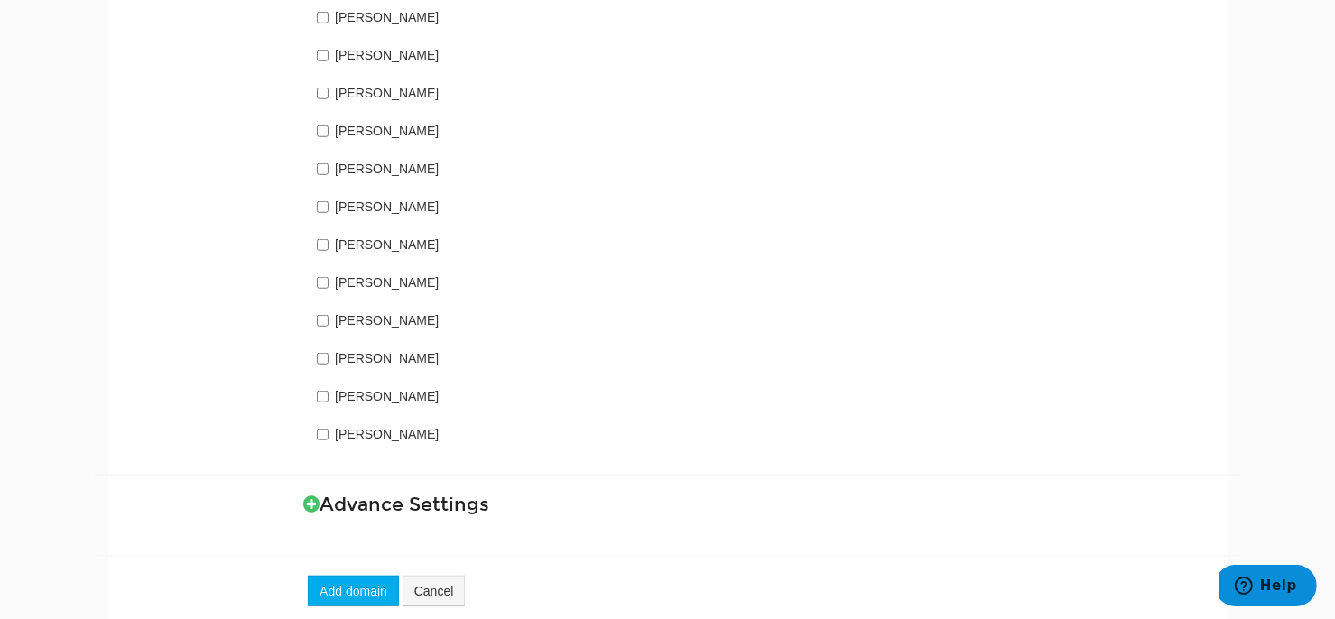
scroll to position [1507, 0]
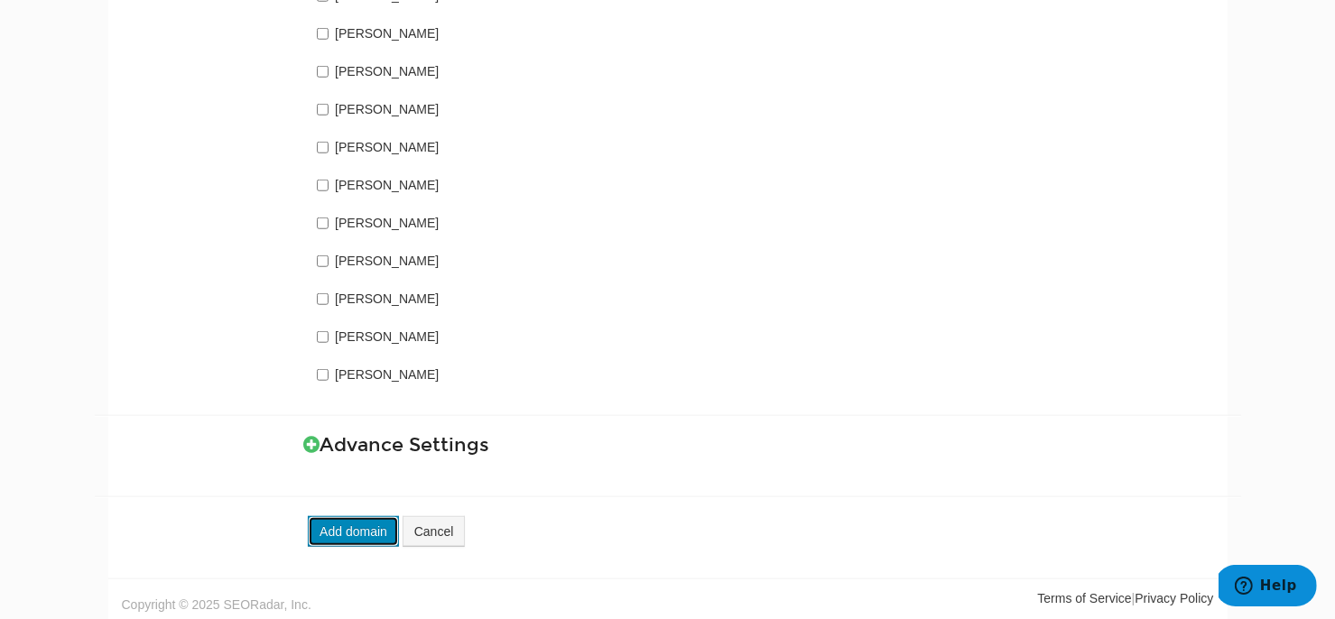
click at [369, 534] on button "Add domain" at bounding box center [353, 531] width 91 height 31
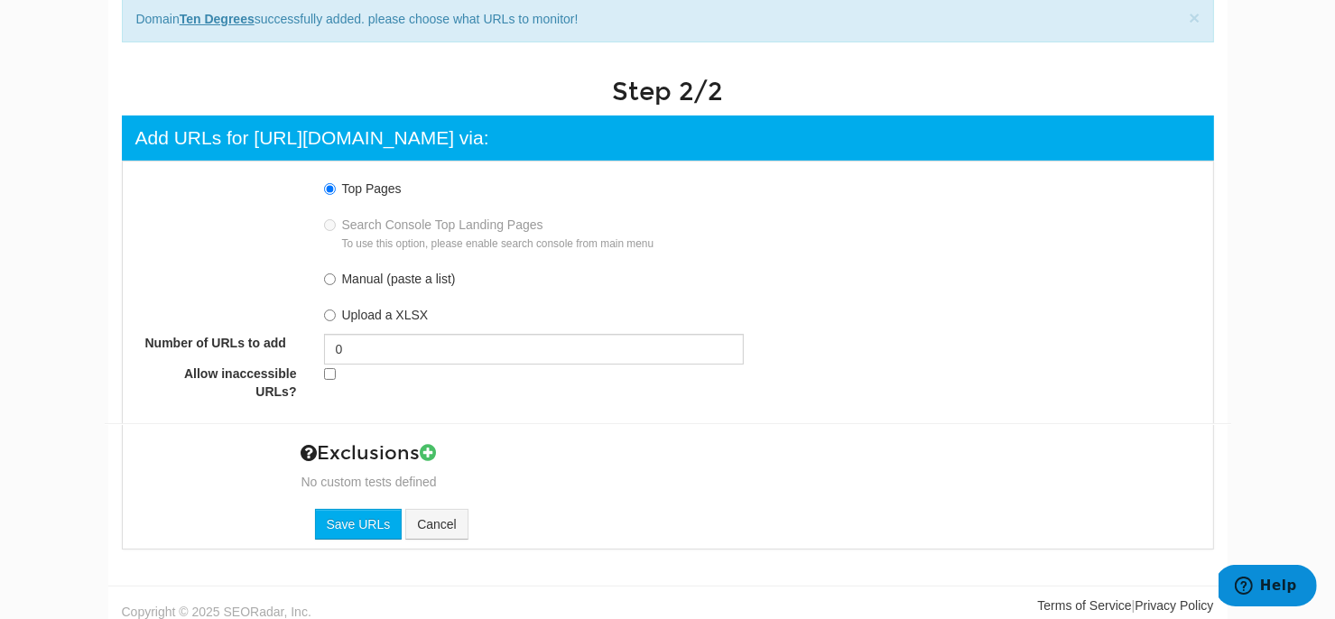
scroll to position [153, 0]
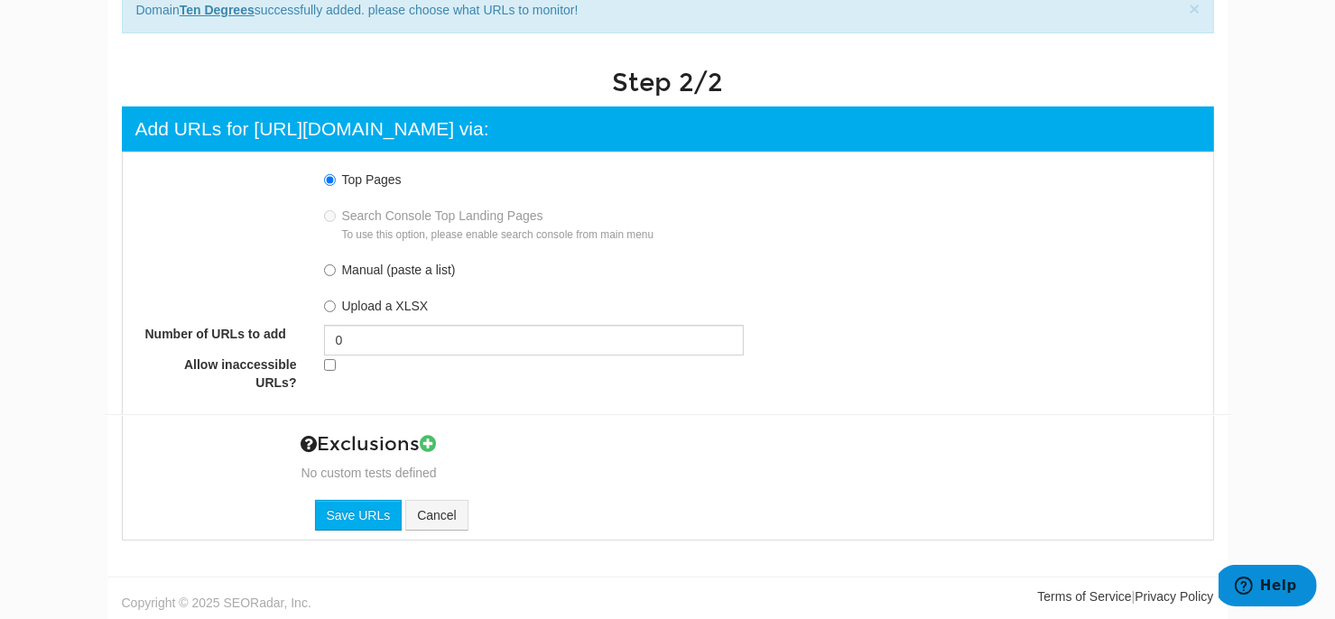
click at [350, 267] on label "Manual (paste a list)" at bounding box center [399, 270] width 114 height 14
click at [336, 267] on input "Manual (paste a list)" at bounding box center [330, 271] width 12 height 12
radio input "true"
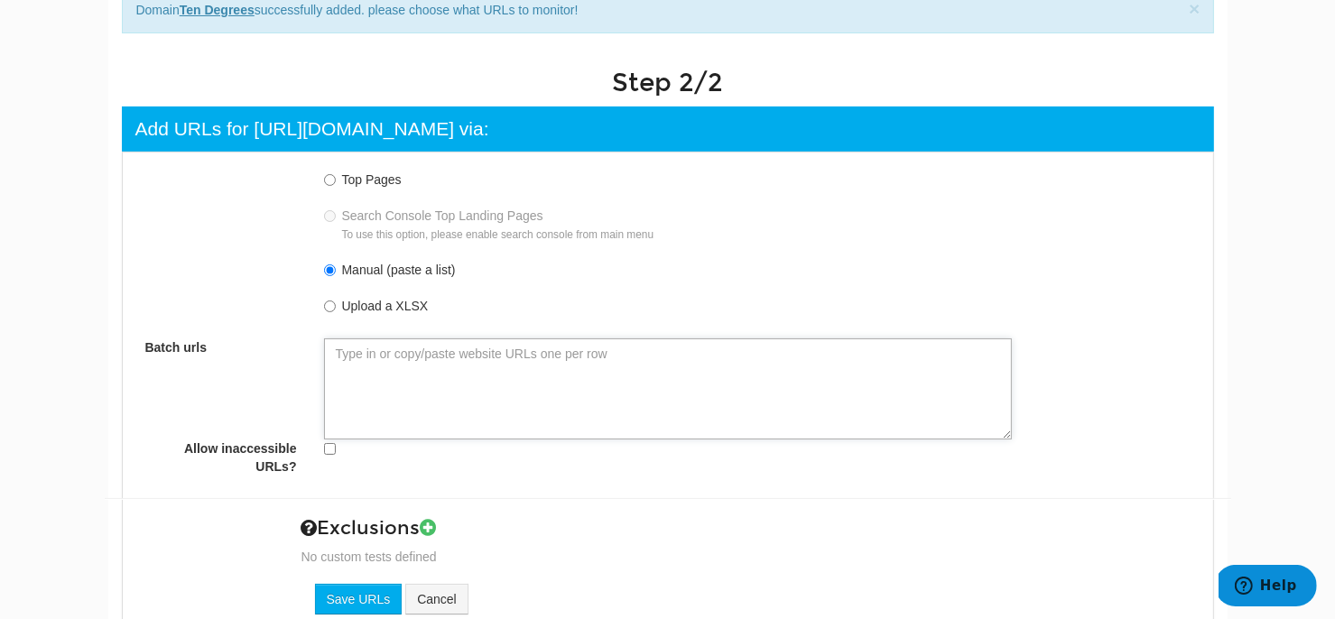
click at [410, 352] on textarea "Batch urls" at bounding box center [668, 389] width 688 height 101
paste textarea "[URL][DOMAIN_NAME]"
type textarea "[URL][DOMAIN_NAME]"
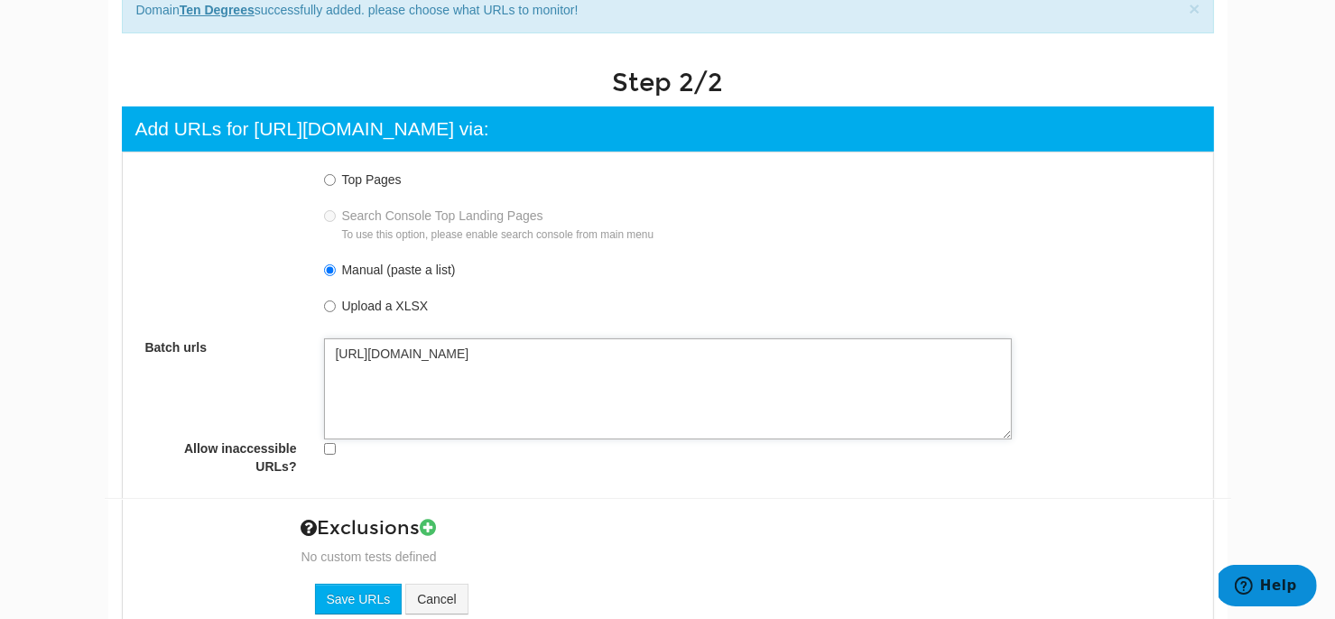
type textarea "[URL][DOMAIN_NAME]"
paste textarea "[URL][DOMAIN_NAME]"
type textarea "https://tendegreescroydon.co.uk/ https://tendegreescroydon.co.uk/apartments-to-…"
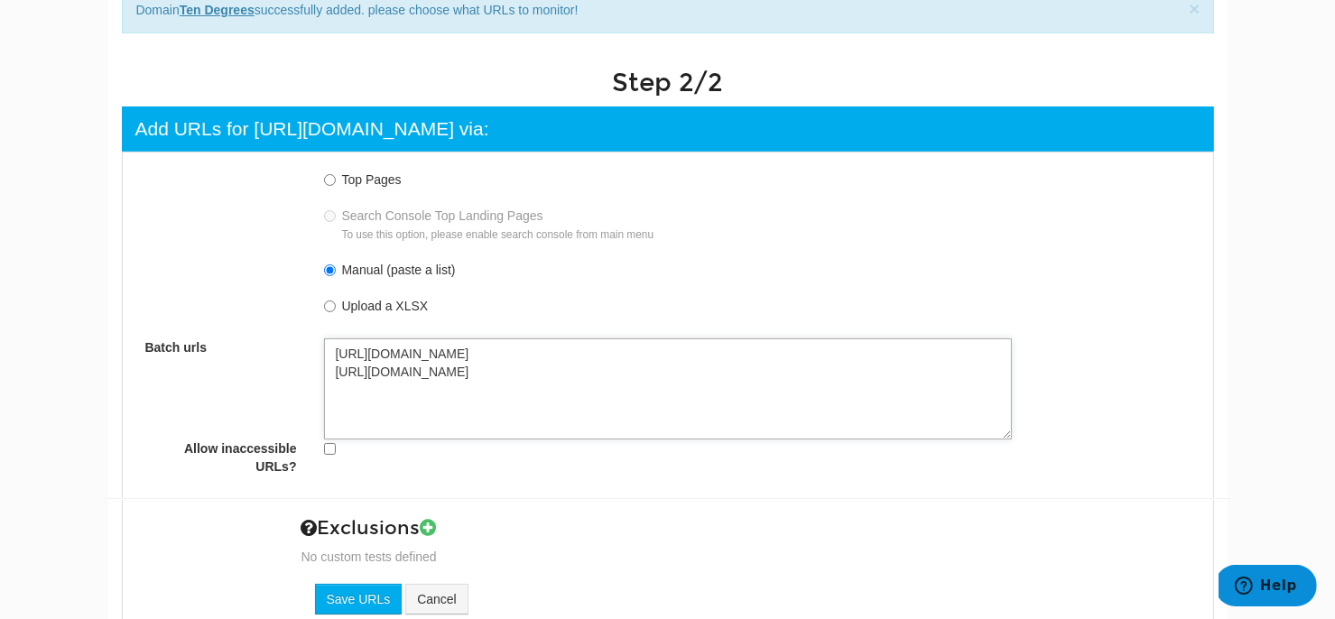
type textarea "https://tendegreescroydon.co.uk/ https://tendegreescroydon.co.uk/apartments-to-…"
paste textarea "[URL][DOMAIN_NAME]"
type textarea "https://tendegreescroydon.co.uk/ https://tendegreescroydon.co.uk/apartments-to-…"
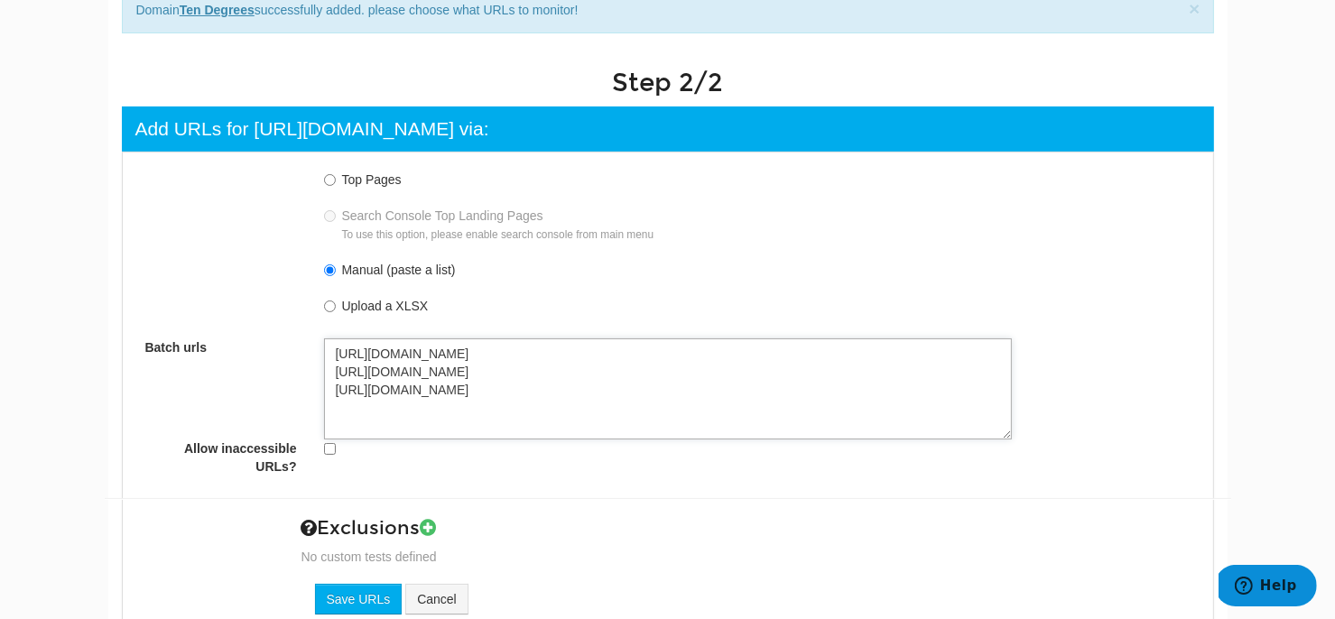
type textarea "https://tendegreescroydon.co.uk/ https://tendegreescroydon.co.uk/apartments-to-…"
paste textarea "https://tendegreescroydon.co.uk/robots.txt"
type textarea "https://tendegreescroydon.co.uk/ https://tendegreescroydon.co.uk/apartments-to-…"
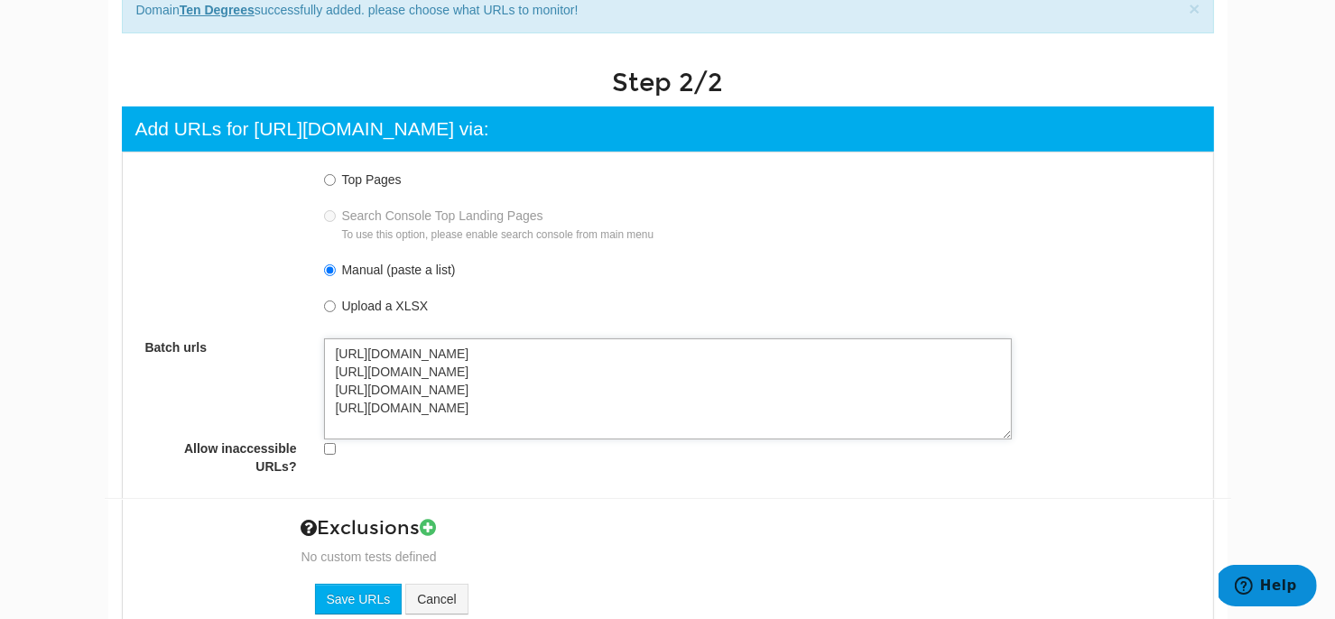
type textarea "https://tendegreescroydon.co.uk/ https://tendegreescroydon.co.uk/apartments-to-…"
paste textarea "https://tendegreescroydon.co.uk/amenities/"
type textarea "https://tendegreescroydon.co.uk/ https://tendegreescroydon.co.uk/apartments-to-…"
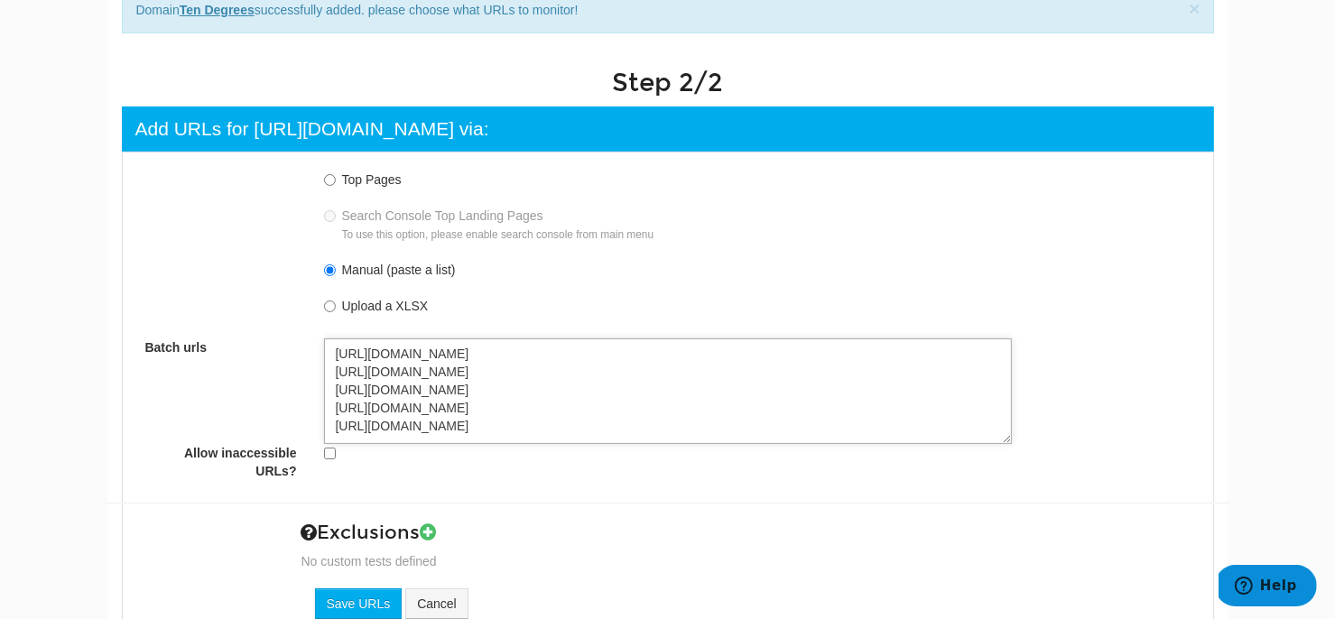
type textarea "https://tendegreescroydon.co.uk/ https://tendegreescroydon.co.uk/apartments-to-…"
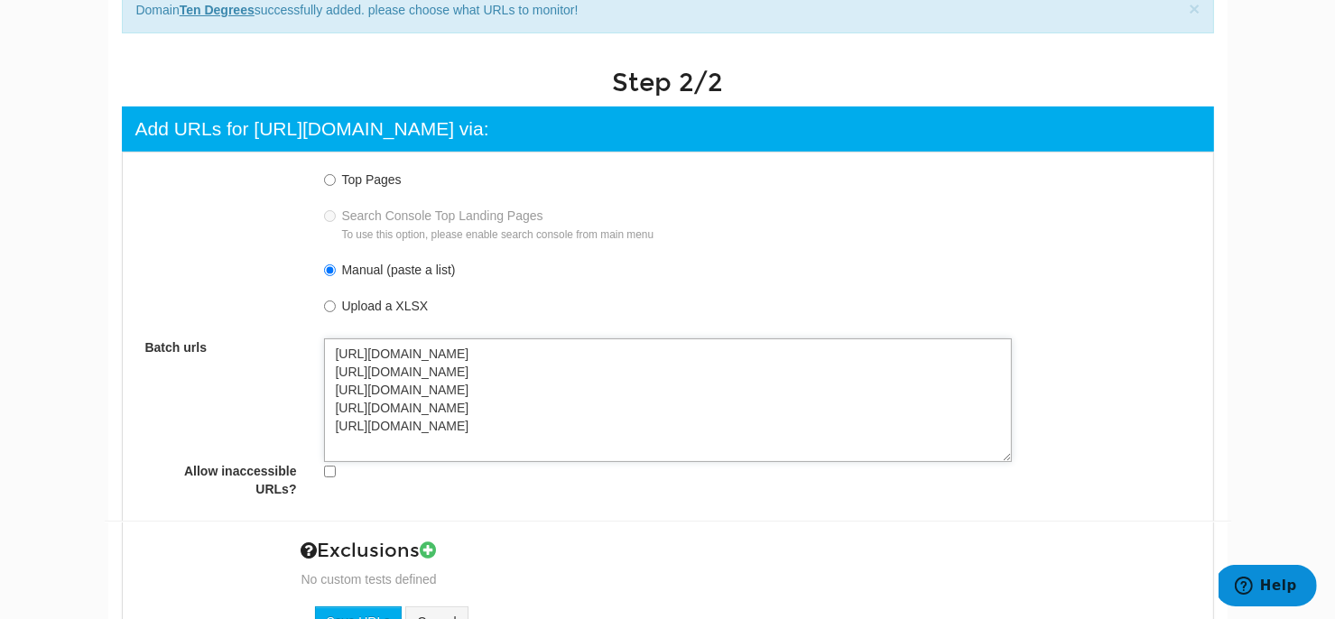
paste textarea "https://tendegreescroydon.co.uk/why-ten-degrees/"
type textarea "https://tendegreescroydon.co.uk/ https://tendegreescroydon.co.uk/apartments-to-…"
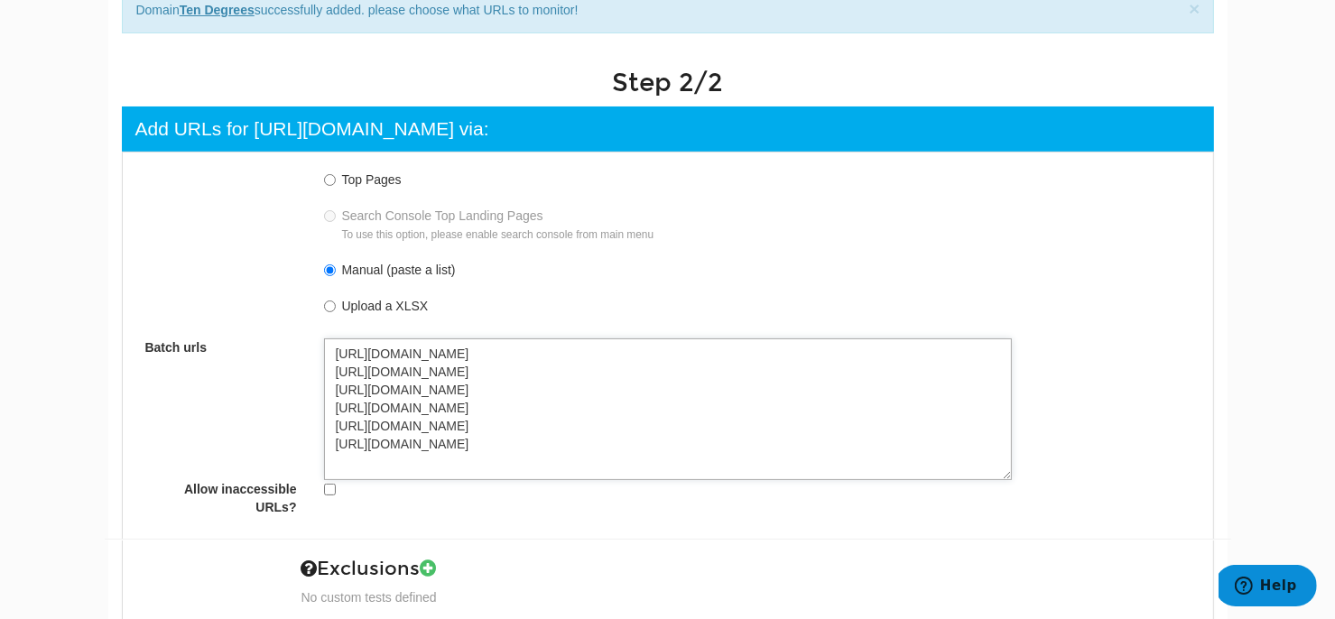
paste textarea "https://tendegreescroydon.co.uk/why-ten-degrees/"
type textarea "https://tendegreescroydon.co.uk/ https://tendegreescroydon.co.uk/apartments-to-…"
drag, startPoint x: 625, startPoint y: 460, endPoint x: 272, endPoint y: 448, distance: 353.3
click at [272, 448] on div "Top Pages Search Console Top Landing Pages To use this option, please enable se…" at bounding box center [668, 342] width 1100 height 360
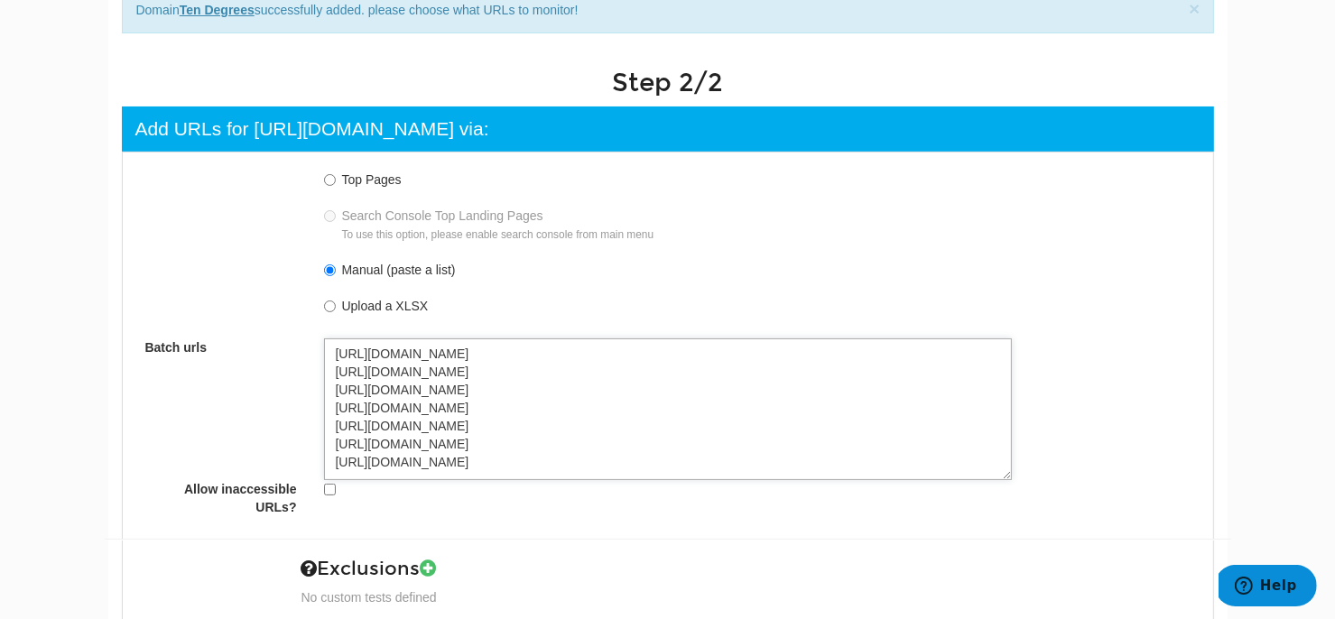
click at [564, 464] on textarea "https://tendegreescroydon.co.uk/ https://tendegreescroydon.co.uk/apartments-to-…" at bounding box center [668, 410] width 688 height 143
drag, startPoint x: 673, startPoint y: 463, endPoint x: 274, endPoint y: 455, distance: 399.2
click at [274, 455] on div "Top Pages Search Console Top Landing Pages To use this option, please enable se…" at bounding box center [668, 342] width 1100 height 360
paste textarea "blog"
type textarea "https://tendegreescroydon.co.uk/ https://tendegreescroydon.co.uk/apartments-to-…"
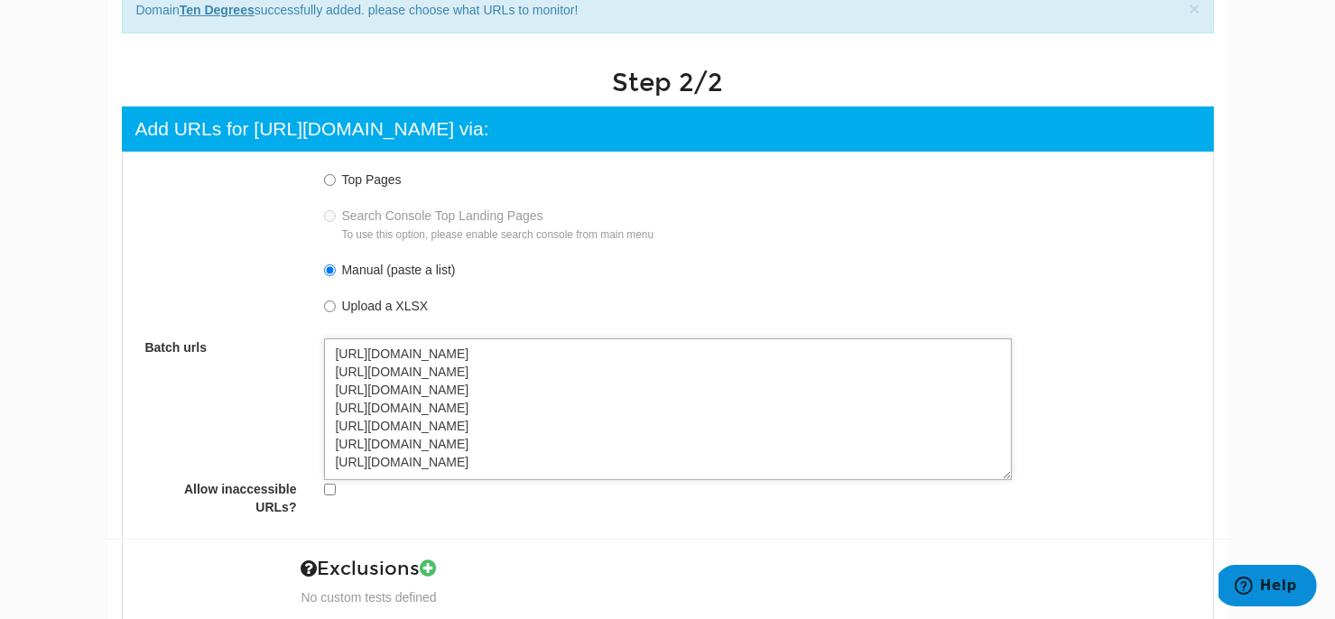
type textarea "https://tendegreescroydon.co.uk/ https://tendegreescroydon.co.uk/apartments-to-…"
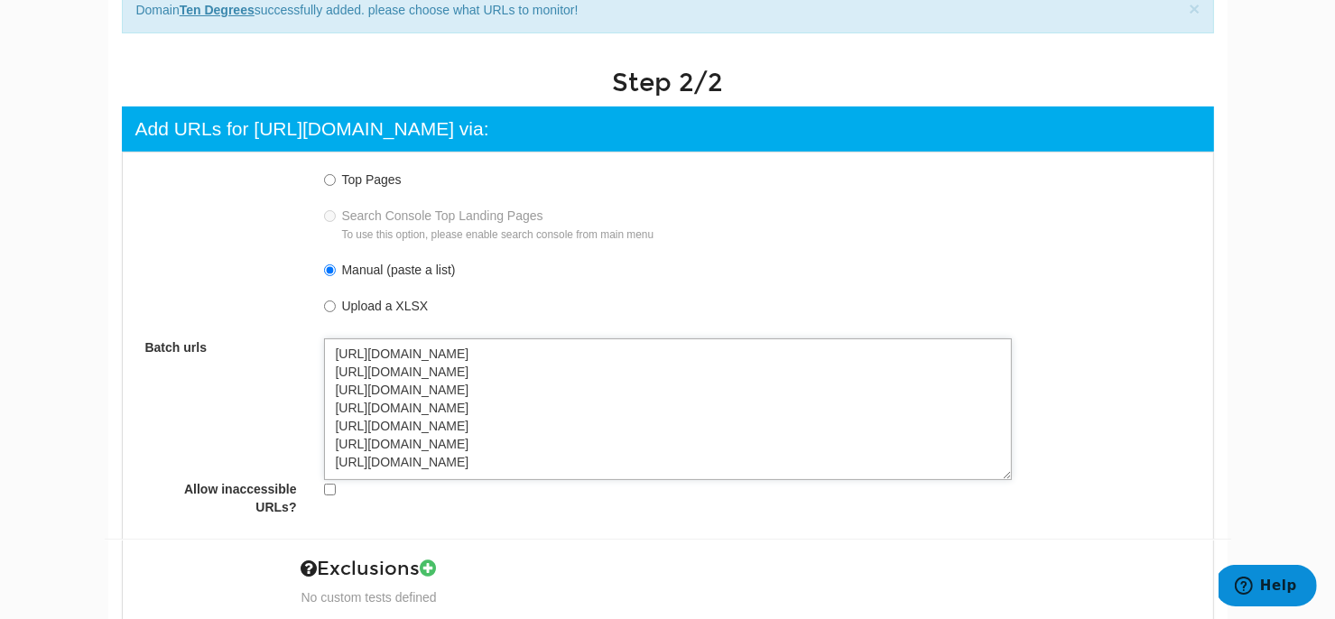
type textarea "https://tendegreescroydon.co.uk/ https://tendegreescroydon.co.uk/apartments-to-…"
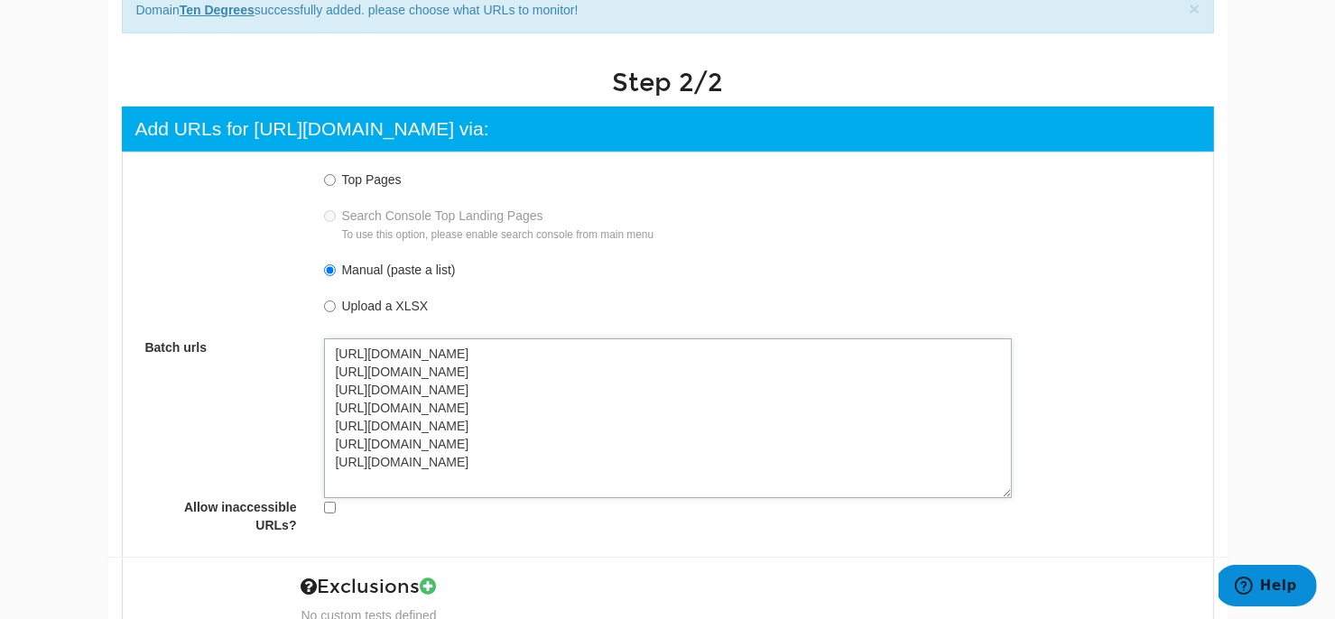
paste textarea "https://tendegreescroydon.co.uk/faqs/"
type textarea "https://tendegreescroydon.co.uk/ https://tendegreescroydon.co.uk/apartments-to-…"
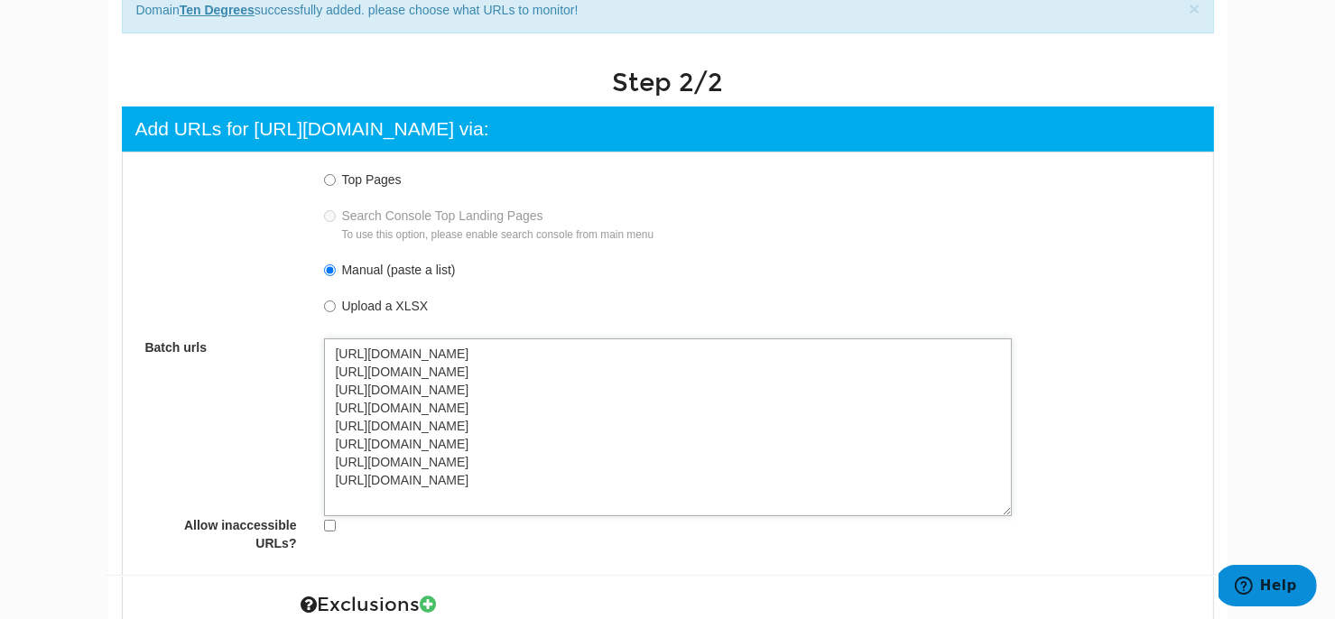
paste textarea "https://tendegreescroydon.co.uk/enquire/"
type textarea "https://tendegreescroydon.co.uk/ https://tendegreescroydon.co.uk/apartments-to-…"
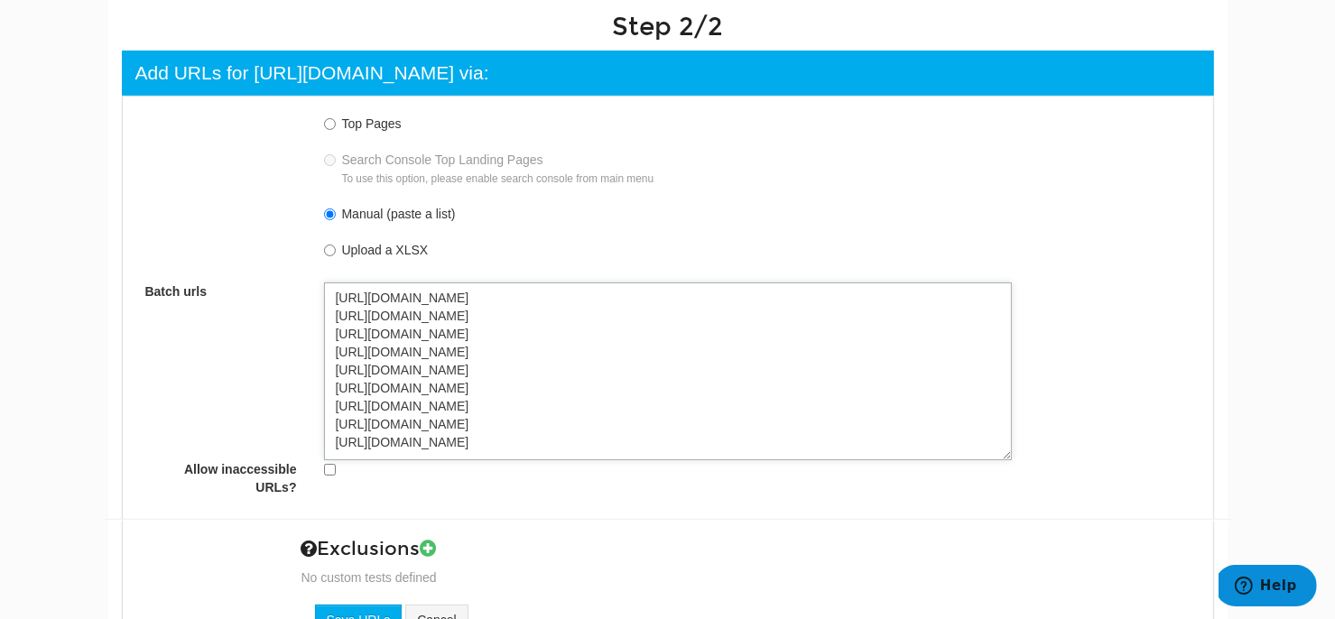
scroll to position [314, 0]
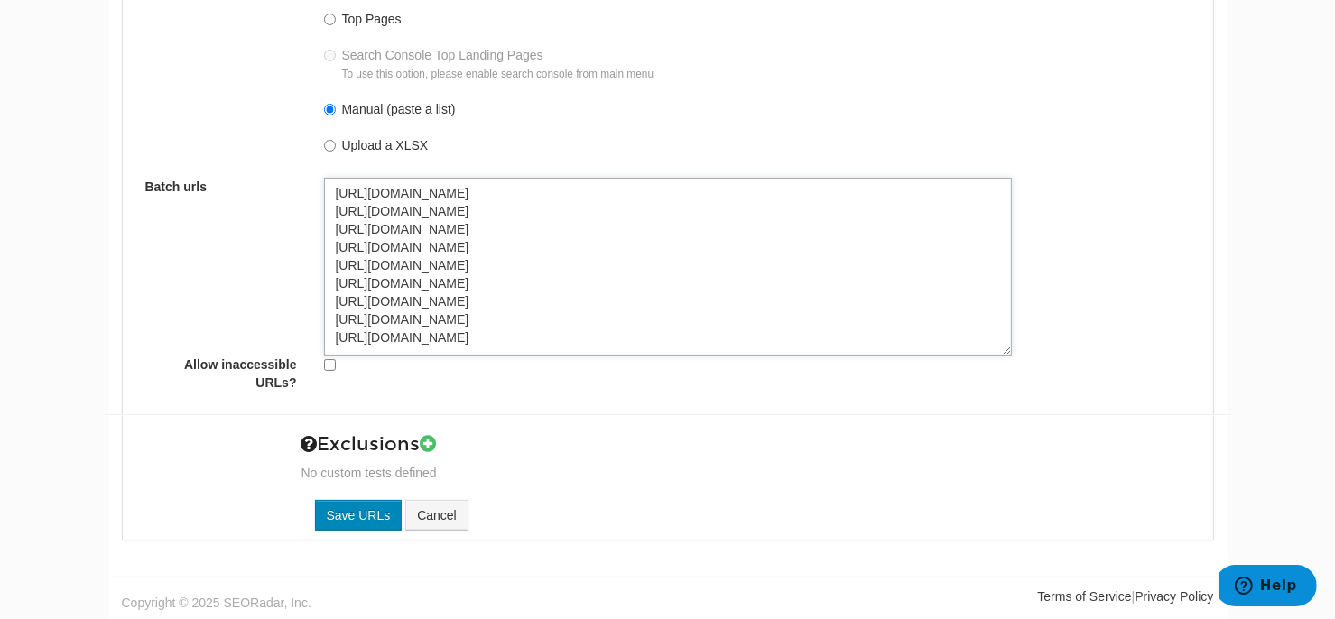
type textarea "https://tendegreescroydon.co.uk/ https://tendegreescroydon.co.uk/apartments-to-…"
click at [365, 507] on input "Save URLs" at bounding box center [359, 515] width 88 height 31
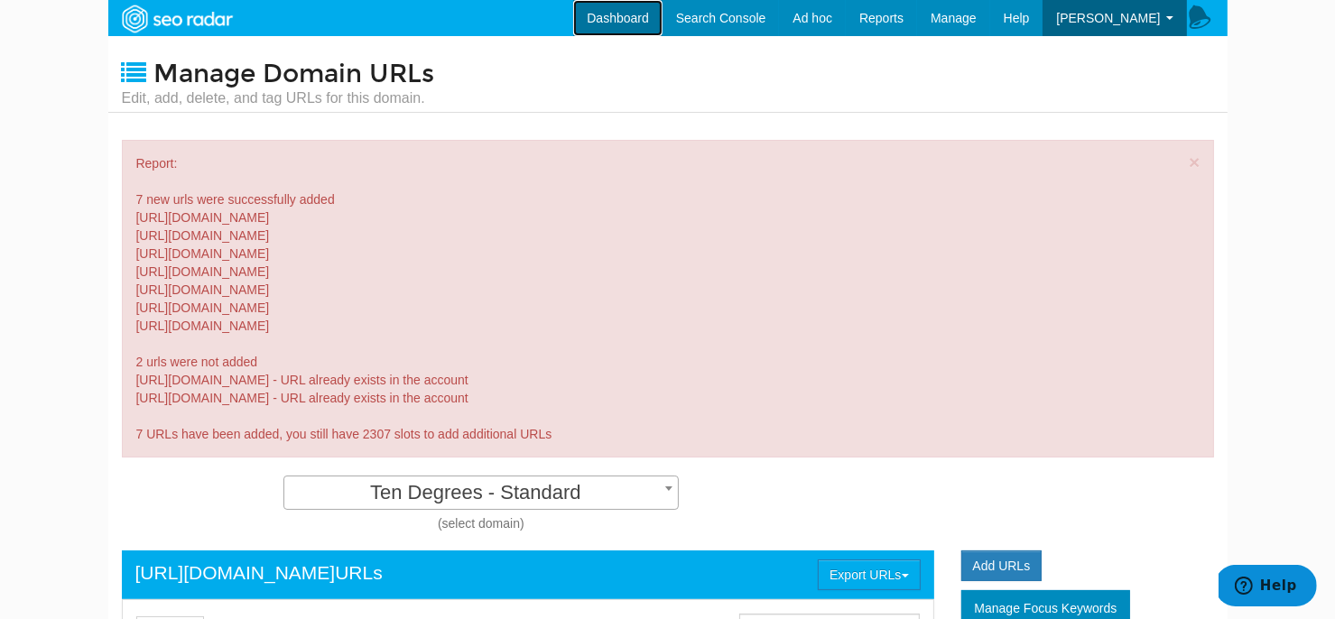
click at [640, 8] on link "Dashboard" at bounding box center [617, 18] width 89 height 36
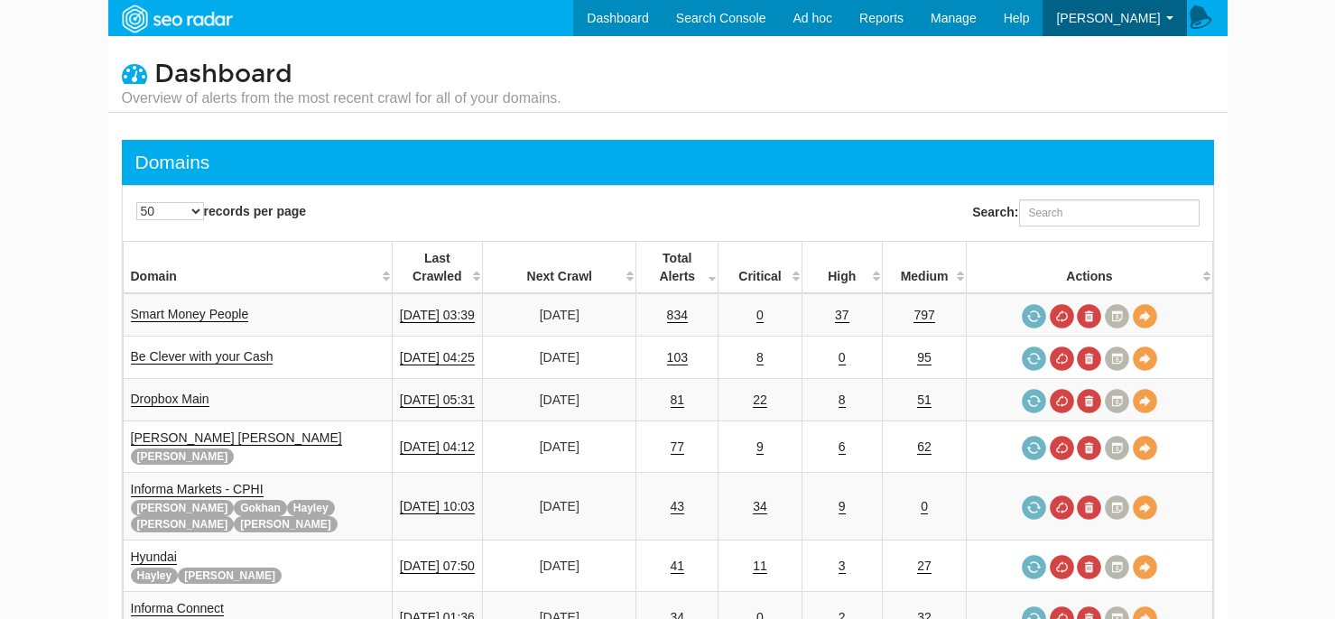
select select "50"
